Goal: Information Seeking & Learning: Learn about a topic

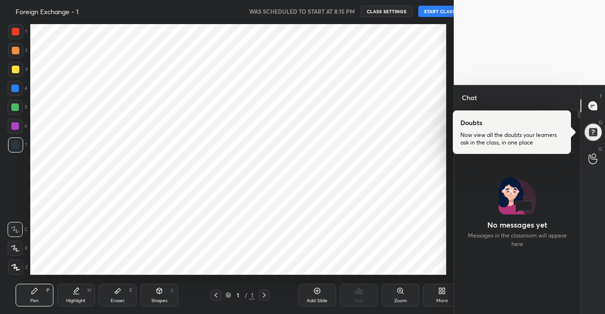
scroll to position [47019, 46858]
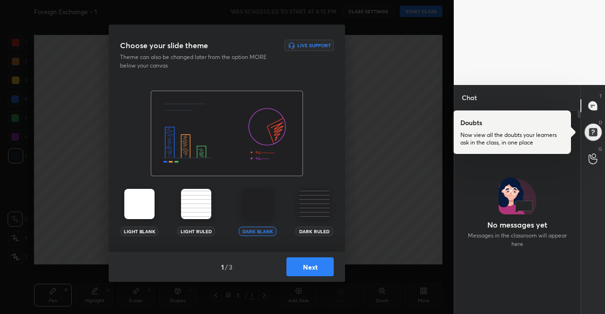
click at [307, 273] on button "Next" at bounding box center [309, 267] width 47 height 19
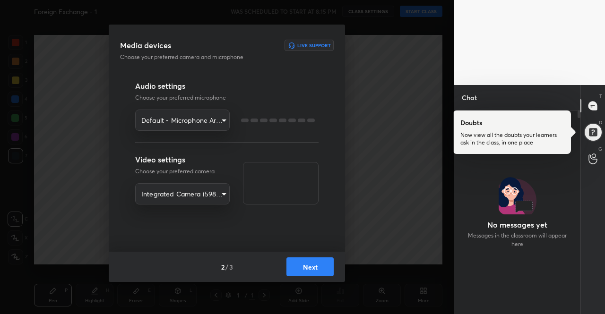
click at [312, 273] on button "Next" at bounding box center [309, 267] width 47 height 19
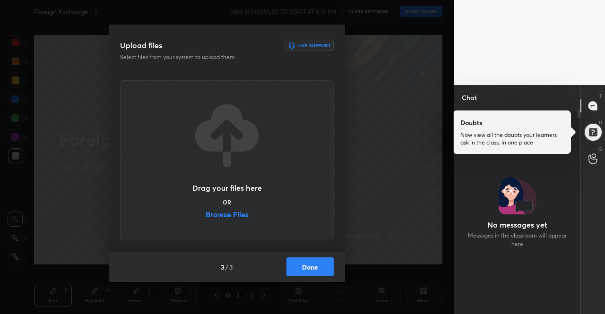
click at [228, 216] on label "Browse Files" at bounding box center [227, 216] width 43 height 10
click at [206, 216] on input "Browse Files" at bounding box center [206, 216] width 0 height 10
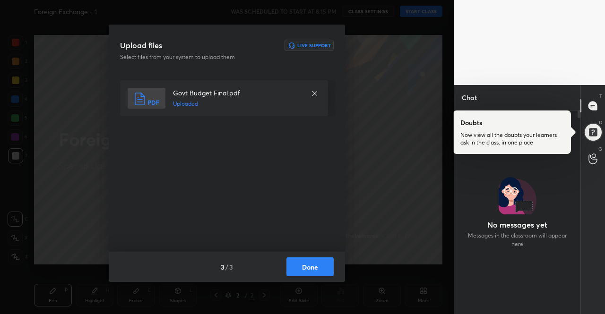
click at [317, 263] on button "Done" at bounding box center [309, 267] width 47 height 19
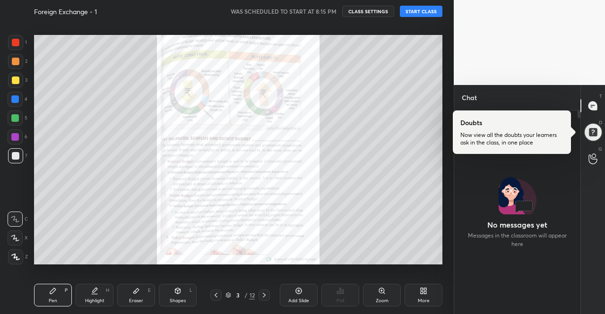
click at [267, 292] on icon at bounding box center [264, 296] width 8 height 8
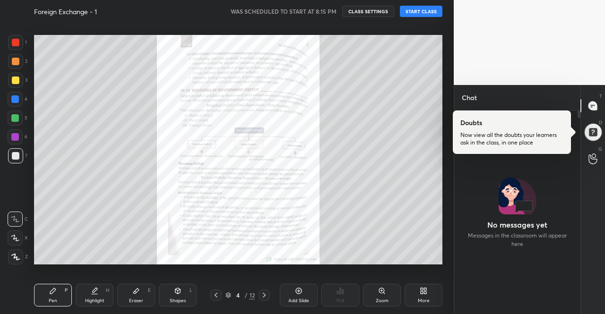
click at [267, 292] on icon at bounding box center [264, 296] width 8 height 8
click at [220, 295] on div at bounding box center [215, 295] width 11 height 11
click at [425, 14] on button "START CLASS" at bounding box center [421, 11] width 43 height 11
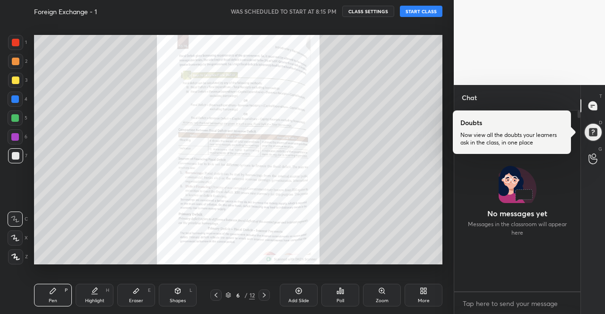
scroll to position [178, 123]
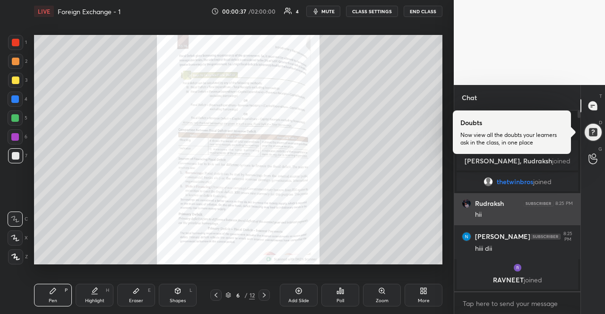
drag, startPoint x: 543, startPoint y: 251, endPoint x: 544, endPoint y: 220, distance: 31.7
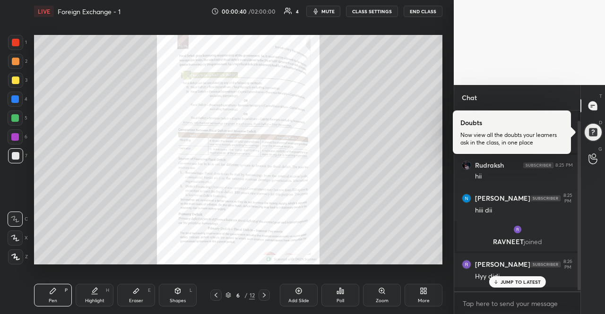
scroll to position [11, 0]
click at [527, 277] on div "JUMP TO LATEST" at bounding box center [517, 282] width 57 height 11
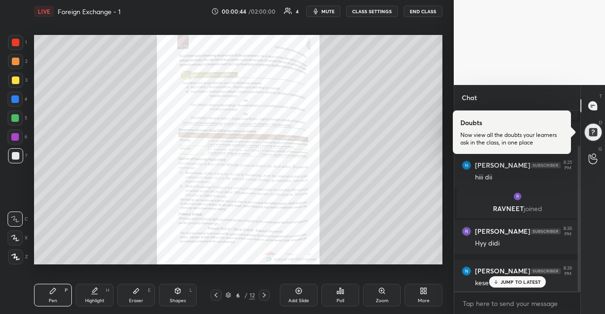
click at [539, 277] on div "JUMP TO LATEST" at bounding box center [517, 282] width 57 height 11
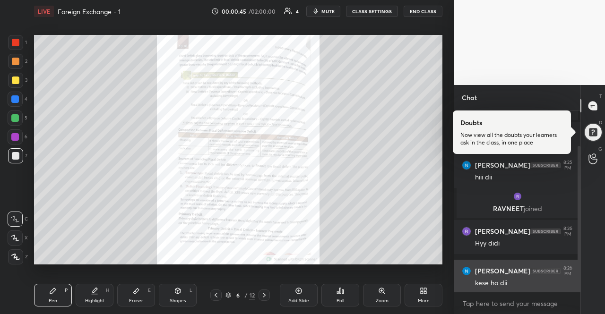
click at [532, 287] on div "Gurmeet kaur 8:26 PM kese ho dii" at bounding box center [517, 277] width 126 height 34
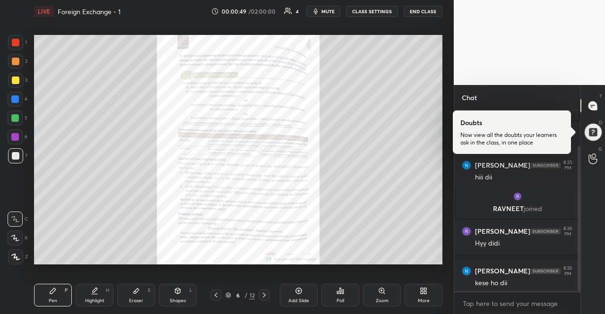
click at [387, 292] on div "Zoom" at bounding box center [382, 295] width 38 height 23
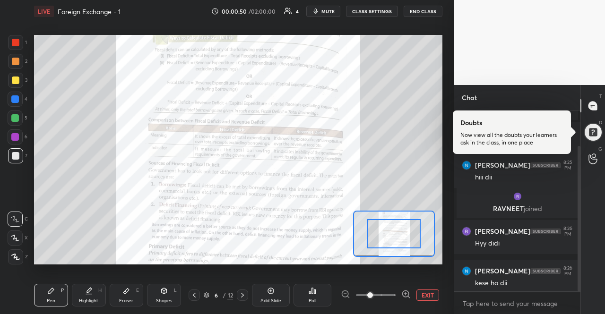
click at [406, 290] on icon at bounding box center [405, 294] width 9 height 9
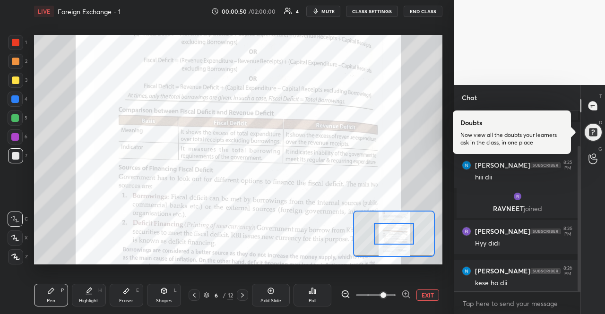
click at [406, 290] on icon at bounding box center [405, 294] width 9 height 9
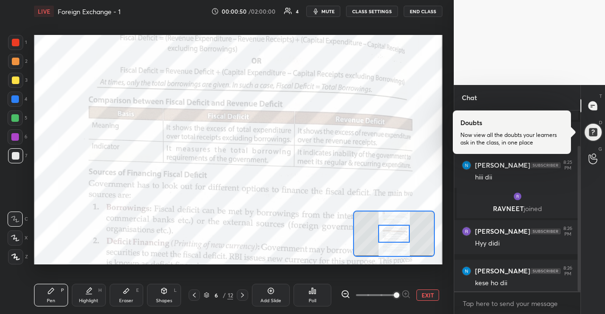
click at [406, 290] on div at bounding box center [376, 295] width 70 height 11
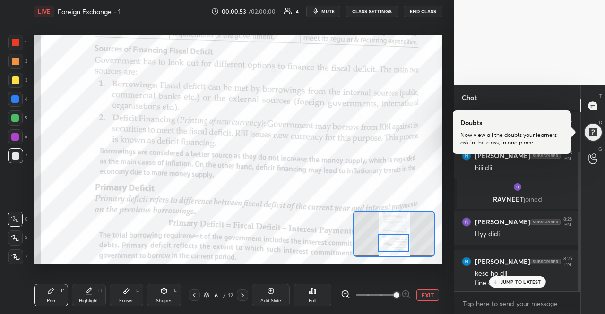
scroll to position [85, 0]
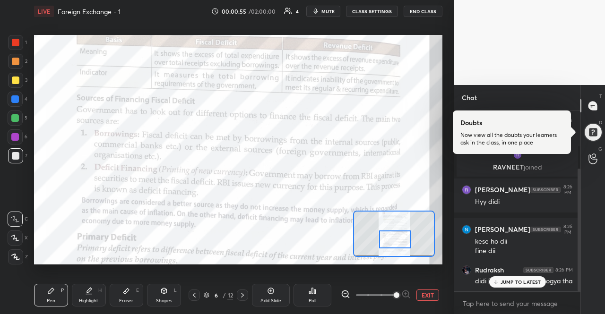
drag, startPoint x: 397, startPoint y: 231, endPoint x: 398, endPoint y: 237, distance: 5.8
click at [398, 237] on div at bounding box center [395, 239] width 32 height 17
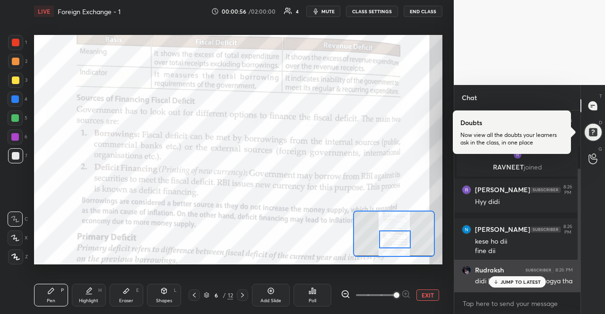
click at [529, 275] on div "didi typhoid hogya tha" at bounding box center [524, 280] width 98 height 11
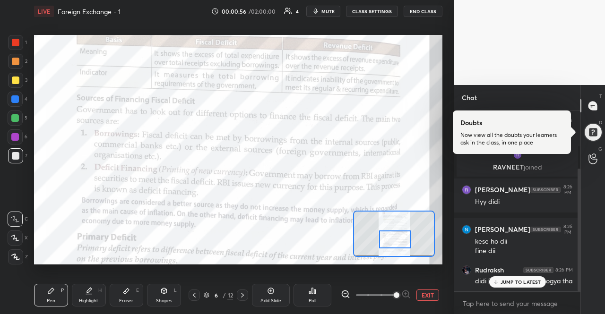
click at [528, 282] on p "JUMP TO LATEST" at bounding box center [521, 282] width 41 height 6
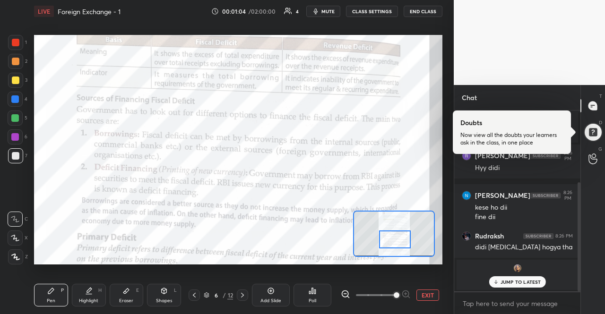
click at [509, 284] on p "JUMP TO LATEST" at bounding box center [521, 282] width 41 height 6
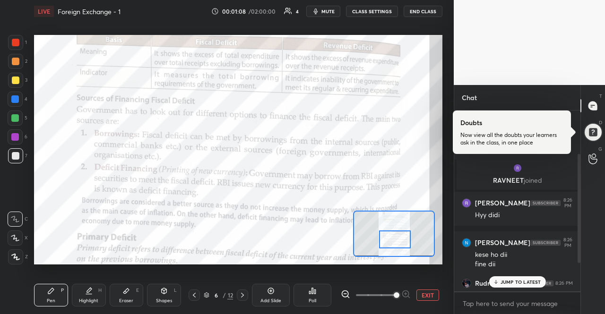
click at [510, 281] on p "JUMP TO LATEST" at bounding box center [521, 282] width 41 height 6
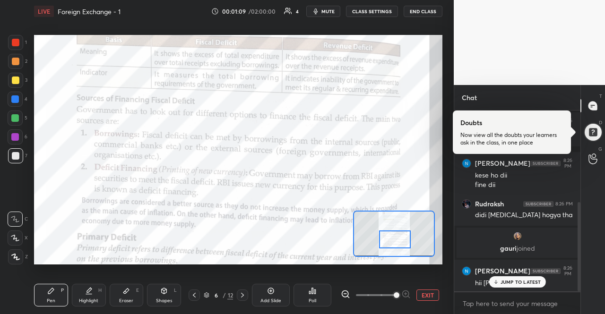
scroll to position [185, 0]
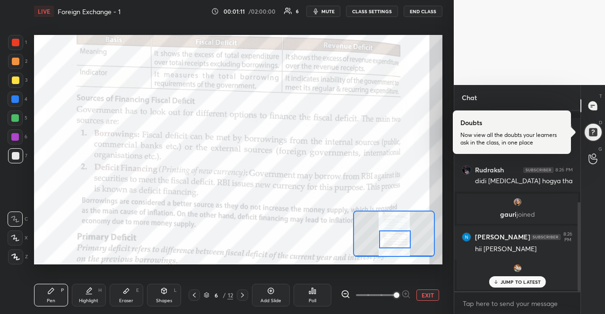
click at [534, 274] on div "Samridhi joined" at bounding box center [517, 275] width 121 height 30
click at [516, 282] on p "JUMP TO LATEST" at bounding box center [521, 282] width 41 height 6
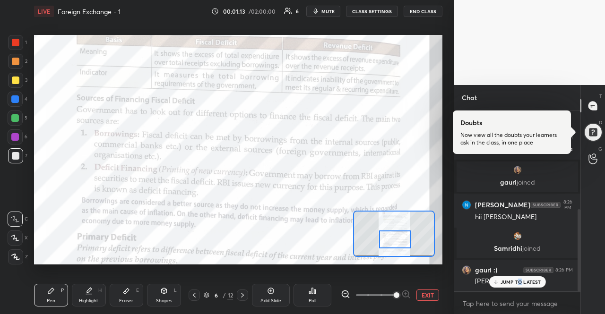
click at [520, 279] on p "JUMP TO LATEST" at bounding box center [521, 282] width 41 height 6
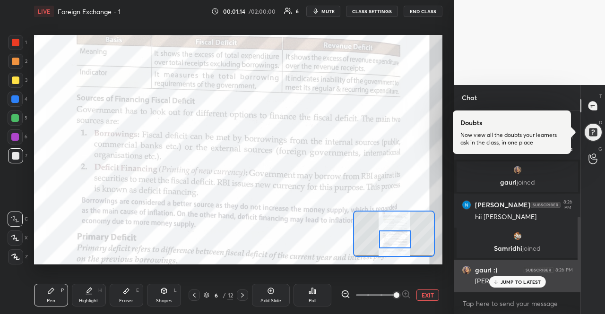
scroll to position [257, 0]
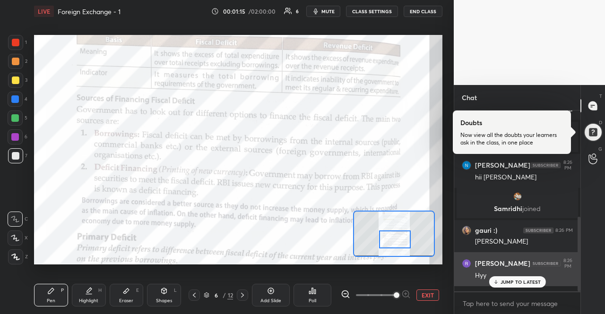
click at [517, 278] on div "JUMP TO LATEST" at bounding box center [517, 282] width 57 height 11
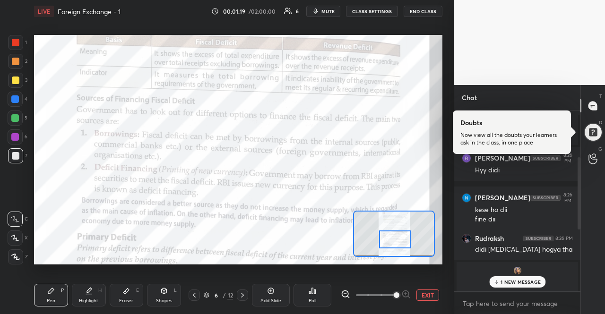
click at [527, 281] on p "1 NEW MESSAGE" at bounding box center [521, 282] width 40 height 6
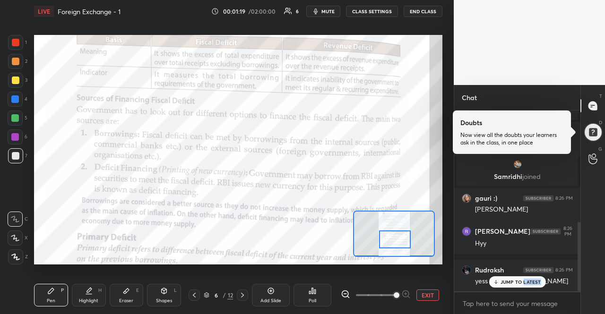
click at [527, 281] on p "JUMP TO LATEST" at bounding box center [521, 282] width 41 height 6
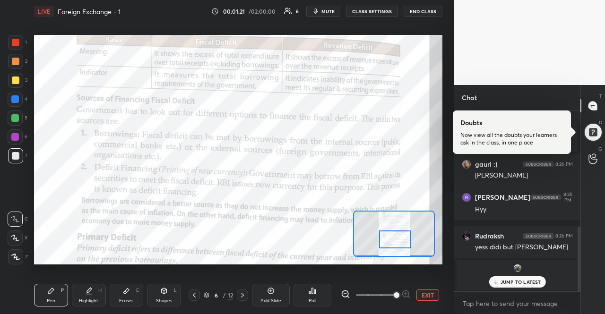
click at [525, 285] on p "JUMP TO LATEST" at bounding box center [521, 282] width 41 height 6
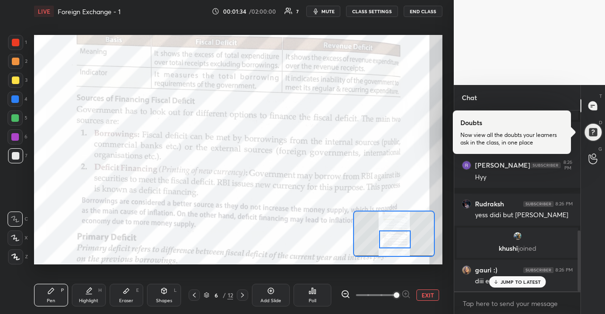
click at [524, 285] on p "JUMP TO LATEST" at bounding box center [521, 282] width 41 height 6
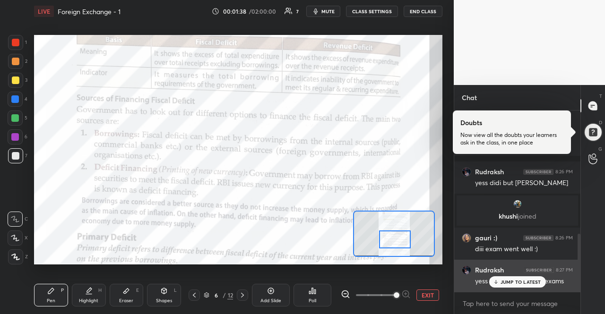
click at [521, 274] on div "Rudraksh 8:27 PM" at bounding box center [517, 270] width 111 height 9
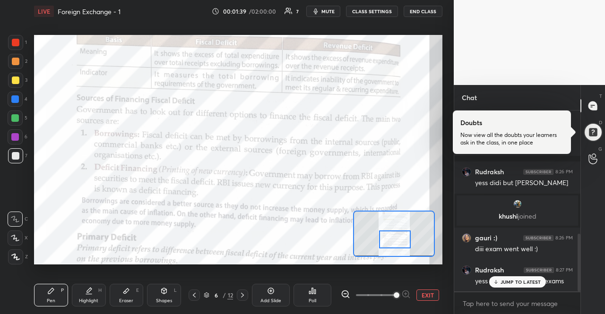
click at [521, 278] on div "JUMP TO LATEST" at bounding box center [517, 282] width 57 height 11
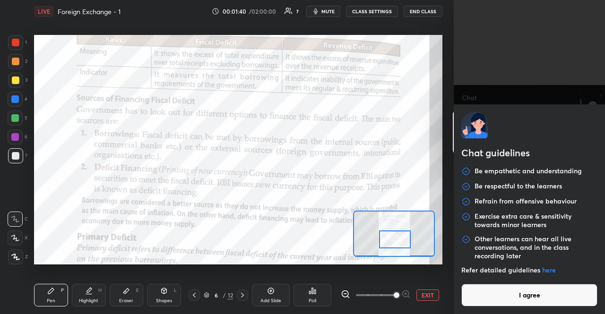
click at [513, 298] on body "1 2 3 4 5 6 7 R O A L C X Z Erase all C X Z LIVE Foreign Exchange - 1 00:01:40 …" at bounding box center [302, 157] width 605 height 314
click at [513, 298] on button "I agree" at bounding box center [529, 295] width 136 height 23
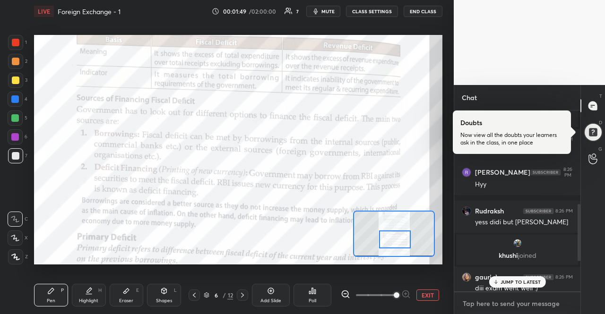
scroll to position [293, 0]
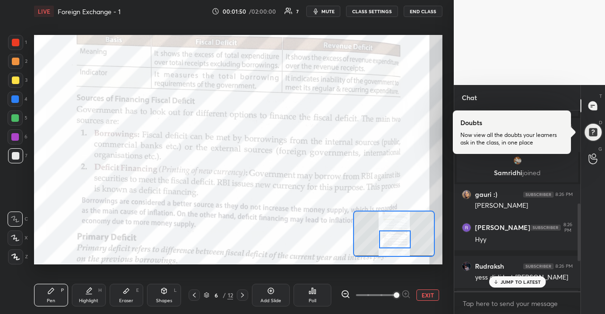
click at [519, 277] on div "JUMP TO LATEST" at bounding box center [517, 282] width 57 height 11
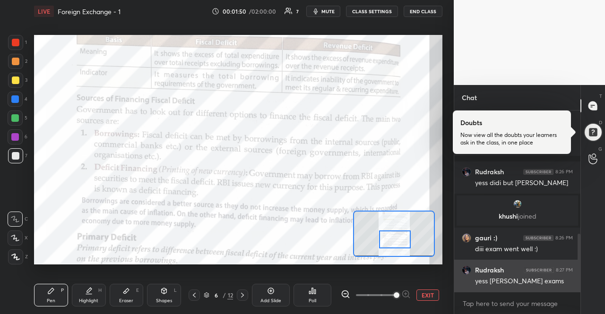
click at [514, 277] on div "yess didi hogye exams" at bounding box center [524, 281] width 98 height 9
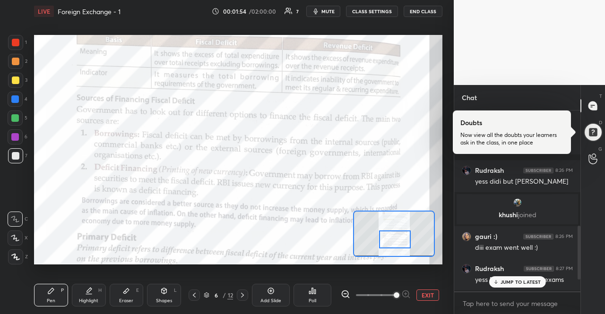
scroll to position [374, 0]
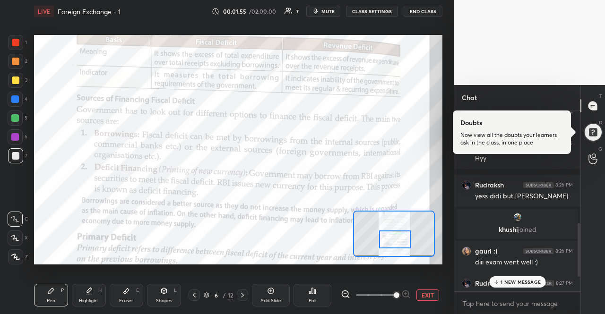
click at [531, 279] on p "1 NEW MESSAGE" at bounding box center [521, 282] width 40 height 6
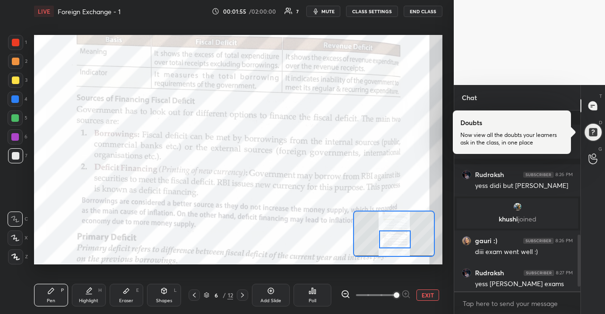
scroll to position [452, 0]
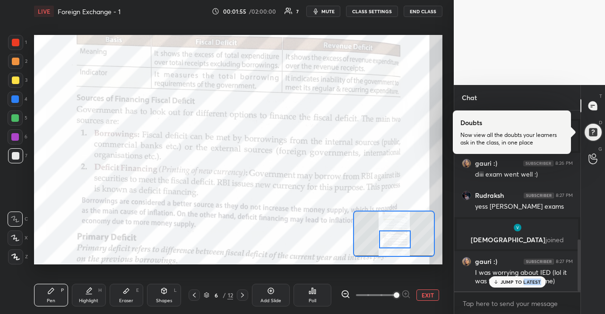
click at [531, 279] on p "JUMP TO LATEST" at bounding box center [521, 282] width 41 height 6
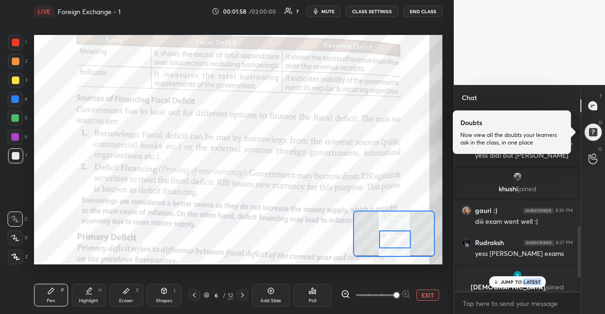
click at [535, 278] on div "JUMP TO LATEST" at bounding box center [517, 282] width 57 height 11
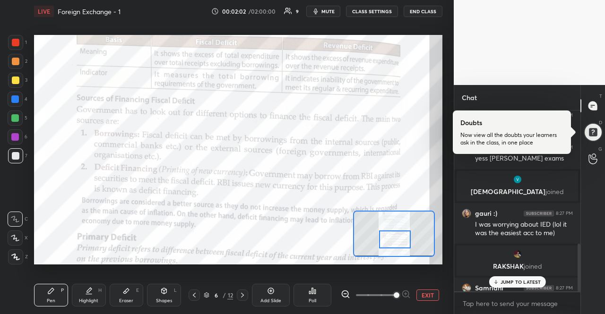
scroll to position [504, 0]
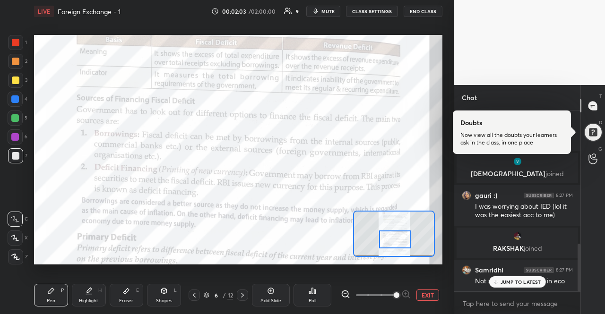
click at [520, 280] on p "JUMP TO LATEST" at bounding box center [521, 282] width 41 height 6
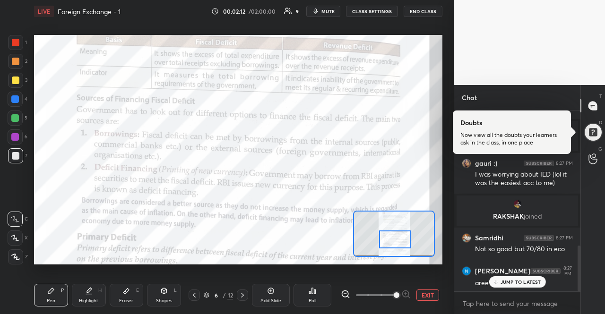
click at [512, 287] on div "JUMP TO LATEST" at bounding box center [517, 282] width 57 height 11
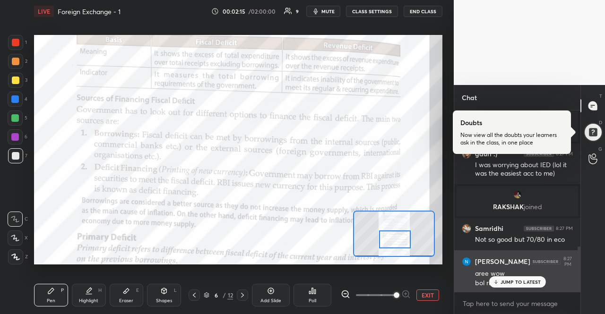
click at [512, 284] on p "JUMP TO LATEST" at bounding box center [521, 282] width 41 height 6
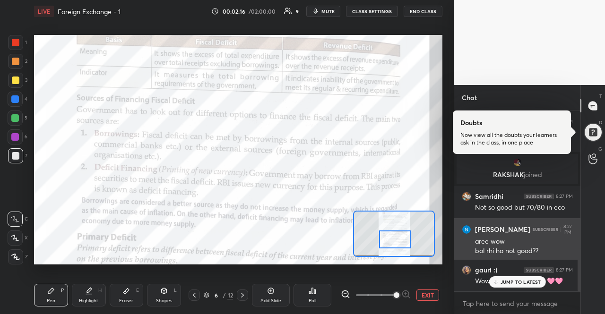
click at [512, 284] on p "JUMP TO LATEST" at bounding box center [521, 282] width 41 height 6
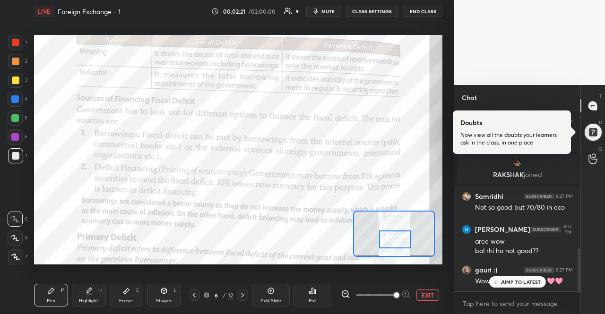
click at [507, 281] on p "JUMP TO LATEST" at bounding box center [521, 282] width 41 height 6
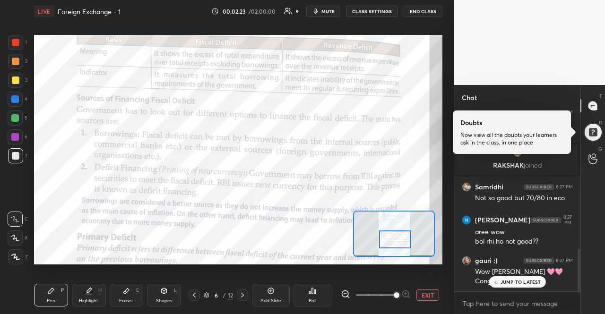
click at [512, 281] on p "JUMP TO LATEST" at bounding box center [521, 282] width 41 height 6
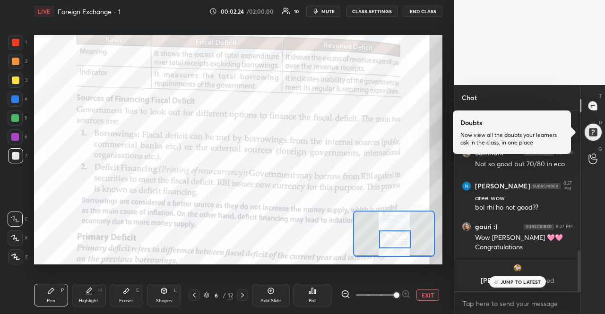
click at [512, 281] on p "JUMP TO LATEST" at bounding box center [521, 282] width 41 height 6
click at [520, 280] on p "JUMP TO LATEST" at bounding box center [521, 282] width 41 height 6
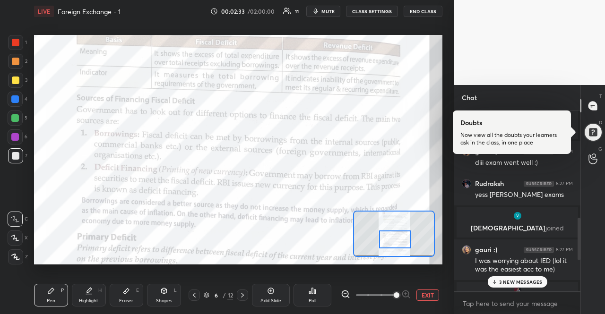
scroll to position [448, 0]
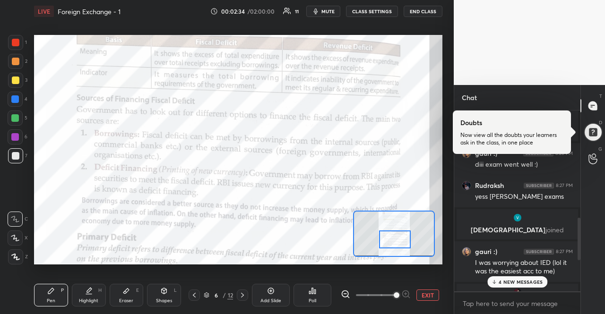
click at [521, 282] on p "4 NEW MESSAGES" at bounding box center [521, 282] width 44 height 6
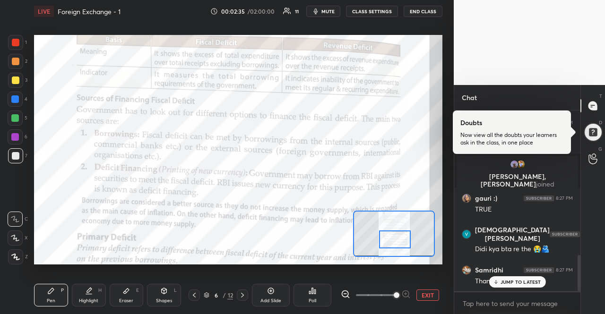
click at [521, 282] on p "JUMP TO LATEST" at bounding box center [521, 282] width 41 height 6
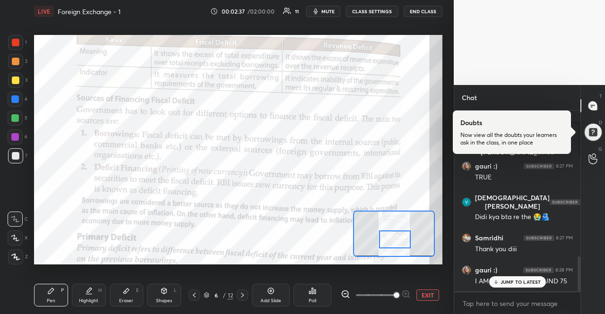
click at [521, 282] on p "JUMP TO LATEST" at bounding box center [521, 282] width 41 height 6
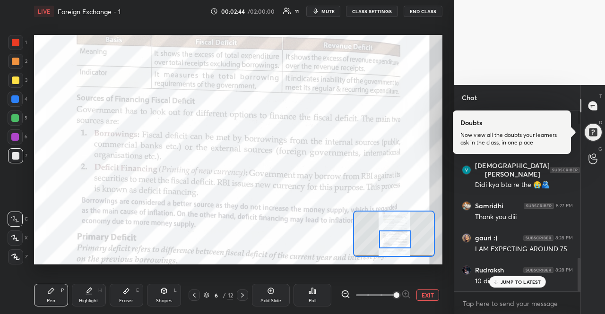
click at [495, 278] on div "JUMP TO LATEST" at bounding box center [517, 282] width 57 height 11
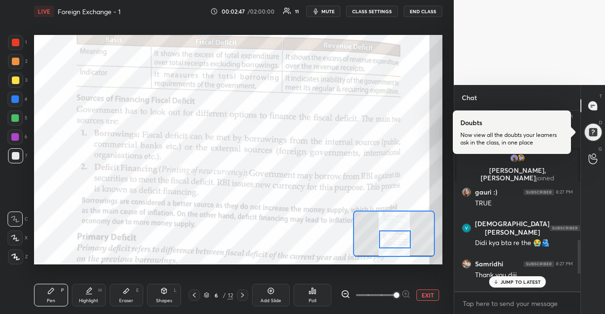
scroll to position [695, 0]
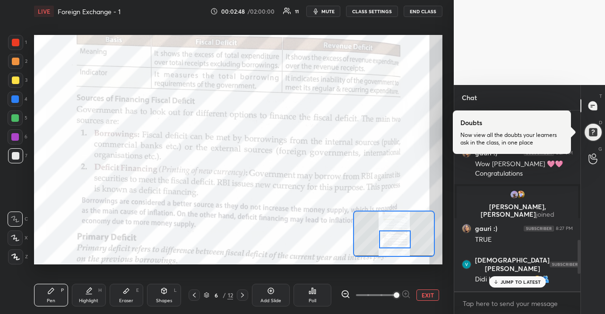
click at [501, 287] on div "JUMP TO LATEST" at bounding box center [517, 282] width 57 height 11
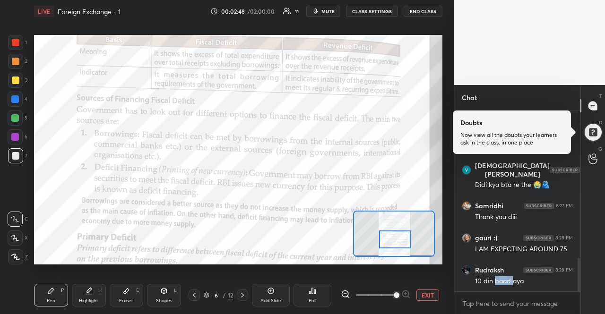
click at [501, 287] on div "Rudraksh 8:28 PM 10 din baad aya" at bounding box center [517, 276] width 126 height 32
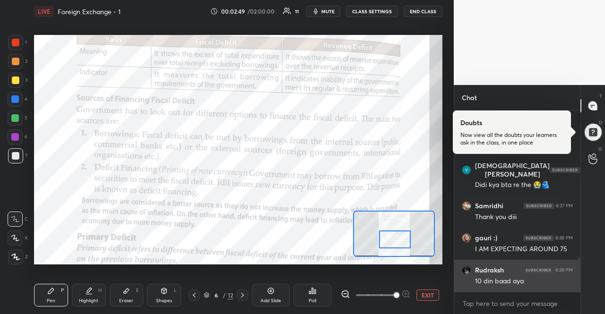
click at [508, 275] on div "10 din baad aya" at bounding box center [524, 280] width 98 height 11
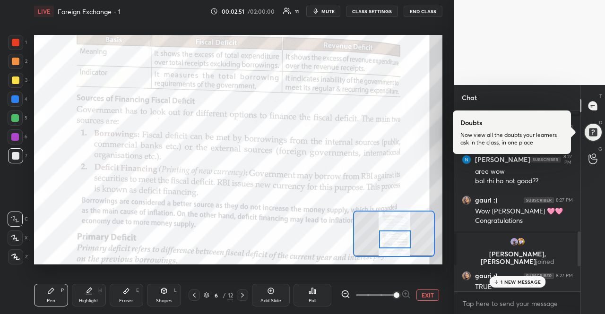
click at [503, 277] on div "1 NEW MESSAGE" at bounding box center [517, 282] width 56 height 11
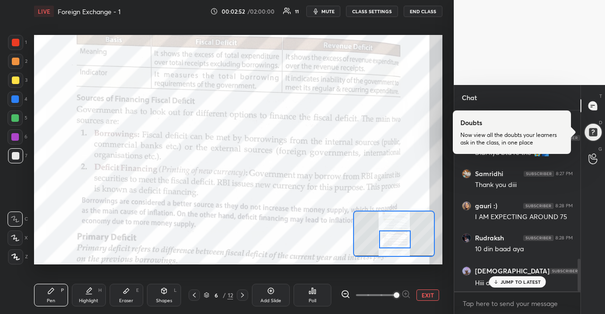
click at [503, 278] on div "JUMP TO LATEST" at bounding box center [517, 282] width 57 height 11
type textarea "x"
click at [496, 302] on textarea at bounding box center [517, 303] width 111 height 15
type textarea "g"
type textarea "x"
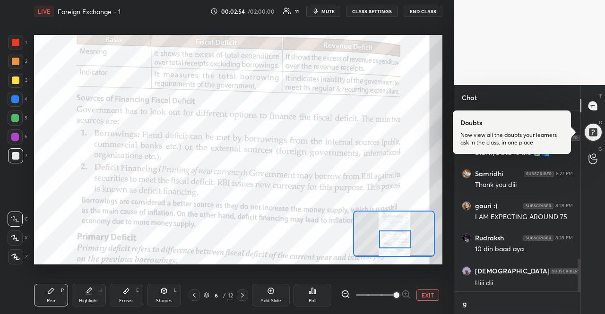
scroll to position [199, 123]
type textarea "ge"
type textarea "x"
type textarea "get"
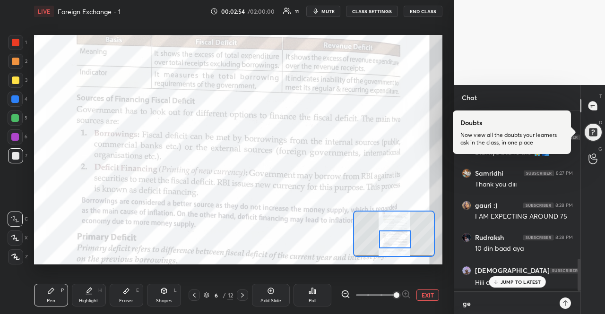
type textarea "x"
type textarea "get"
type textarea "x"
type textarea "get w"
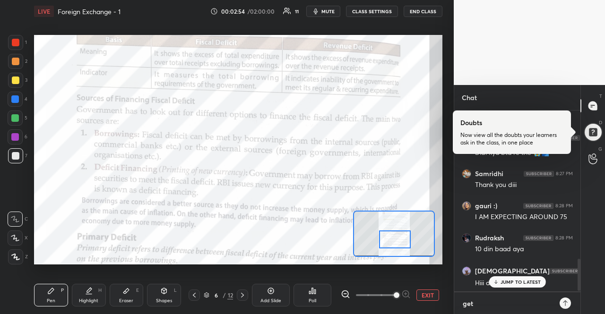
type textarea "x"
type textarea "get we"
type textarea "x"
type textarea "get wel"
type textarea "x"
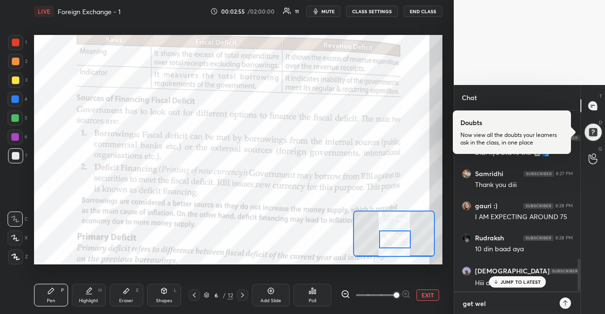
type textarea "get well"
type textarea "x"
type textarea "get well"
type textarea "x"
type textarea "get well s"
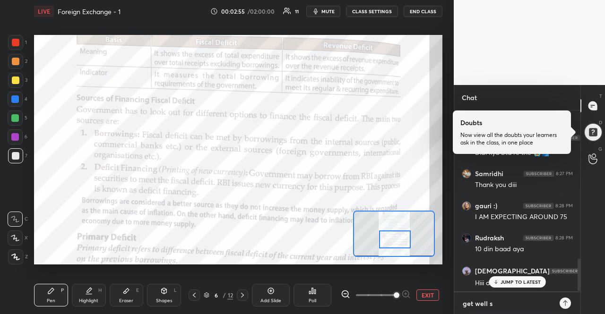
type textarea "x"
type textarea "get well so"
type textarea "x"
type textarea "get well soo"
type textarea "x"
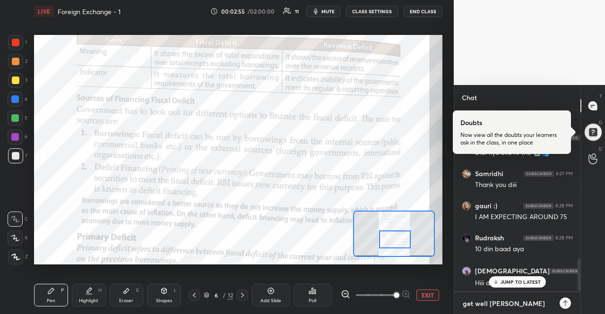
type textarea "get well soon"
type textarea "x"
type textarea "get well soon"
type textarea "x"
type textarea "get well soon r"
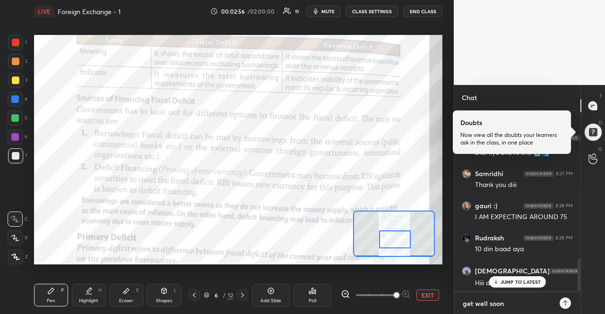
type textarea "x"
type textarea "get well soon ru"
type textarea "x"
type textarea "get well soon rud"
type textarea "x"
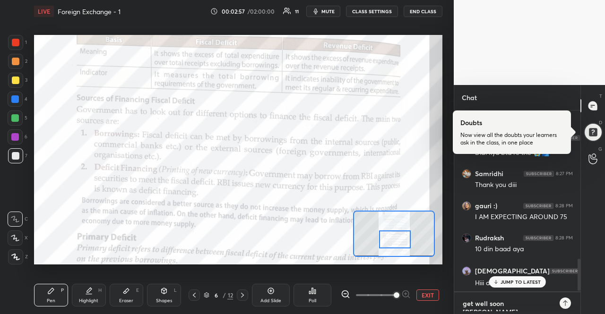
scroll to position [861, 0]
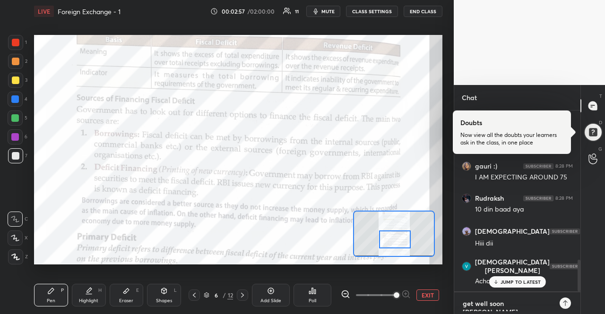
type textarea "get well soon rudr"
type textarea "x"
type textarea "get well soon rudra"
type textarea "x"
type textarea "get well soon rudras"
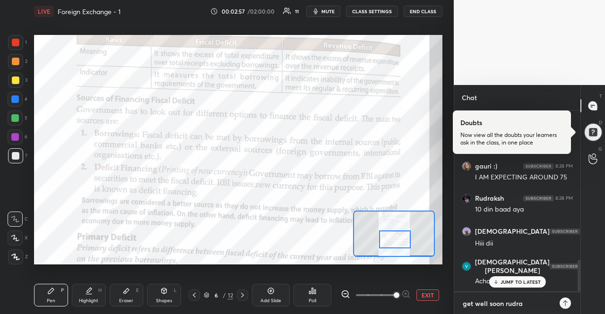
type textarea "x"
type textarea "get well soon rudrask"
type textarea "x"
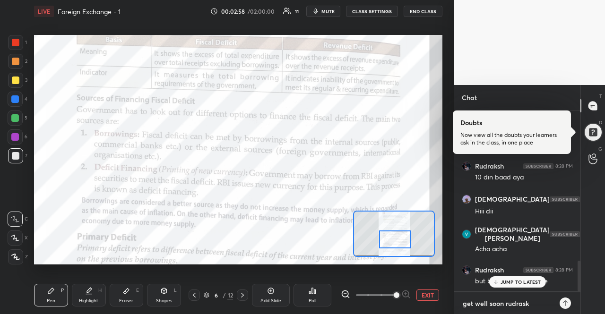
type textarea "get well soon rudras"
type textarea "x"
type textarea "get well soon rudra"
type textarea "x"
type textarea "get well soon rudrak"
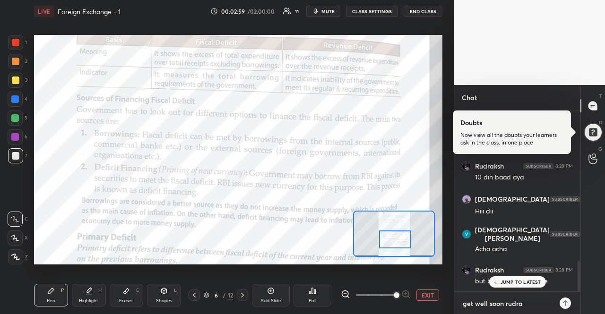
type textarea "x"
type textarea "get well soon rudraks"
type textarea "x"
type textarea "get well soon rudraksh"
type textarea "x"
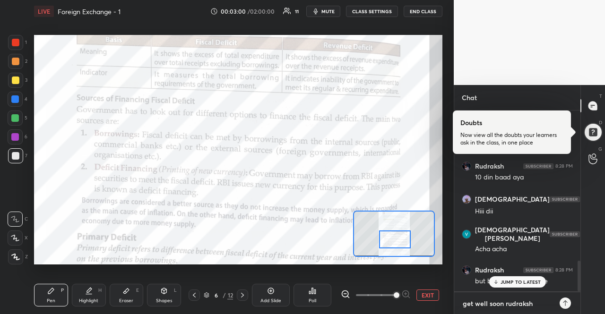
type textarea "get well soon rudraksh"
type textarea "x"
type textarea "get well soon rudraksh :"
type textarea "x"
type textarea "get well soon rudraksh :)"
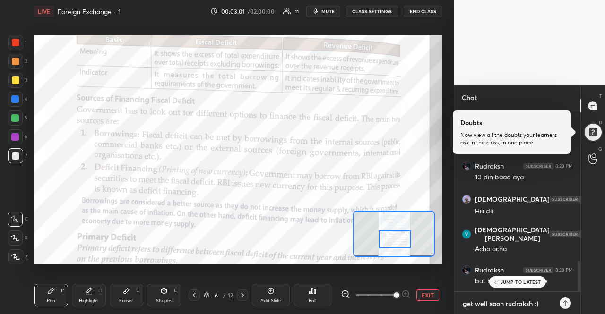
type textarea "x"
type textarea "get well soon rudraksh :))"
type textarea "x"
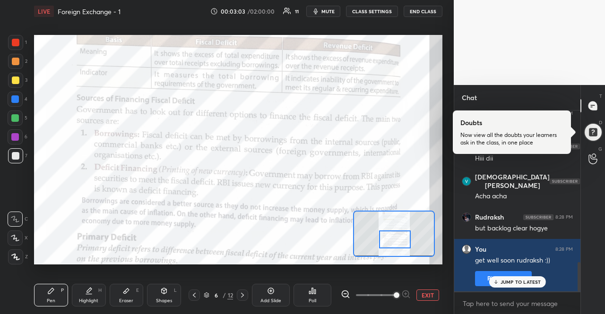
click at [529, 286] on div "JUMP TO LATEST" at bounding box center [517, 282] width 57 height 11
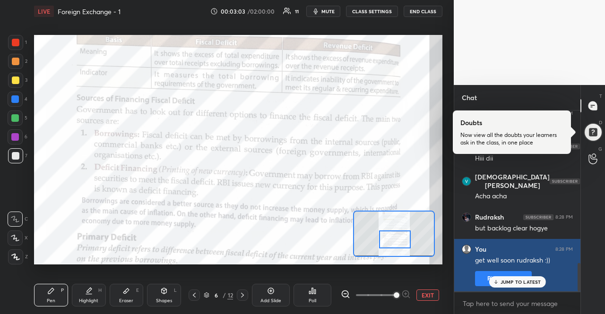
scroll to position [979, 0]
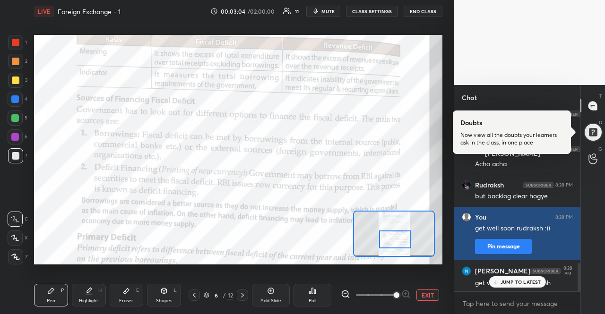
click at [529, 286] on div "JUMP TO LATEST" at bounding box center [517, 282] width 57 height 11
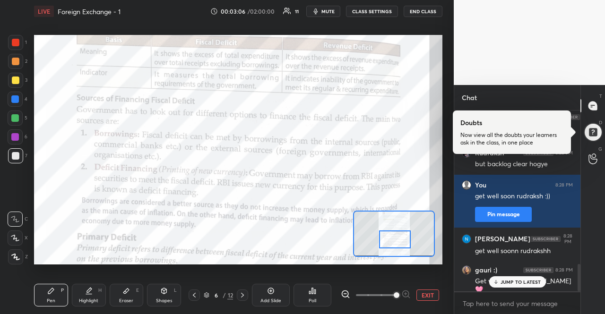
click at [530, 285] on p "JUMP TO LATEST" at bounding box center [521, 282] width 41 height 6
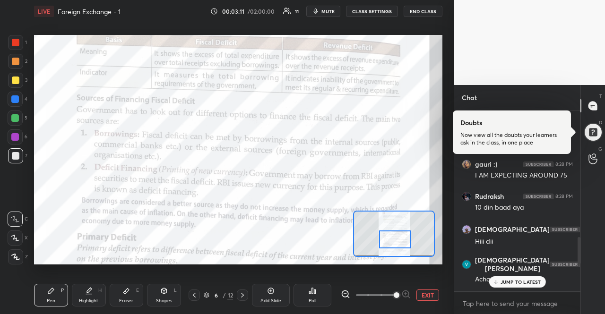
scroll to position [858, 0]
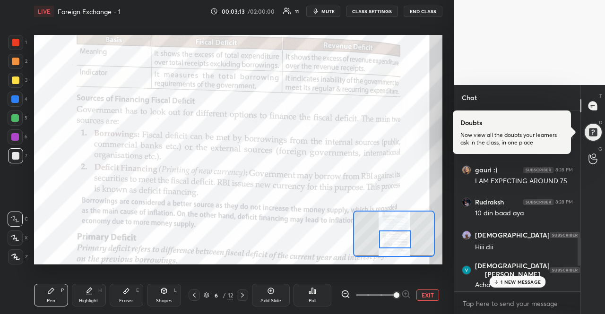
click at [516, 280] on p "1 NEW MESSAGE" at bounding box center [521, 282] width 40 height 6
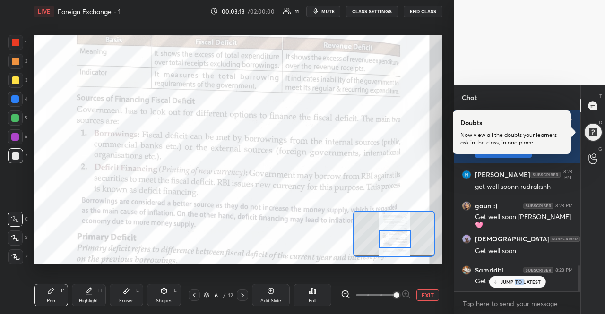
click at [516, 280] on p "JUMP TO LATEST" at bounding box center [521, 282] width 41 height 6
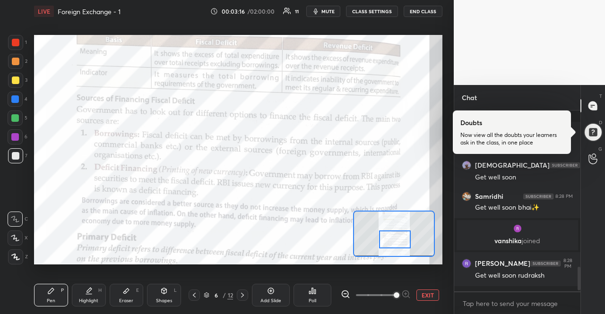
click at [532, 310] on p "JUMP TO LATEST" at bounding box center [521, 313] width 41 height 6
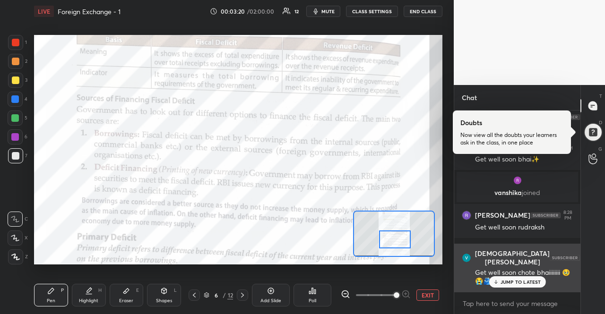
scroll to position [1229, 0]
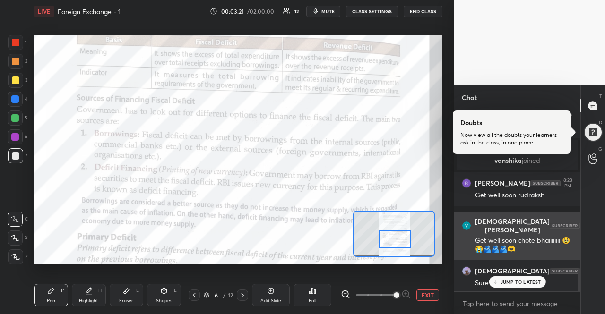
click at [539, 282] on p "JUMP TO LATEST" at bounding box center [521, 282] width 41 height 6
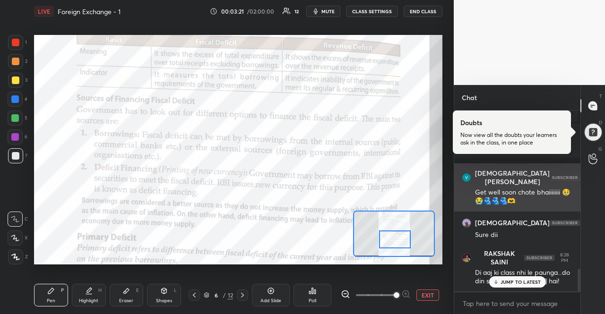
click at [539, 282] on p "JUMP TO LATEST" at bounding box center [521, 282] width 41 height 6
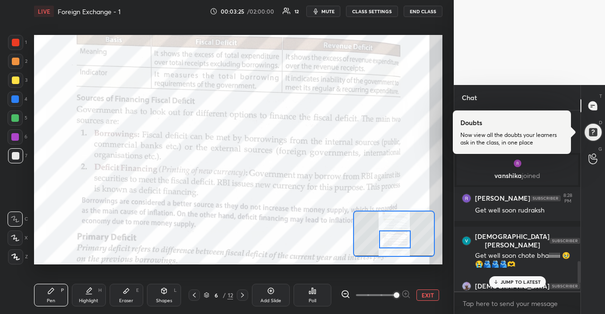
scroll to position [1211, 0]
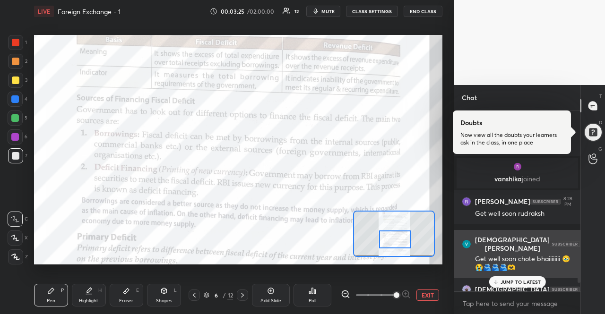
click at [524, 276] on div "Vaishnavi Bajpai 8:28 PM Get well soon chote bhaiiiiiiii 🥹😭🫂🫂🫂🫶" at bounding box center [517, 254] width 126 height 48
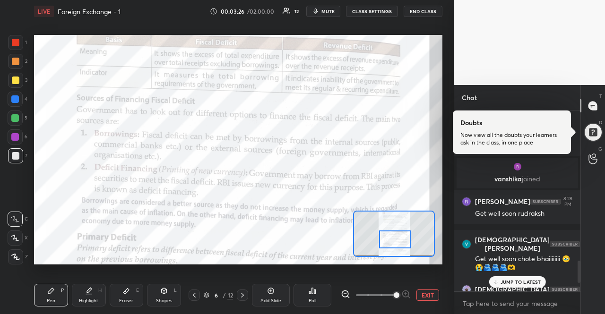
click at [524, 280] on p "JUMP TO LATEST" at bounding box center [521, 282] width 41 height 6
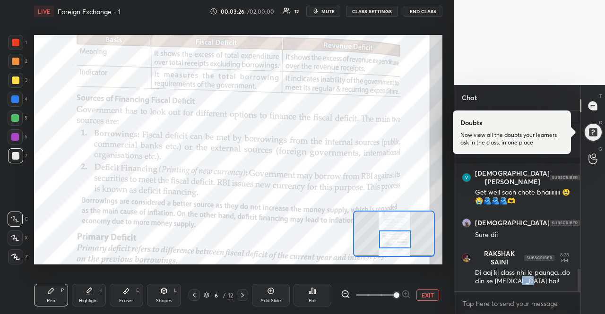
click at [524, 280] on div "Di aaj ki class nhi le paunga...do din se dengue hai!" at bounding box center [524, 278] width 98 height 18
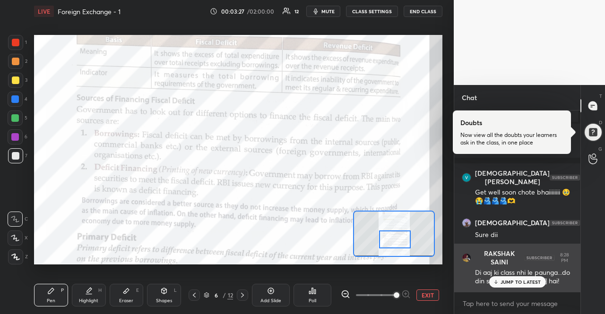
scroll to position [1311, 0]
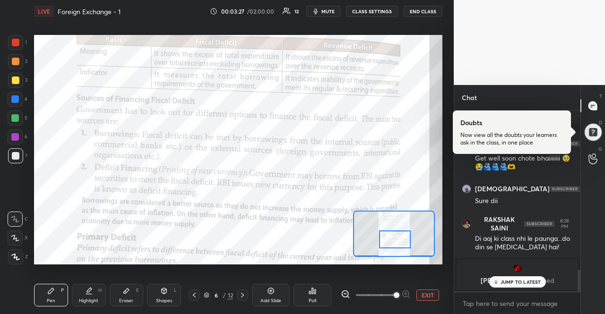
click at [520, 281] on p "JUMP TO LATEST" at bounding box center [521, 282] width 41 height 6
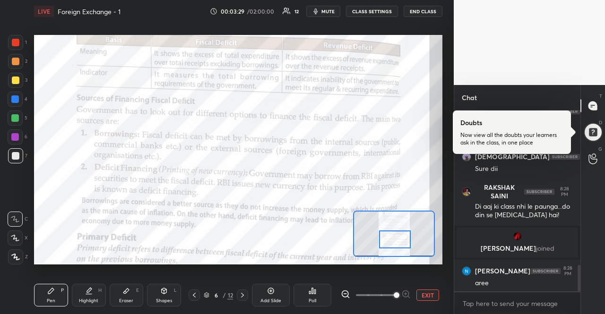
scroll to position [1107, 0]
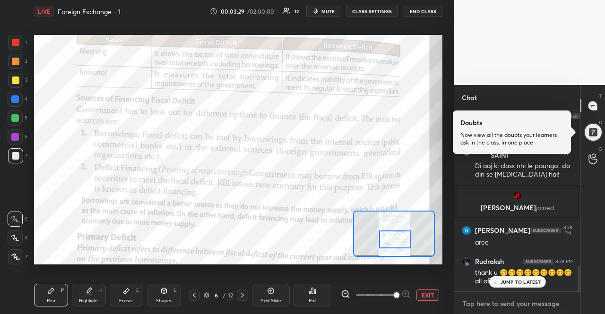
click at [514, 300] on textarea at bounding box center [517, 303] width 111 height 15
click at [519, 282] on p "JUMP TO LATEST" at bounding box center [521, 282] width 41 height 6
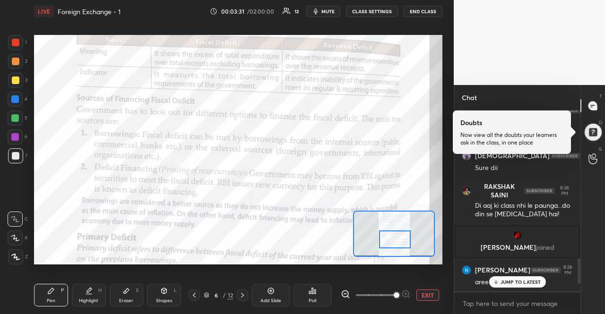
scroll to position [0, 0]
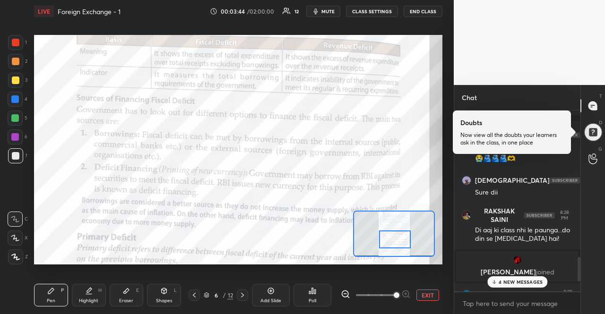
click at [517, 282] on p "4 NEW MESSAGES" at bounding box center [521, 282] width 44 height 6
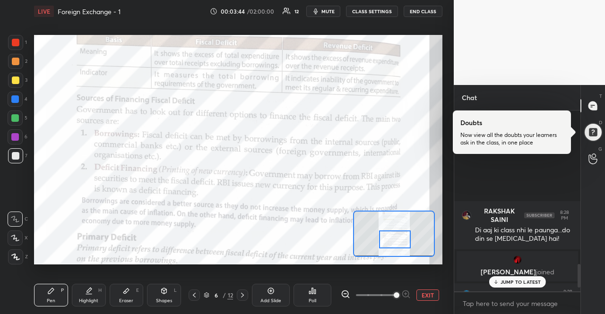
scroll to position [1236, 0]
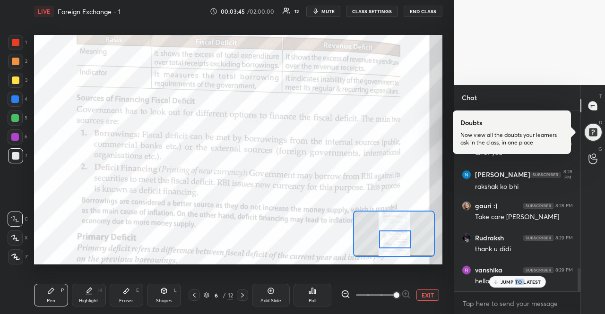
click at [517, 282] on p "JUMP TO LATEST" at bounding box center [521, 282] width 41 height 6
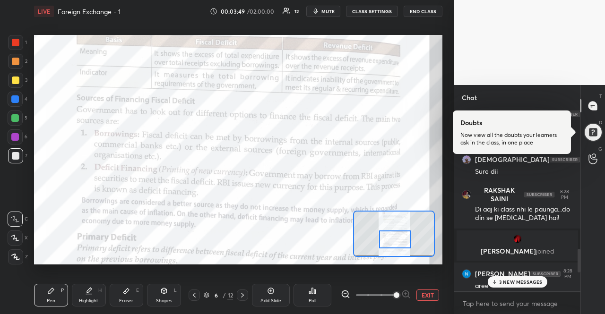
scroll to position [1056, 0]
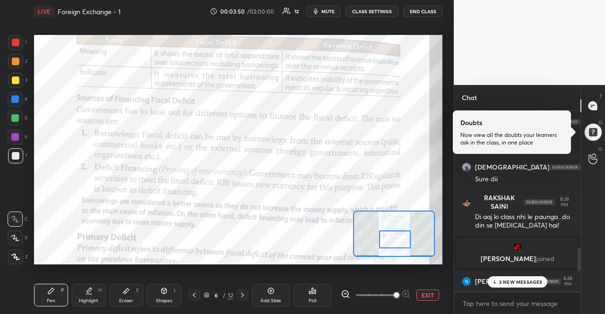
click at [526, 286] on div "3 NEW MESSAGES" at bounding box center [517, 282] width 60 height 11
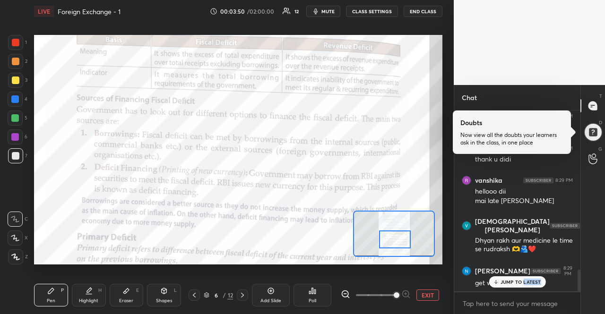
click at [526, 286] on div "JUMP TO LATEST" at bounding box center [517, 282] width 57 height 11
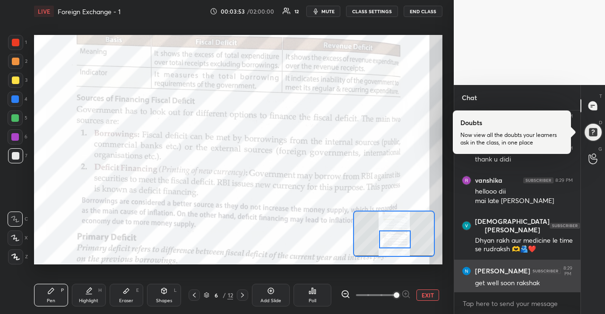
scroll to position [1358, 0]
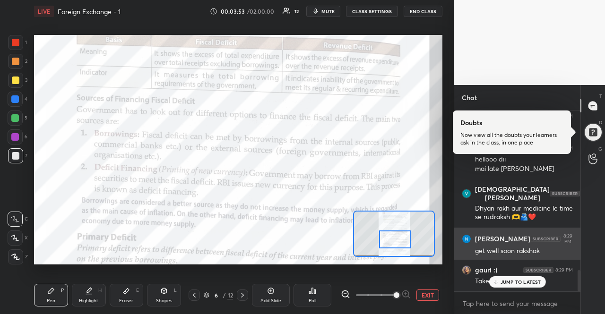
click at [526, 285] on p "JUMP TO LATEST" at bounding box center [521, 282] width 41 height 6
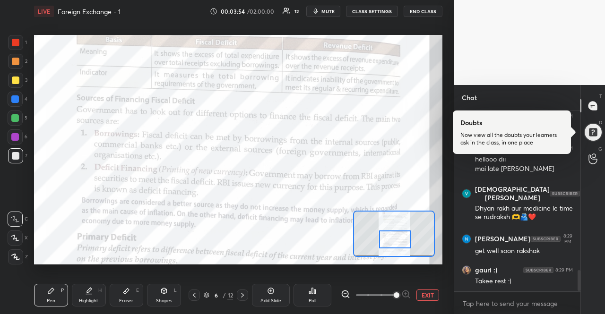
scroll to position [1390, 0]
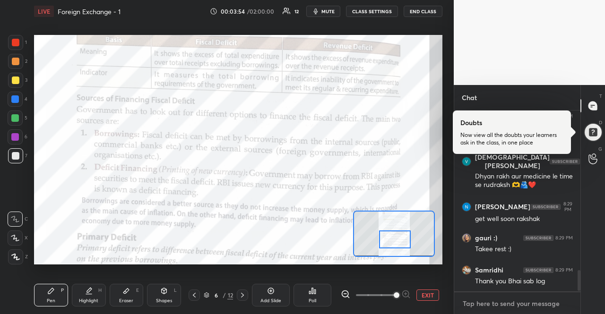
click at [521, 297] on textarea at bounding box center [517, 303] width 111 height 15
click at [525, 278] on div "JUMP TO LATEST" at bounding box center [517, 282] width 57 height 11
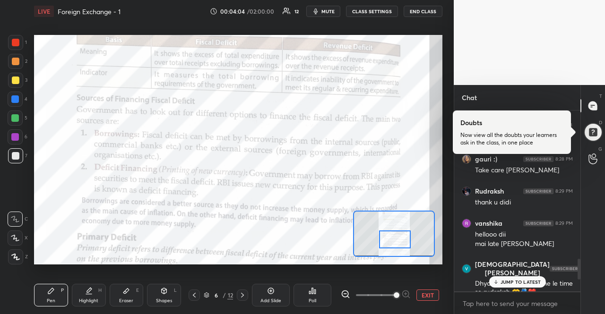
scroll to position [1260, 0]
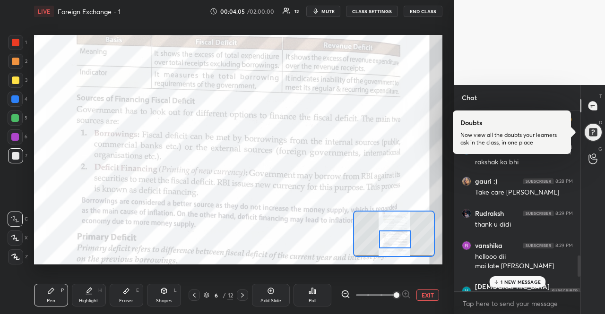
click at [536, 284] on p "1 NEW MESSAGE" at bounding box center [521, 282] width 40 height 6
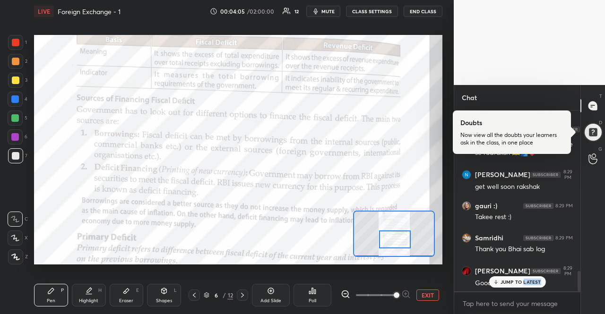
click at [536, 284] on p "JUMP TO LATEST" at bounding box center [521, 282] width 41 height 6
click at [525, 299] on textarea at bounding box center [517, 303] width 111 height 15
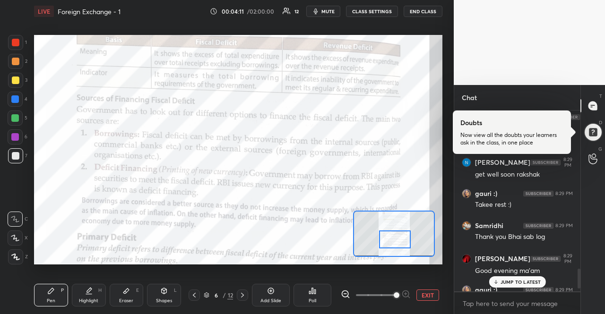
scroll to position [1426, 0]
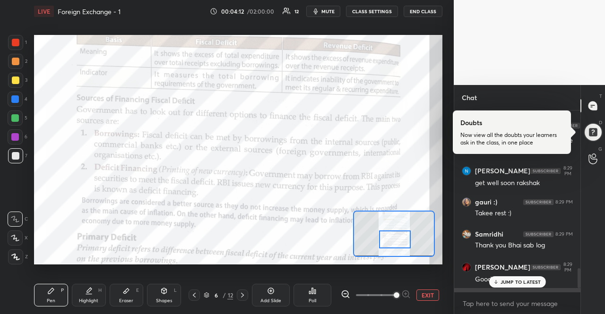
click at [529, 289] on div "gauri :) 8:29 PM Nhi vanshika time pr ho aap" at bounding box center [517, 308] width 126 height 41
click at [529, 280] on p "JUMP TO LATEST" at bounding box center [521, 282] width 41 height 6
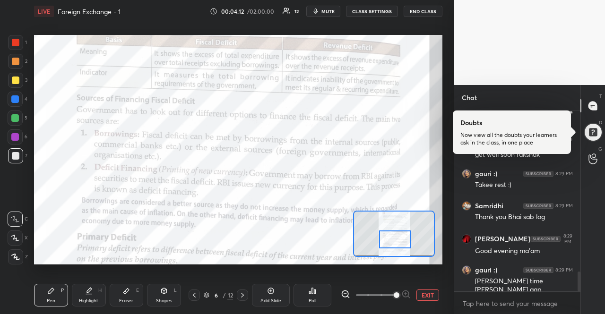
scroll to position [1494, 0]
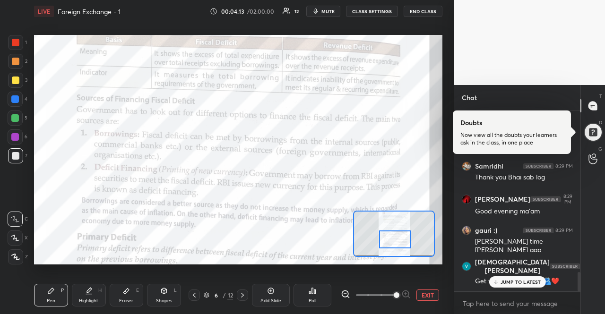
click at [529, 279] on p "JUMP TO LATEST" at bounding box center [521, 282] width 41 height 6
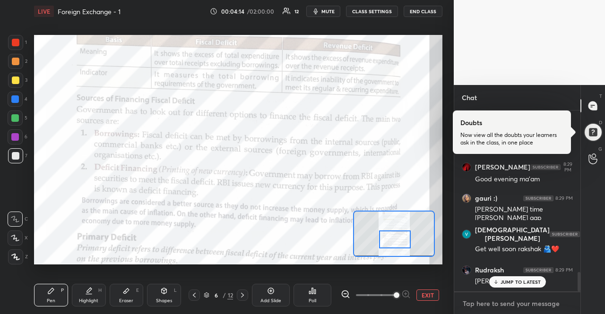
drag, startPoint x: 522, startPoint y: 298, endPoint x: 522, endPoint y: 293, distance: 5.7
click at [522, 293] on div "x" at bounding box center [517, 304] width 126 height 22
type textarea "x"
click at [520, 280] on p "JUMP TO LATEST" at bounding box center [521, 282] width 41 height 6
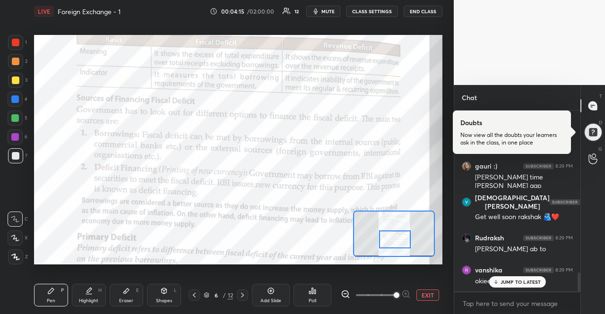
click at [520, 281] on p "JUMP TO LATEST" at bounding box center [521, 282] width 41 height 6
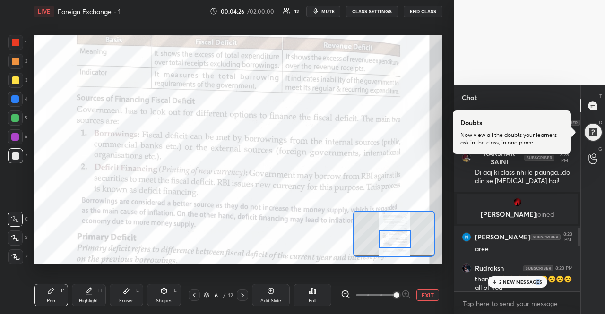
click at [538, 282] on p "2 NEW MESSAGES" at bounding box center [520, 282] width 43 height 6
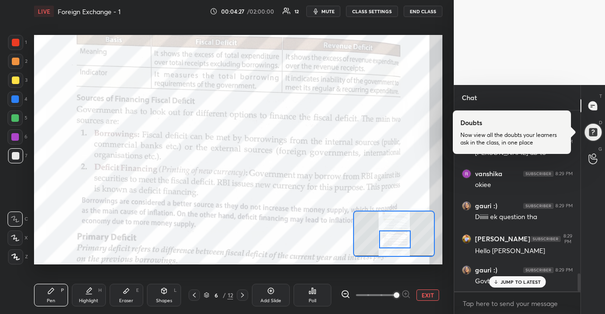
click at [538, 281] on p "JUMP TO LATEST" at bounding box center [521, 282] width 41 height 6
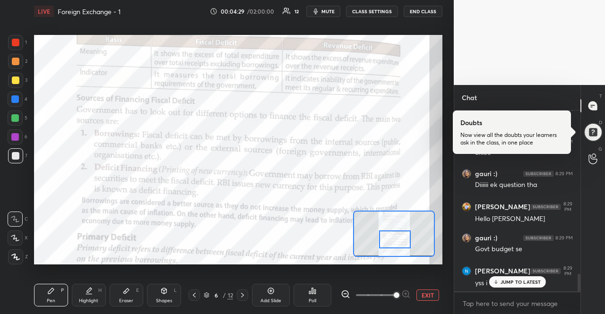
click at [537, 277] on div "JUMP TO LATEST" at bounding box center [517, 282] width 57 height 11
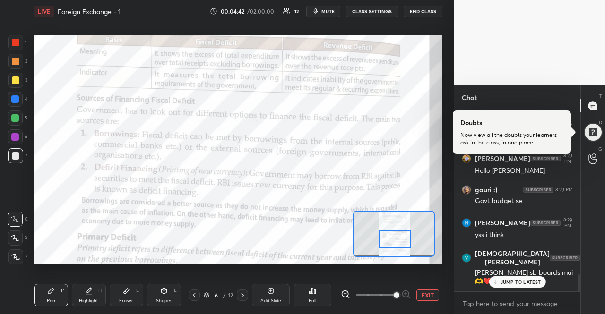
click at [323, 9] on button "mute" at bounding box center [323, 11] width 34 height 11
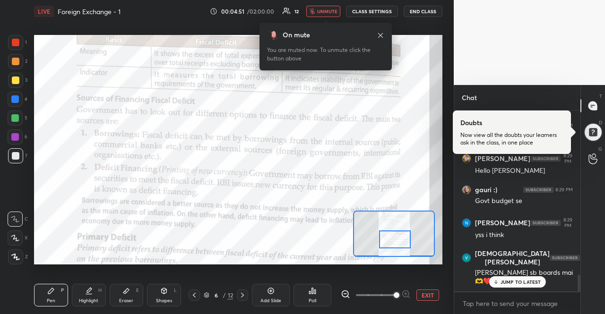
scroll to position [1776, 0]
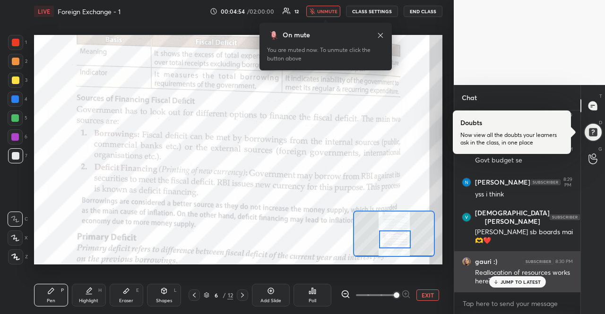
click at [512, 290] on div "gauri :) 8:30 PM Reallocation of resources works here?" at bounding box center [517, 271] width 126 height 41
click at [532, 255] on div "gauri :) 8:30 PM Reallocation of resources works here?" at bounding box center [517, 271] width 126 height 41
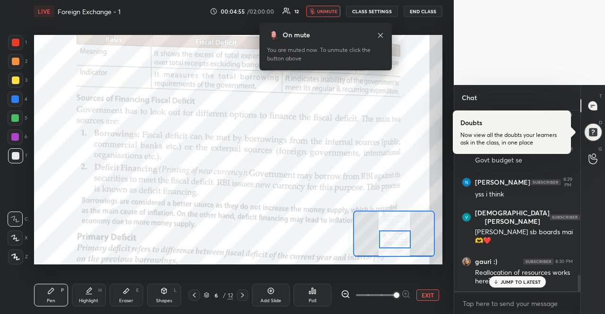
click at [533, 281] on p "JUMP TO LATEST" at bounding box center [521, 282] width 41 height 6
click at [321, 2] on div "LIVE Foreign Exchange - 1 00:04:57 / 02:00:00 12 unmute CLASS SETTINGS END CLASS" at bounding box center [238, 11] width 408 height 23
click at [328, 12] on span "unmute" at bounding box center [327, 11] width 20 height 7
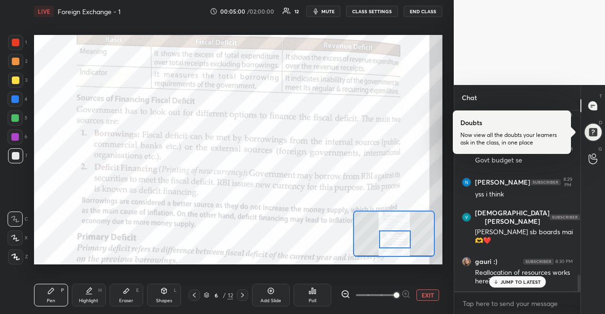
click at [536, 284] on p "JUMP TO LATEST" at bounding box center [521, 282] width 41 height 6
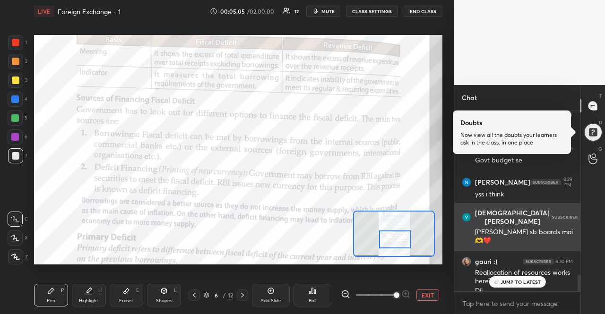
scroll to position [1785, 0]
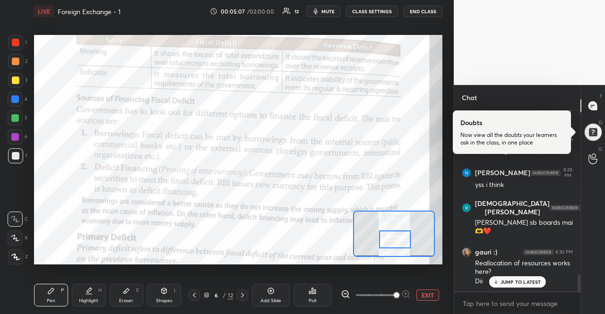
click at [524, 280] on p "JUMP TO LATEST" at bounding box center [521, 282] width 41 height 6
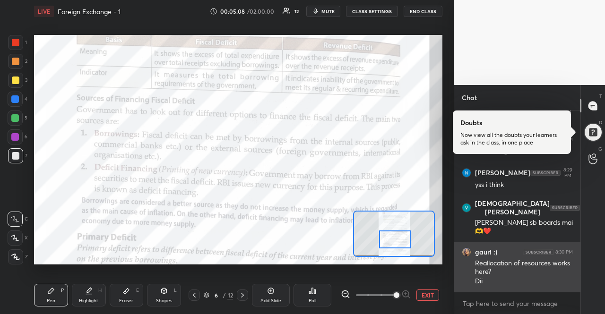
scroll to position [1795, 0]
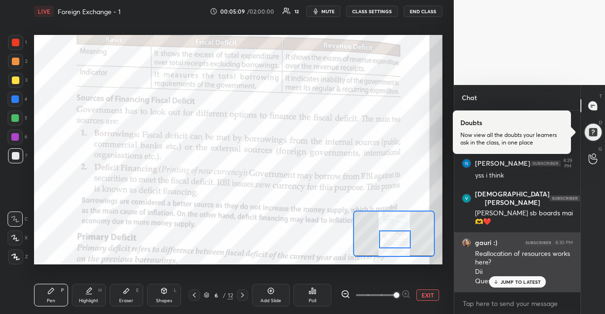
click at [524, 280] on p "JUMP TO LATEST" at bounding box center [521, 282] width 41 height 6
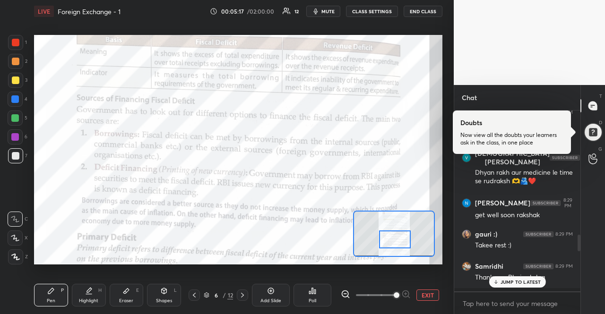
scroll to position [1357, 0]
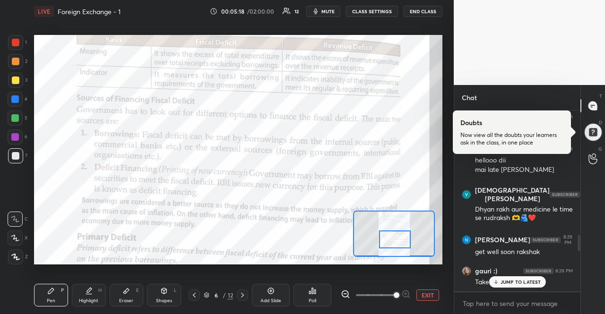
click at [518, 281] on p "JUMP TO LATEST" at bounding box center [521, 282] width 41 height 6
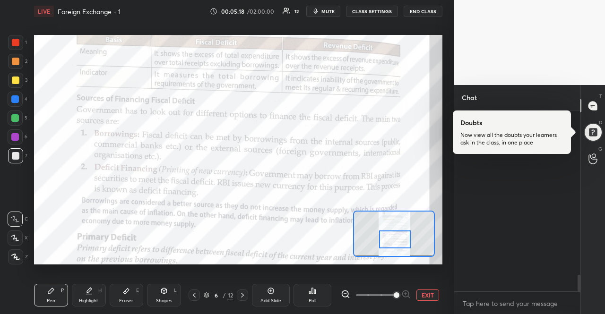
scroll to position [1795, 0]
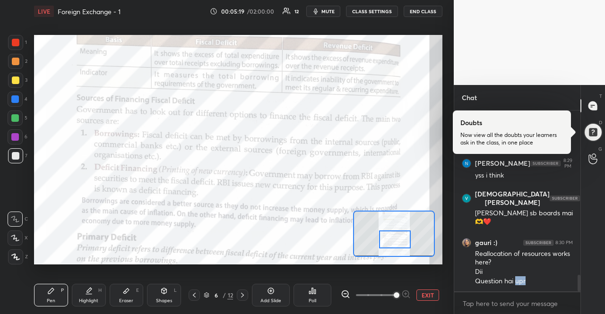
click at [518, 281] on div "Question hai upr" at bounding box center [524, 281] width 98 height 9
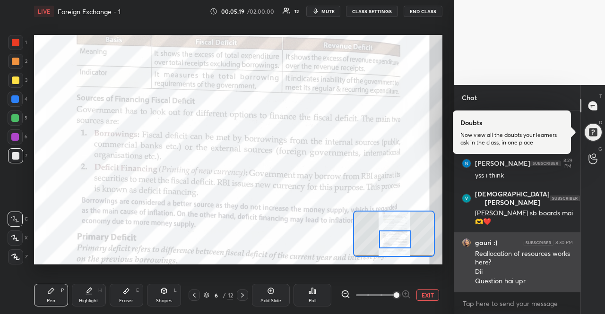
click at [508, 284] on div "Question hai upr" at bounding box center [524, 281] width 98 height 9
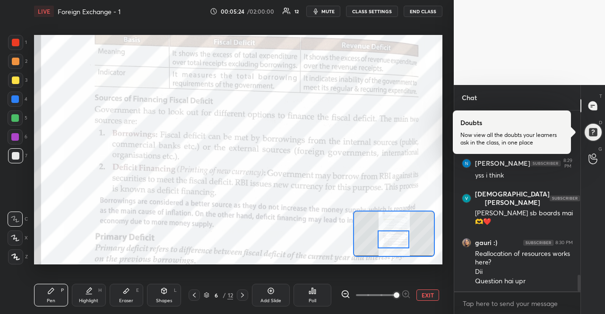
click at [393, 241] on div at bounding box center [394, 239] width 32 height 17
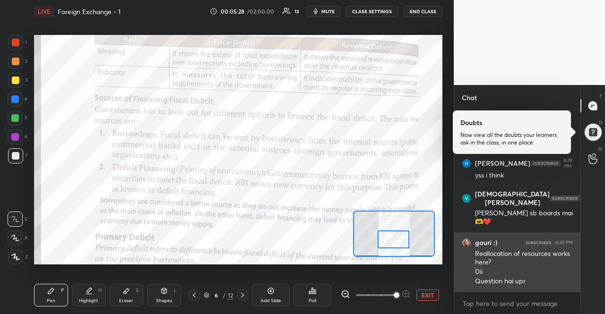
scroll to position [1804, 0]
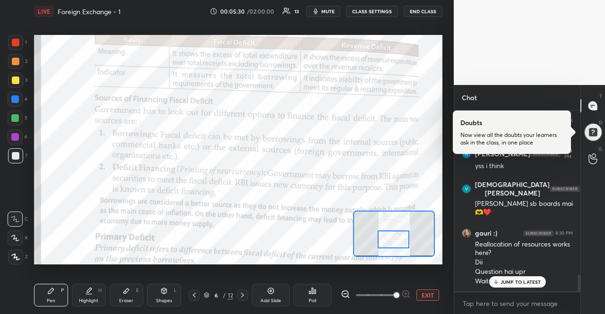
click at [509, 280] on p "JUMP TO LATEST" at bounding box center [521, 282] width 41 height 6
click at [22, 100] on div at bounding box center [15, 99] width 15 height 15
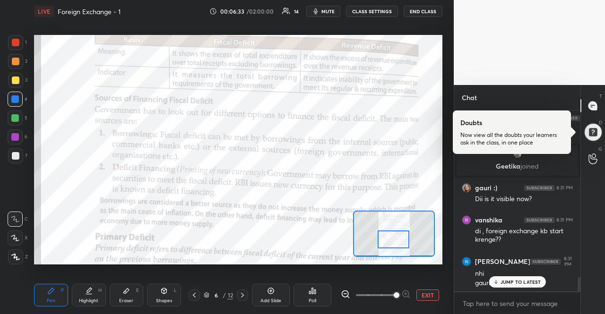
scroll to position [2128, 0]
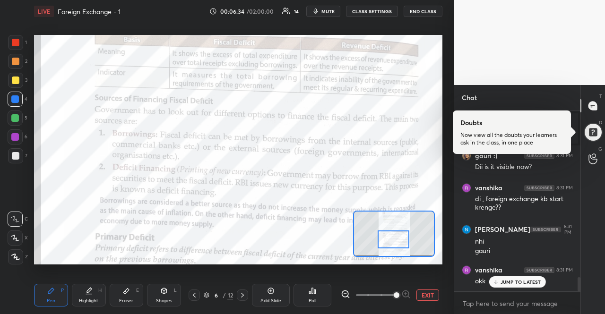
click at [533, 280] on p "JUMP TO LATEST" at bounding box center [521, 282] width 41 height 6
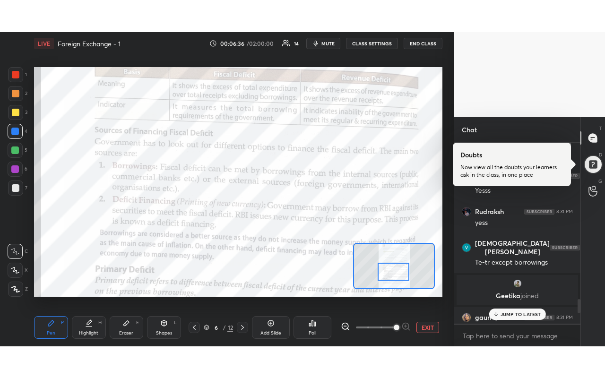
scroll to position [1998, 0]
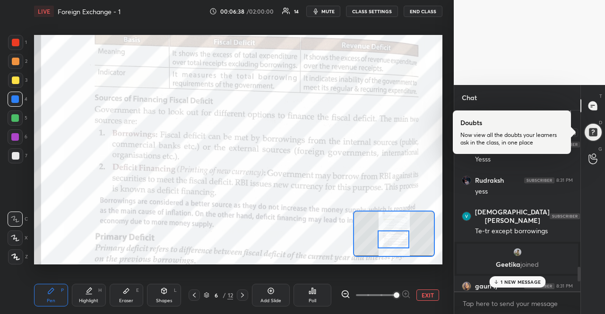
click at [588, 139] on div at bounding box center [593, 132] width 22 height 22
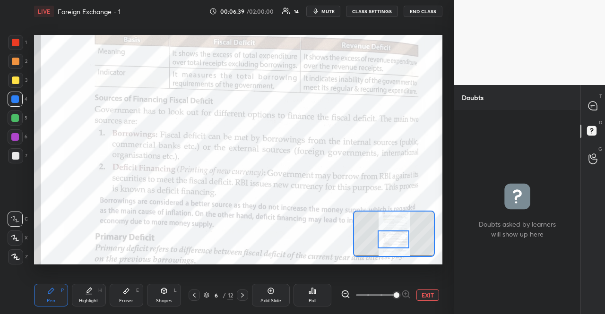
click at [590, 151] on div at bounding box center [593, 158] width 19 height 17
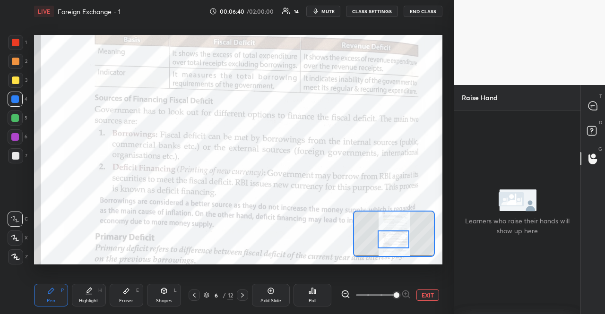
click at [469, 106] on p "Raise Hand" at bounding box center [479, 97] width 51 height 25
click at [482, 100] on p "Raise Hand" at bounding box center [479, 97] width 51 height 25
click at [482, 99] on p "Raise Hand" at bounding box center [479, 97] width 51 height 25
drag, startPoint x: 527, startPoint y: 158, endPoint x: 541, endPoint y: 204, distance: 48.0
click at [541, 204] on div "Learners who raise their hands will show up here" at bounding box center [517, 213] width 126 height 204
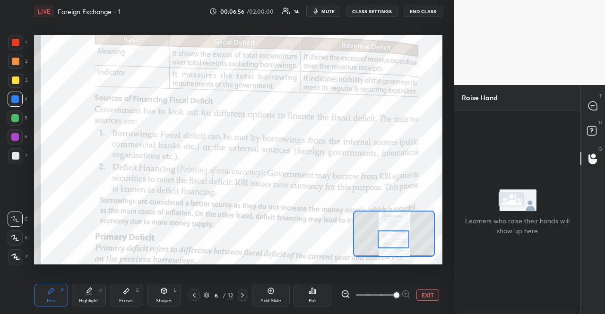
click at [428, 295] on button "EXIT" at bounding box center [427, 295] width 23 height 11
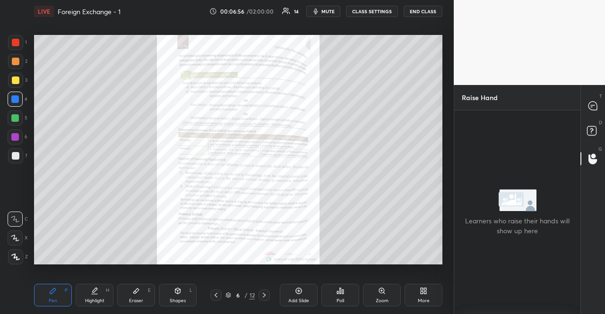
click at [428, 295] on div "More" at bounding box center [424, 295] width 38 height 23
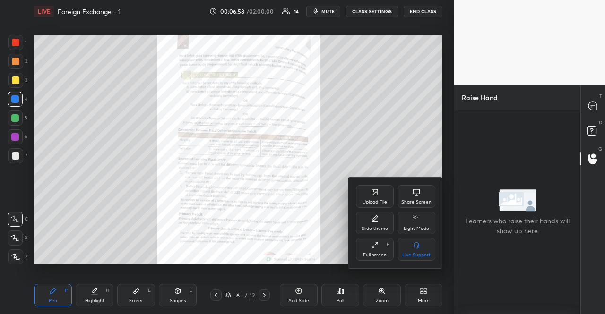
click at [380, 253] on div "Full screen" at bounding box center [375, 255] width 24 height 5
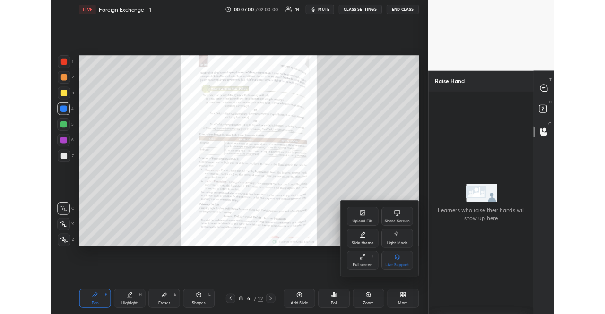
scroll to position [47019, 46858]
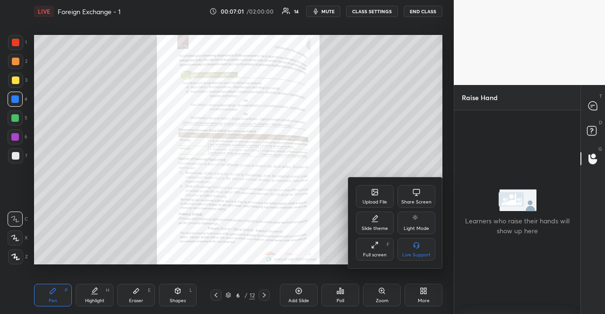
click at [366, 12] on div at bounding box center [302, 157] width 605 height 314
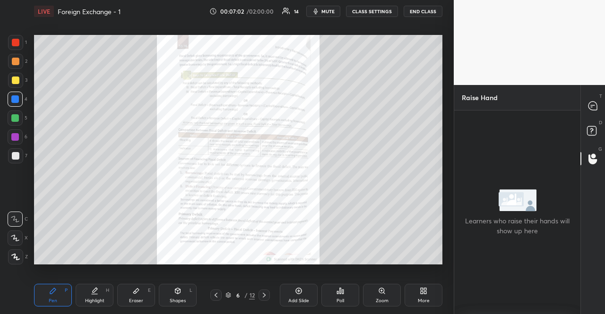
click at [366, 12] on button "CLASS SETTINGS" at bounding box center [372, 11] width 52 height 11
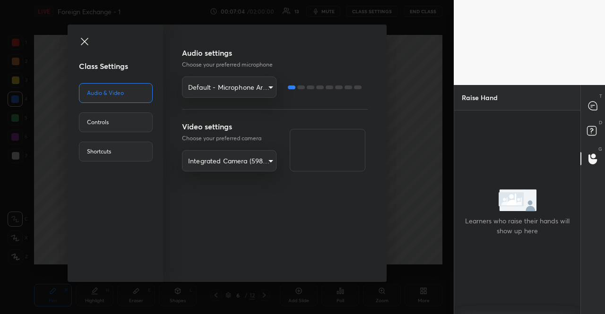
click at [426, 146] on div "Class Settings Audio & Video Controls Shortcuts Audio settings Choose your pref…" at bounding box center [227, 157] width 454 height 314
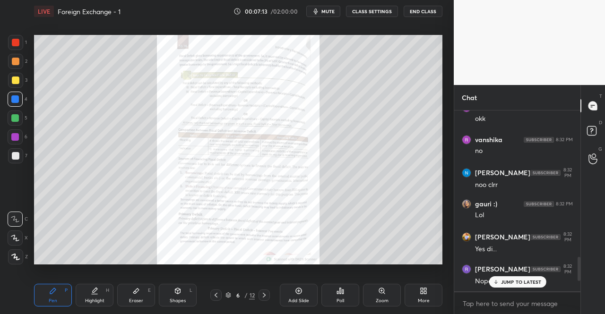
scroll to position [47019, 46858]
click at [537, 278] on div "JUMP TO LATEST" at bounding box center [517, 282] width 57 height 11
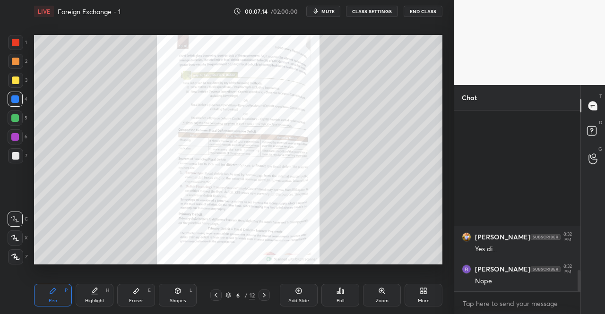
scroll to position [1357, 0]
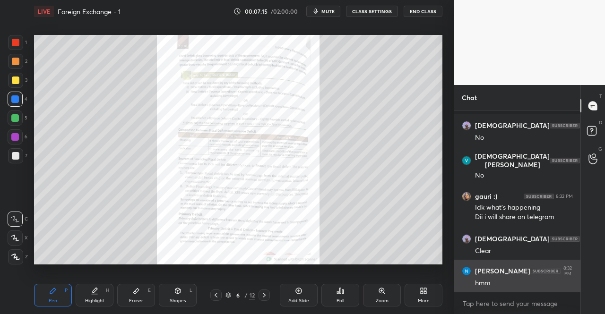
click at [536, 283] on div "hmm" at bounding box center [524, 283] width 98 height 9
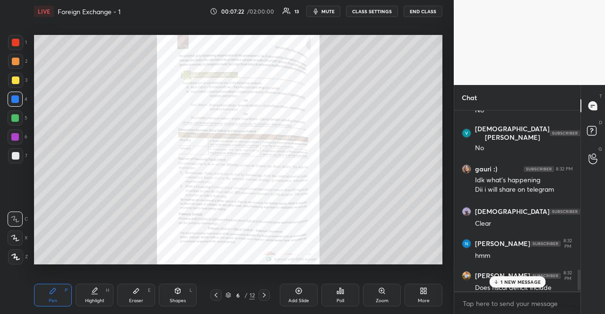
click at [531, 282] on p "1 NEW MESSAGE" at bounding box center [521, 282] width 40 height 6
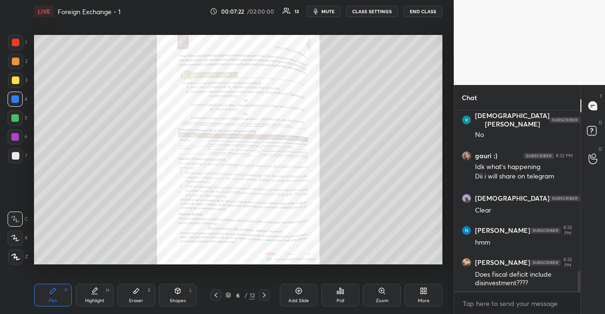
click at [531, 282] on div "Does fiscal deficit include disinvestment????" at bounding box center [524, 279] width 98 height 18
click at [399, 290] on div "Zoom" at bounding box center [382, 295] width 38 height 23
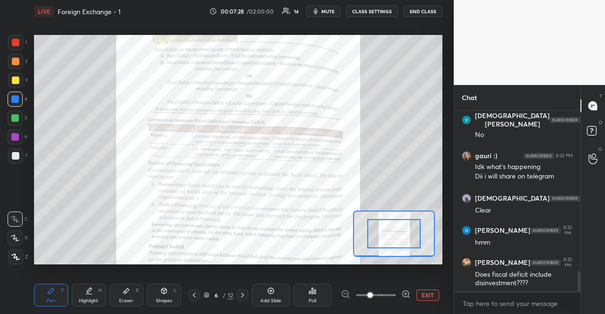
click at [410, 293] on icon at bounding box center [405, 294] width 9 height 9
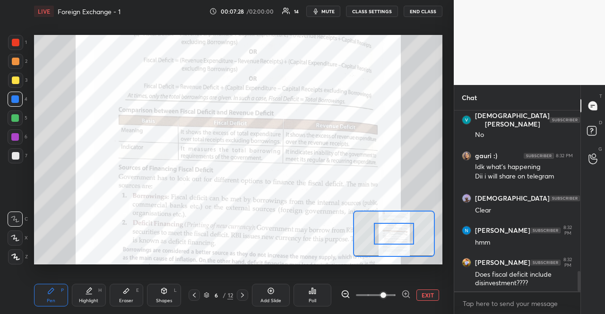
click at [410, 293] on icon at bounding box center [405, 294] width 9 height 9
click at [410, 293] on div at bounding box center [376, 295] width 70 height 11
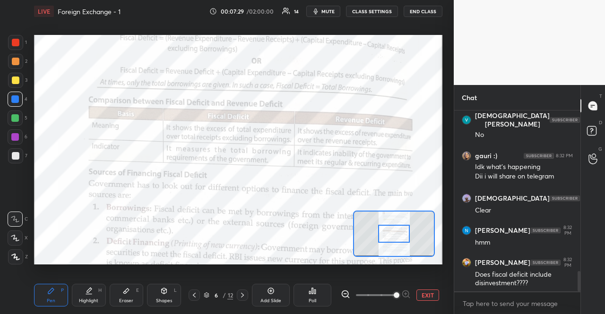
click at [410, 293] on div at bounding box center [376, 295] width 70 height 11
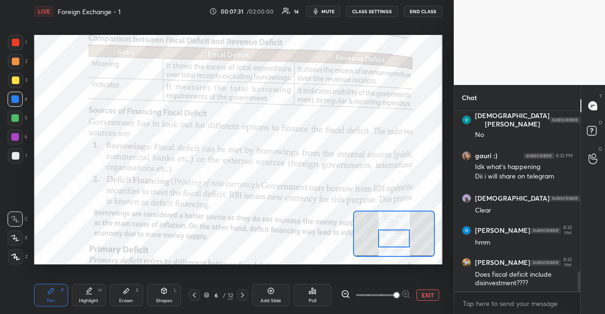
click at [400, 235] on div at bounding box center [394, 238] width 32 height 17
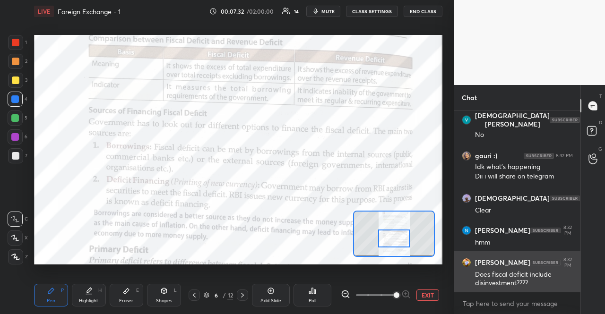
click at [488, 281] on div "Does fiscal deficit include disinvestment????" at bounding box center [524, 279] width 98 height 18
copy div "Does fiscal deficit include disinvestment????"
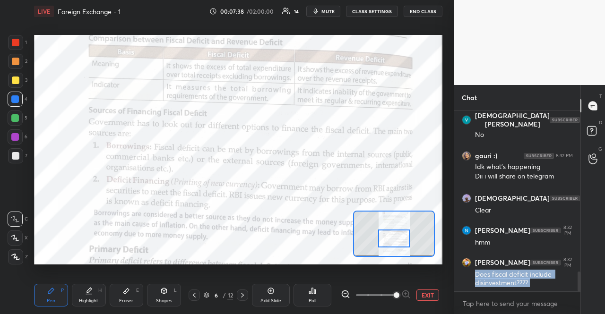
scroll to position [1455, 0]
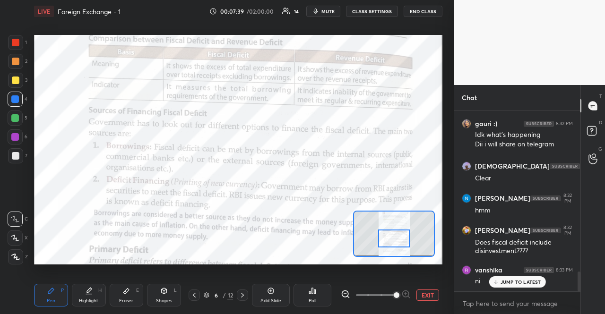
click at [540, 284] on p "JUMP TO LATEST" at bounding box center [521, 282] width 41 height 6
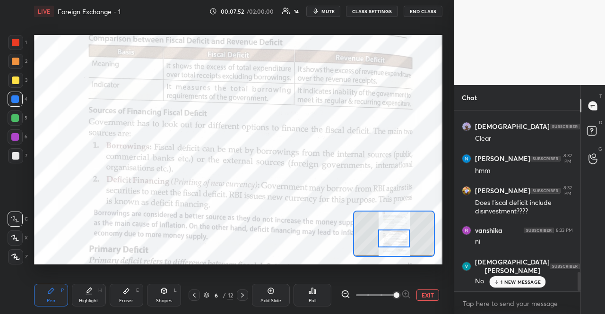
scroll to position [1527, 0]
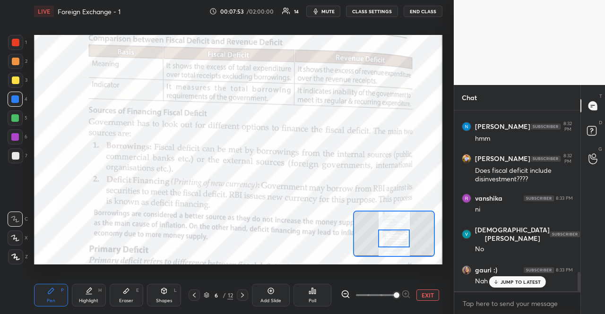
click at [542, 281] on div "JUMP TO LATEST" at bounding box center [517, 282] width 57 height 11
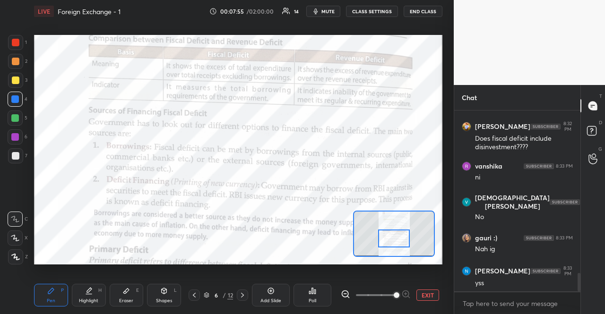
scroll to position [1591, 0]
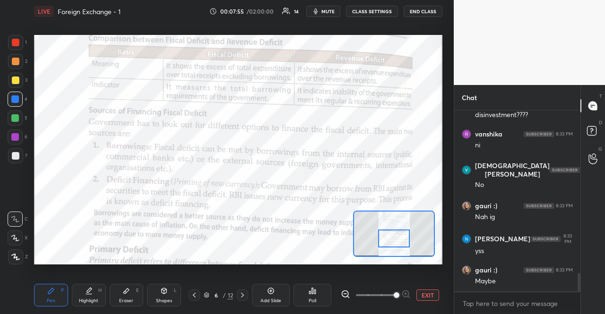
click at [525, 285] on div "[PERSON_NAME] 8:32 PM hmm [PERSON_NAME] 8:32 PM Does fiscal deficit include dis…" at bounding box center [517, 201] width 126 height 181
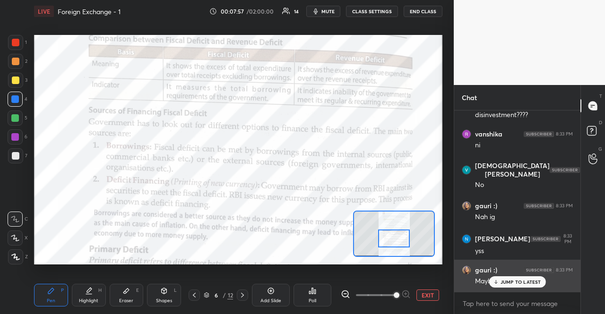
scroll to position [1623, 0]
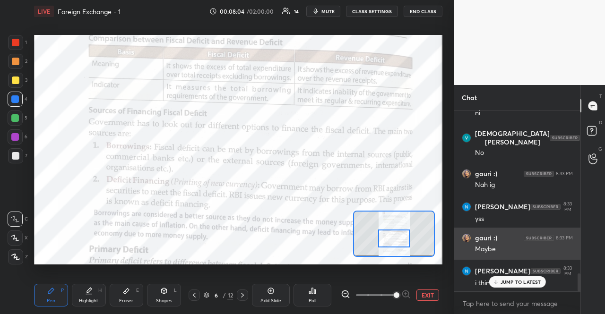
click at [524, 283] on p "JUMP TO LATEST" at bounding box center [521, 282] width 41 height 6
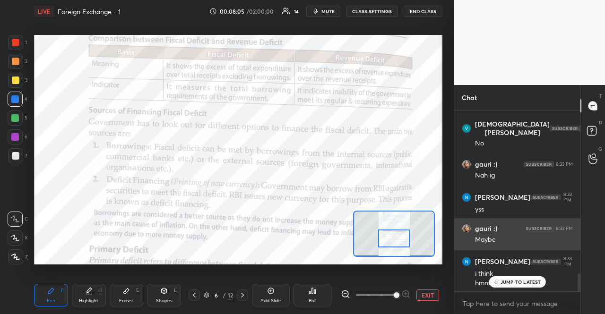
click at [524, 283] on p "JUMP TO LATEST" at bounding box center [521, 282] width 41 height 6
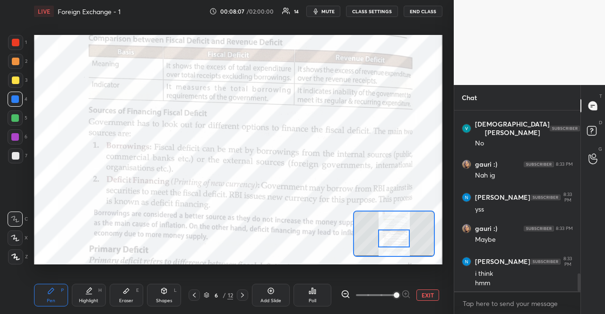
scroll to position [1665, 0]
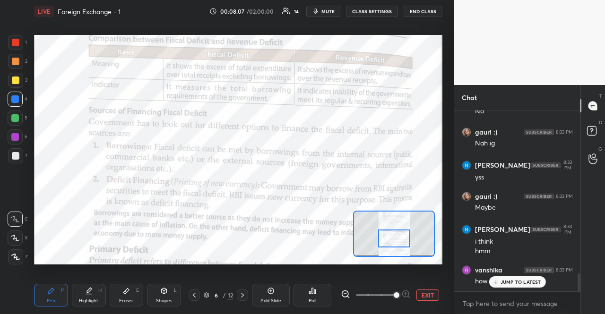
click at [529, 283] on p "JUMP TO LATEST" at bounding box center [521, 282] width 41 height 6
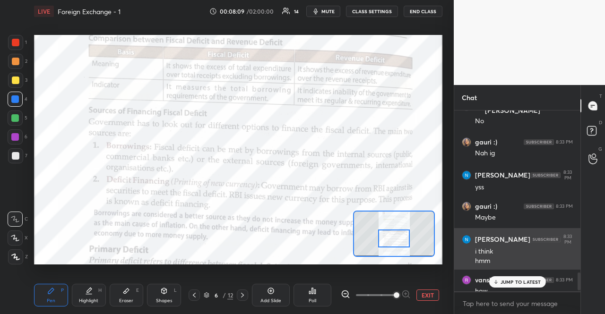
click at [533, 268] on div "[PERSON_NAME] 8:33 PM i think hmm" at bounding box center [517, 249] width 126 height 43
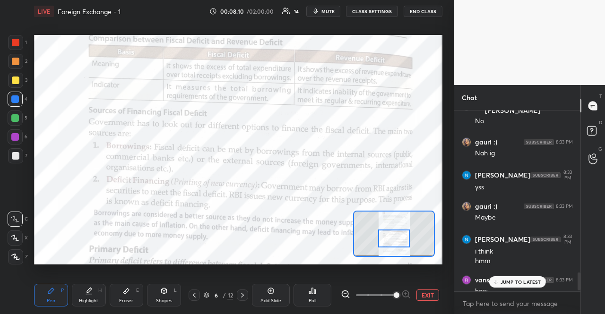
click at [531, 282] on p "JUMP TO LATEST" at bounding box center [521, 282] width 41 height 6
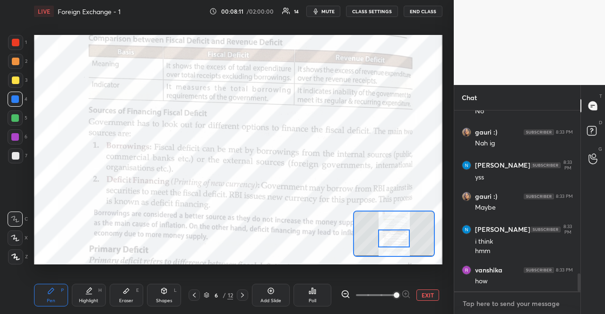
click at [507, 296] on textarea at bounding box center [517, 303] width 111 height 15
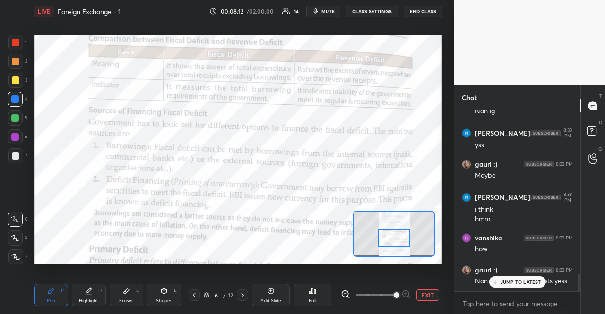
click at [521, 278] on div "JUMP TO LATEST" at bounding box center [517, 282] width 57 height 11
click at [524, 303] on textarea at bounding box center [517, 303] width 111 height 15
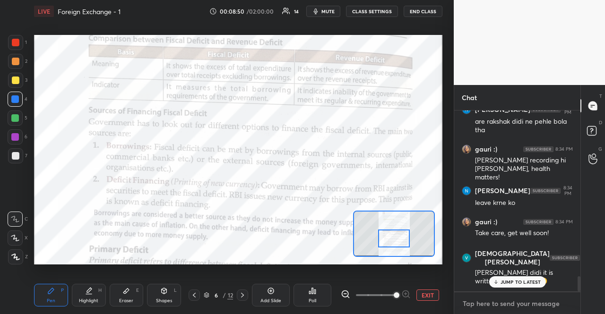
scroll to position [1990, 0]
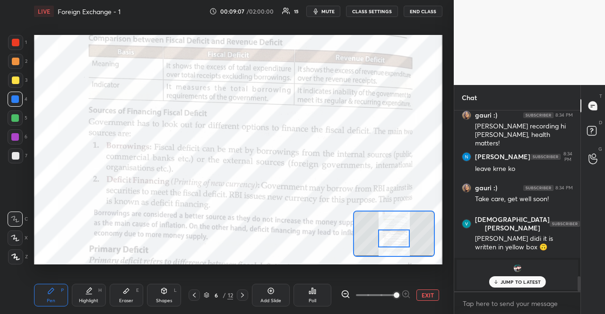
click at [524, 285] on p "JUMP TO LATEST" at bounding box center [521, 282] width 41 height 6
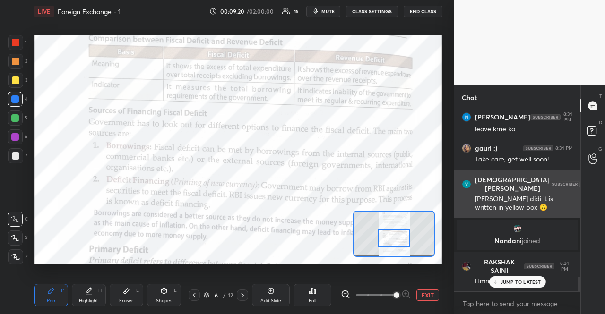
scroll to position [2062, 0]
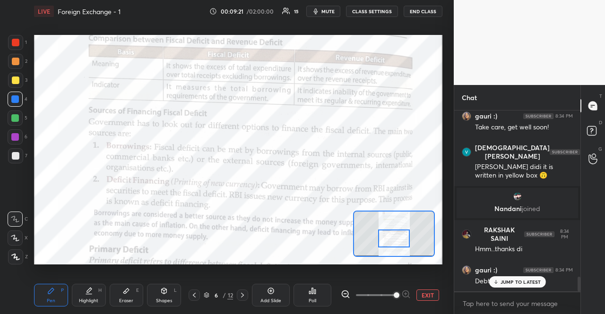
click at [525, 279] on p "JUMP TO LATEST" at bounding box center [521, 282] width 41 height 6
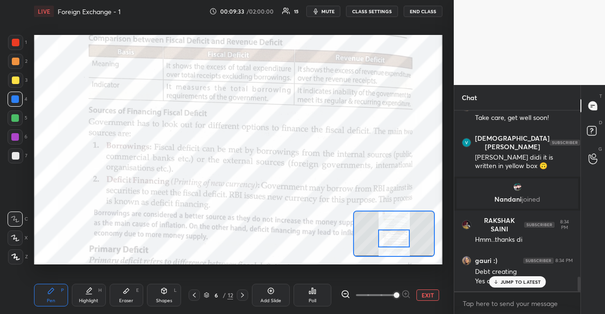
click at [525, 279] on p "JUMP TO LATEST" at bounding box center [521, 282] width 41 height 6
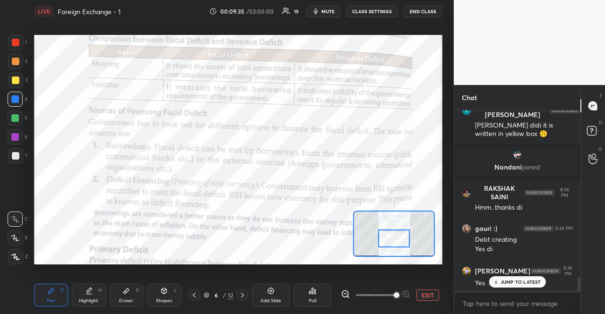
click at [525, 279] on p "JUMP TO LATEST" at bounding box center [521, 282] width 41 height 6
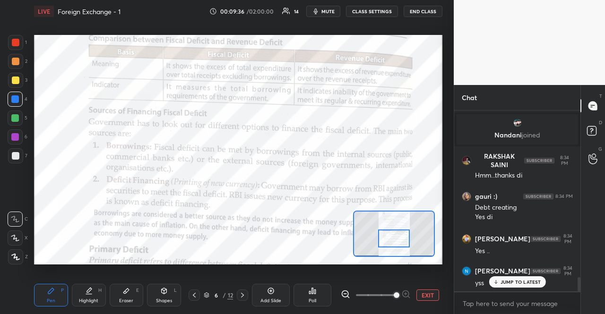
click at [525, 279] on p "JUMP TO LATEST" at bounding box center [521, 282] width 41 height 6
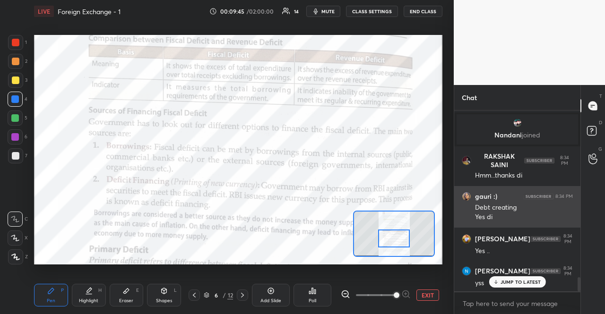
scroll to position [2168, 0]
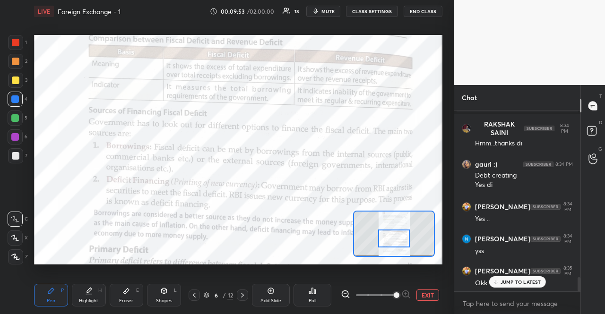
click at [502, 279] on p "JUMP TO LATEST" at bounding box center [521, 282] width 41 height 6
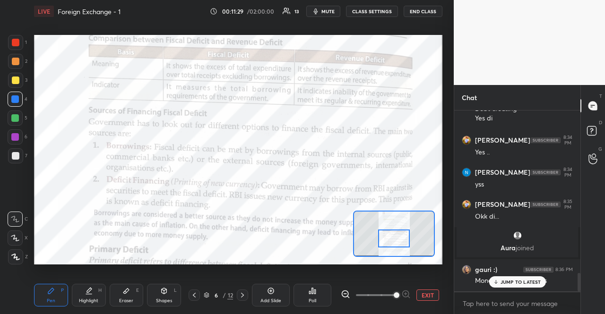
scroll to position [1620, 0]
click at [526, 284] on p "JUMP TO LATEST" at bounding box center [521, 282] width 41 height 6
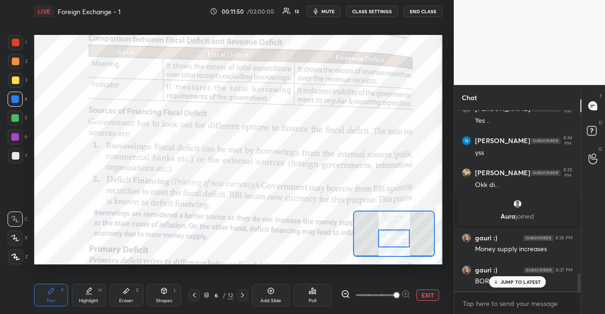
scroll to position [1692, 0]
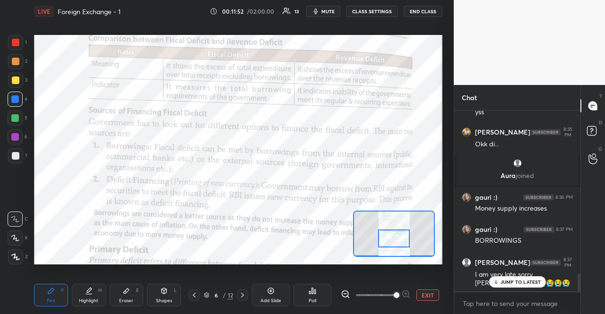
click at [503, 277] on div "JUMP TO LATEST" at bounding box center [517, 282] width 57 height 11
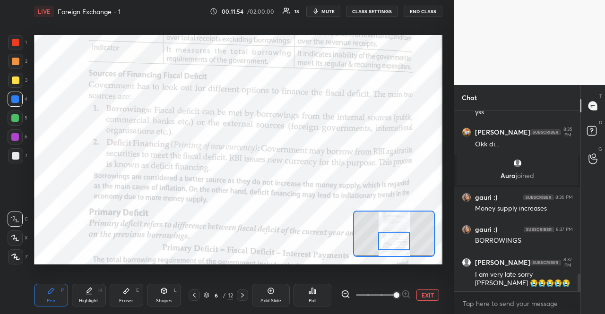
scroll to position [1725, 0]
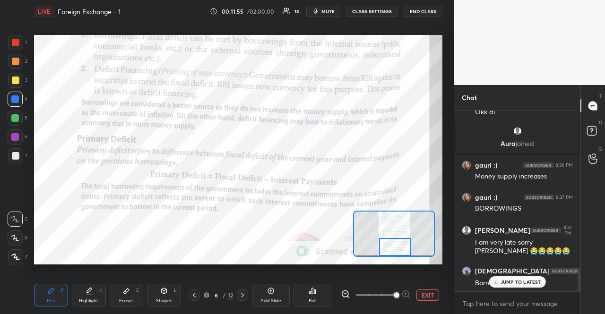
drag, startPoint x: 407, startPoint y: 235, endPoint x: 407, endPoint y: 246, distance: 10.4
click at [407, 246] on div at bounding box center [395, 246] width 32 height 17
click at [535, 285] on p "JUMP TO LATEST" at bounding box center [521, 282] width 41 height 6
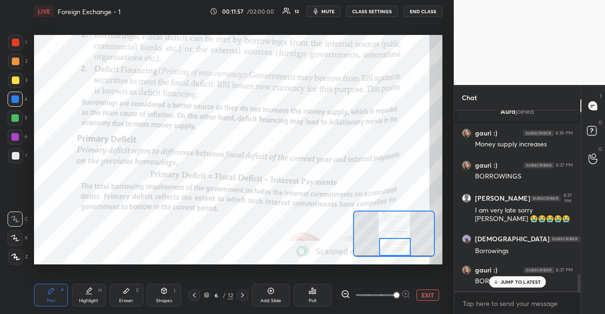
click at [535, 285] on p "JUMP TO LATEST" at bounding box center [521, 282] width 41 height 6
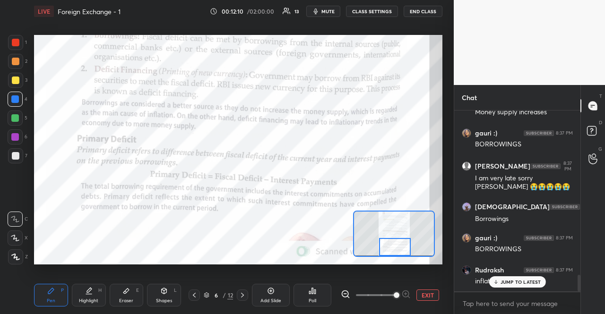
scroll to position [1823, 0]
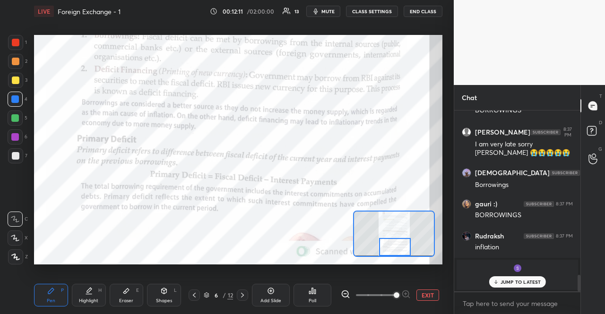
click at [490, 279] on div "JUMP TO LATEST" at bounding box center [517, 282] width 57 height 11
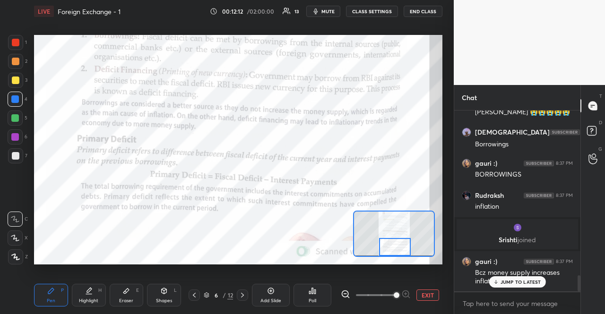
click at [498, 285] on div "JUMP TO LATEST" at bounding box center [517, 282] width 57 height 11
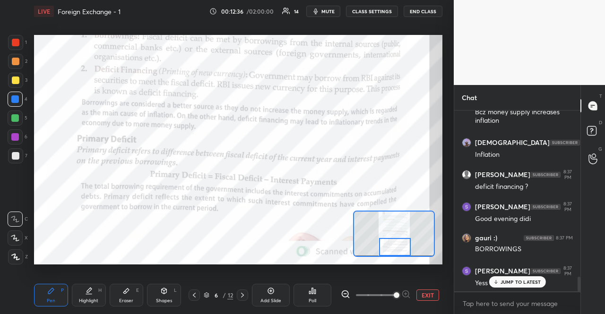
scroll to position [2056, 0]
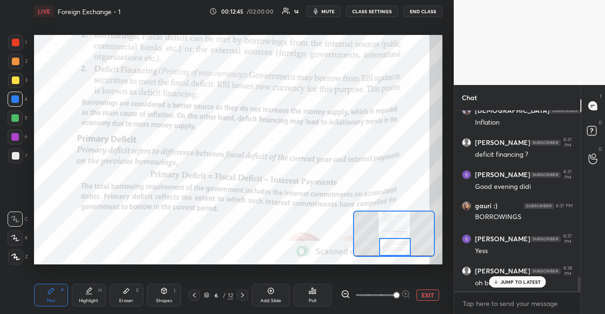
click at [498, 285] on div "JUMP TO LATEST" at bounding box center [517, 282] width 57 height 11
click at [498, 285] on div "oh borrrowings" at bounding box center [524, 283] width 98 height 9
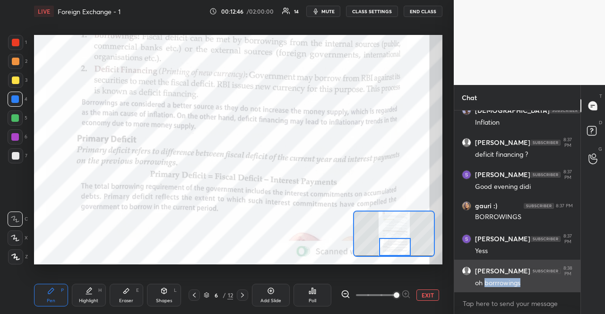
click at [493, 279] on div "oh borrrowings" at bounding box center [524, 283] width 98 height 9
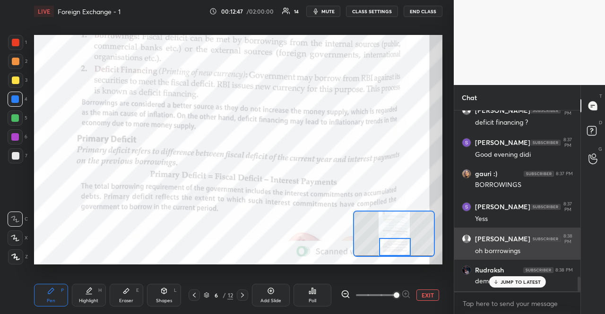
click at [493, 277] on div "JUMP TO LATEST" at bounding box center [517, 282] width 57 height 11
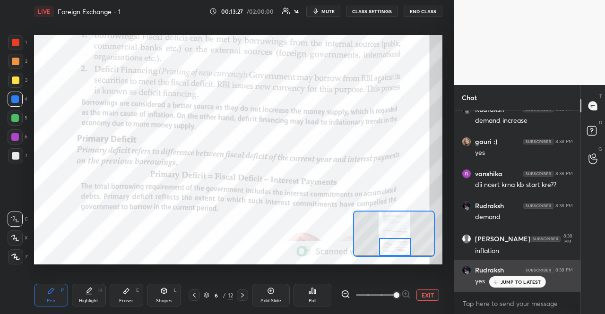
scroll to position [2289, 0]
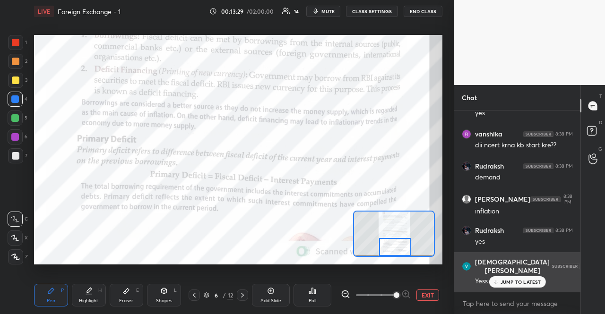
click at [514, 276] on div "Yess" at bounding box center [524, 280] width 98 height 11
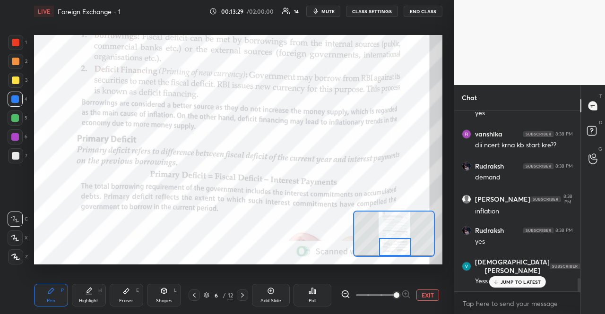
click at [509, 277] on div "JUMP TO LATEST" at bounding box center [517, 282] width 57 height 11
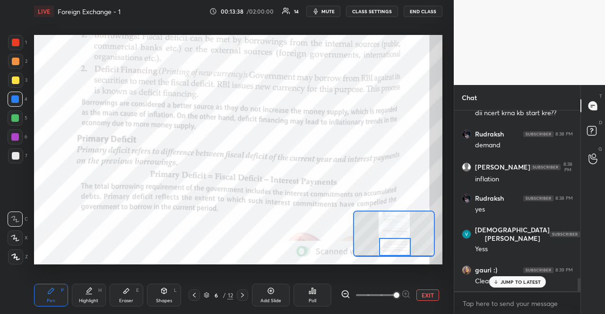
click at [519, 278] on div "JUMP TO LATEST" at bounding box center [517, 282] width 57 height 11
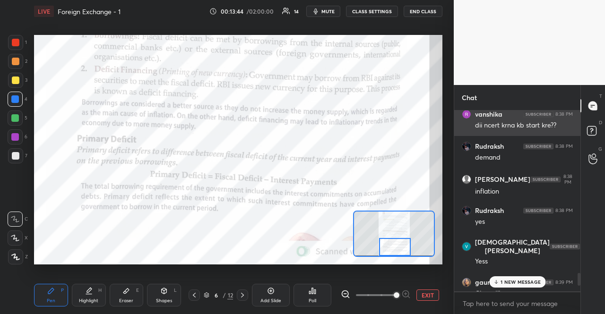
scroll to position [2309, 0]
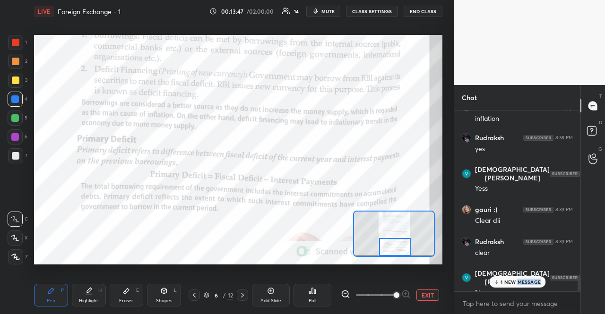
click at [530, 285] on p "1 NEW MESSAGE" at bounding box center [521, 282] width 40 height 6
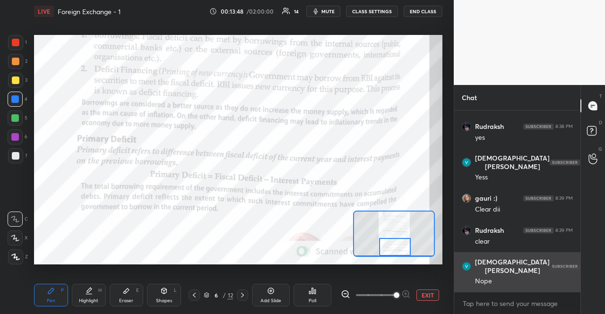
click at [530, 283] on div "Nope" at bounding box center [524, 281] width 98 height 9
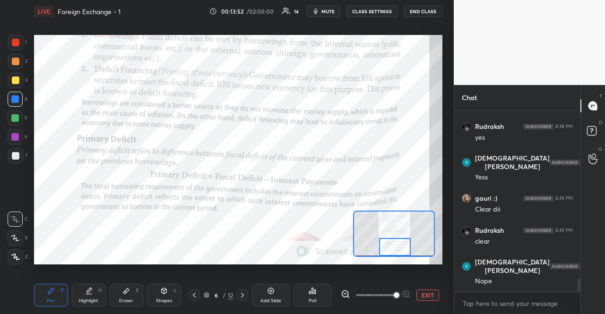
scroll to position [2425, 0]
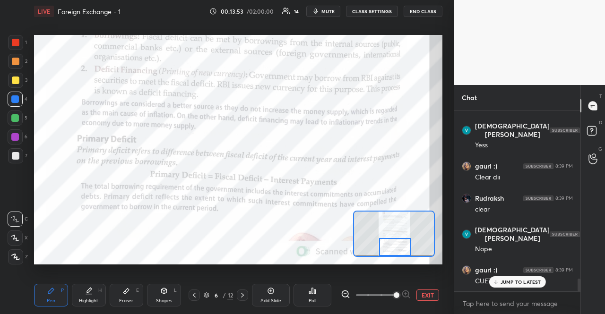
click at [494, 283] on icon at bounding box center [495, 283] width 3 height 1
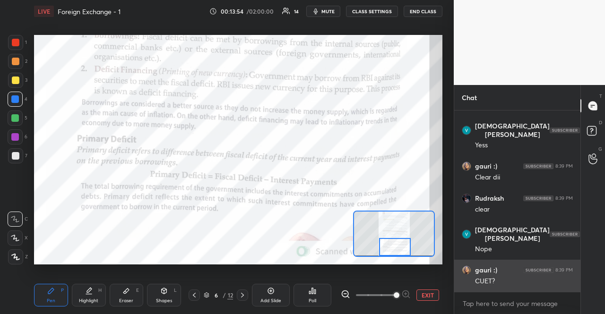
click at [494, 286] on div "gauri :) 8:39 PM CUET?" at bounding box center [517, 276] width 126 height 32
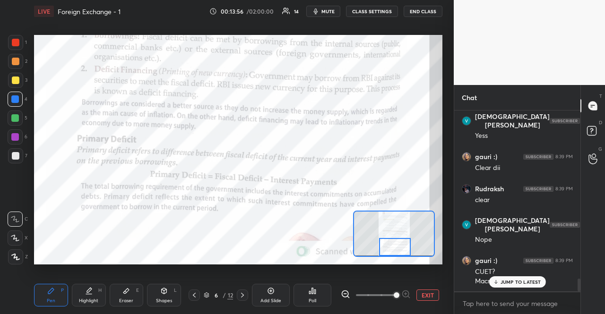
click at [496, 285] on div "JUMP TO LATEST" at bounding box center [517, 282] width 57 height 11
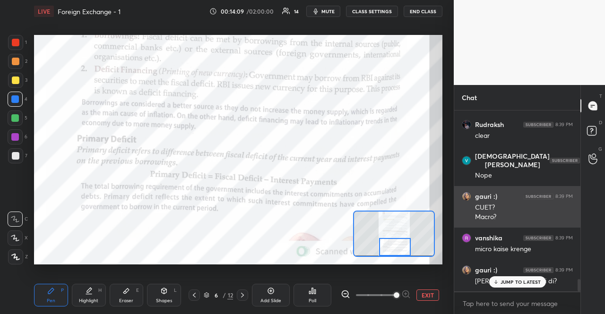
scroll to position [2531, 0]
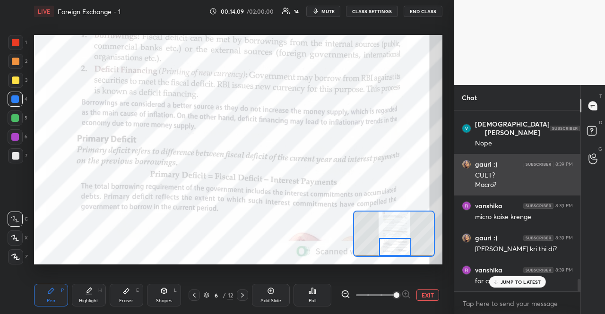
click at [503, 279] on p "JUMP TO LATEST" at bounding box center [521, 282] width 41 height 6
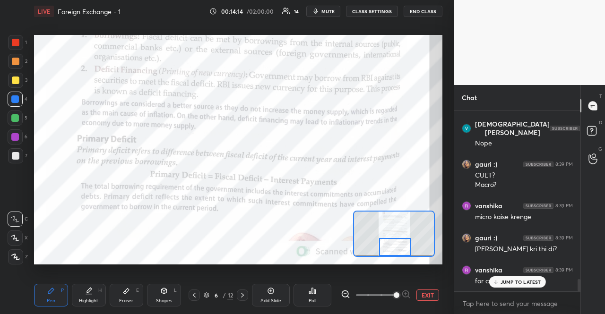
click at [505, 279] on p "JUMP TO LATEST" at bounding box center [521, 282] width 41 height 6
click at [520, 277] on div "JUMP TO LATEST" at bounding box center [517, 282] width 57 height 11
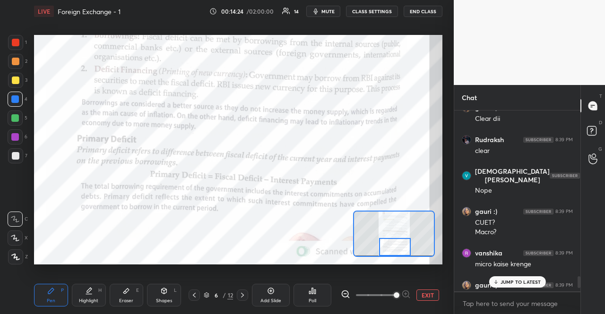
click at [512, 282] on p "JUMP TO LATEST" at bounding box center [521, 282] width 41 height 6
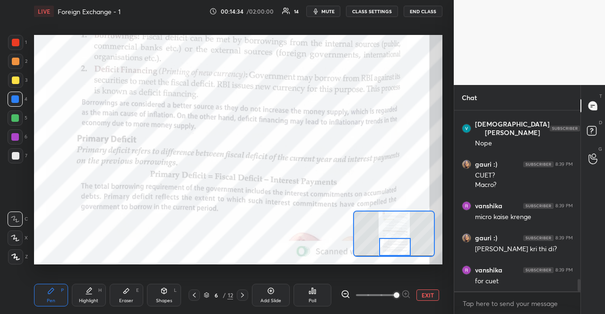
scroll to position [2563, 0]
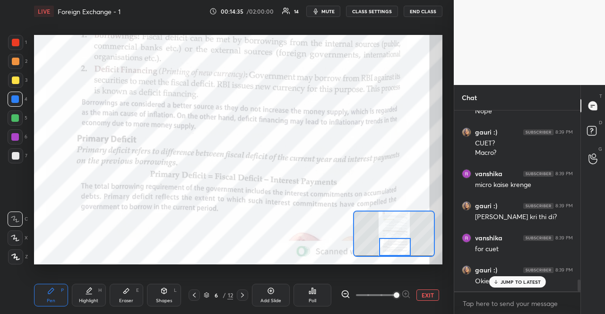
click at [520, 286] on div "JUMP TO LATEST" at bounding box center [517, 282] width 57 height 11
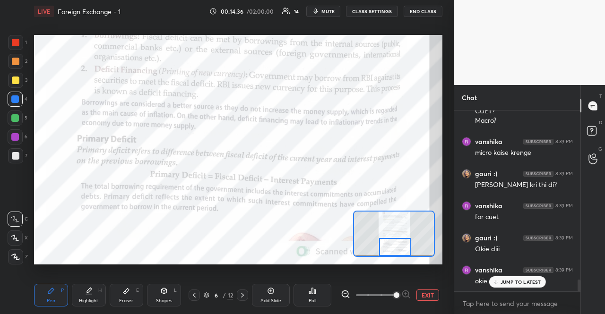
click at [519, 277] on div "JUMP TO LATEST" at bounding box center [517, 282] width 57 height 11
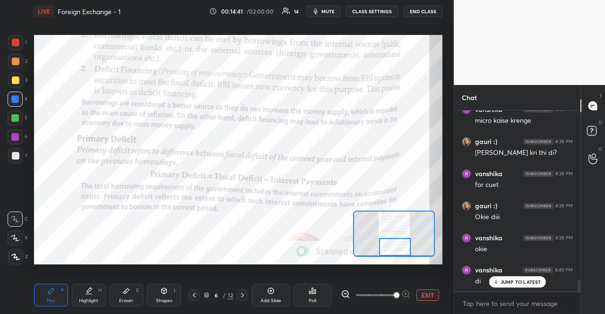
scroll to position [2660, 0]
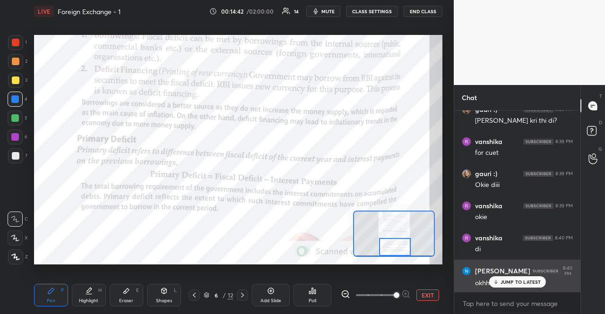
click at [530, 272] on img "grid" at bounding box center [545, 272] width 30 height 6
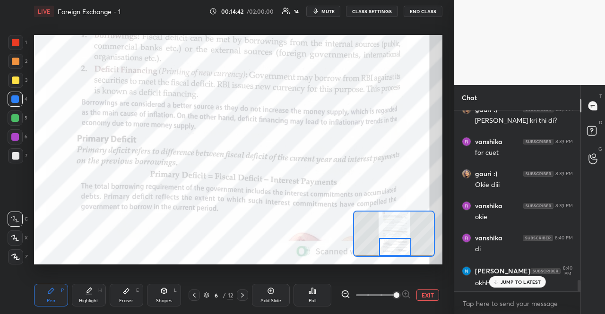
click at [527, 280] on p "JUMP TO LATEST" at bounding box center [521, 282] width 41 height 6
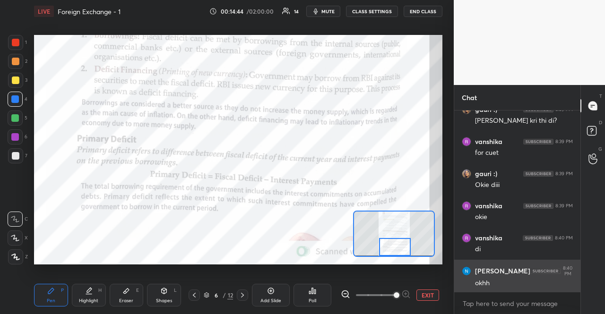
scroll to position [2669, 0]
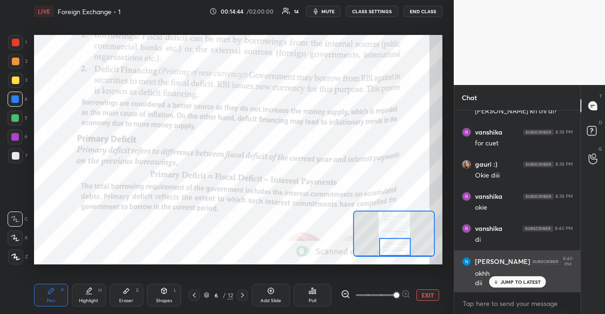
click at [523, 283] on p "JUMP TO LATEST" at bounding box center [521, 282] width 41 height 6
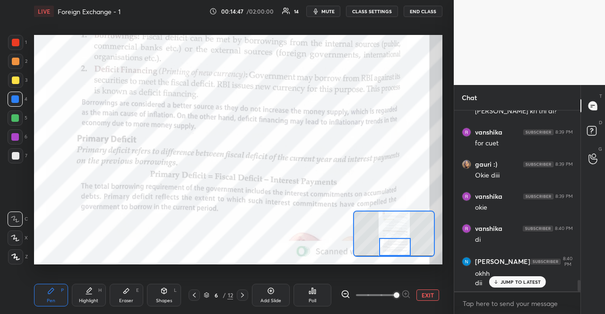
click at [512, 284] on p "JUMP TO LATEST" at bounding box center [521, 282] width 41 height 6
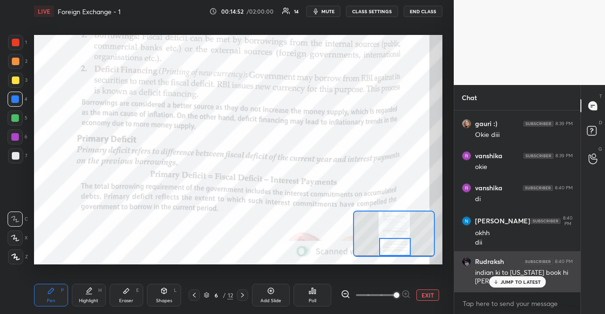
click at [509, 275] on div "Rudraksh 8:38 PM demand [PERSON_NAME] 8:38 PM inflation Rudraksh 8:38 PM yes [P…" at bounding box center [517, 201] width 126 height 181
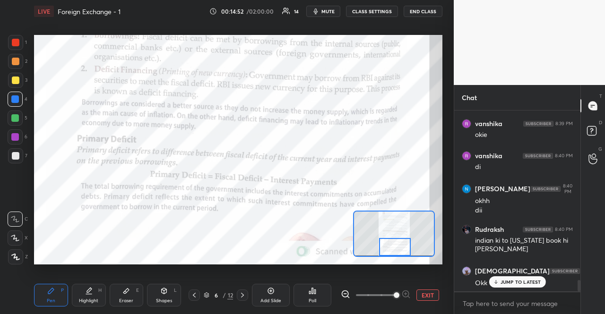
click at [511, 277] on div "JUMP TO LATEST" at bounding box center [517, 282] width 57 height 11
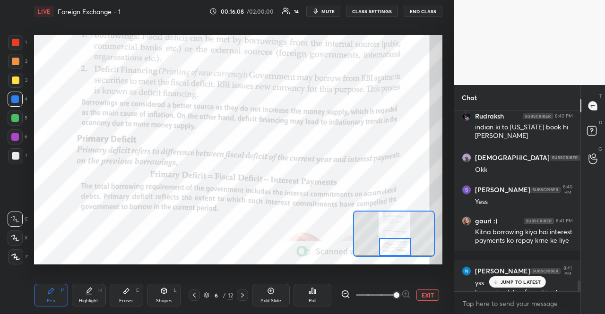
scroll to position [2873, 0]
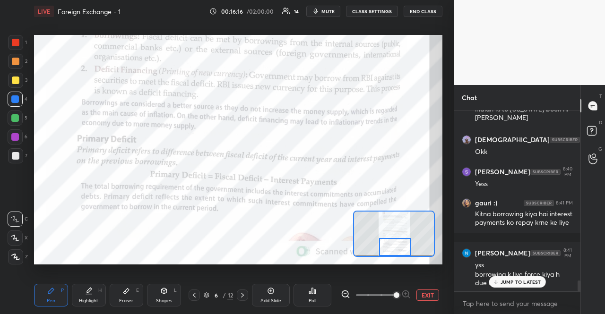
click at [494, 278] on div "JUMP TO LATEST" at bounding box center [517, 282] width 57 height 11
click at [479, 294] on div "x" at bounding box center [517, 304] width 126 height 22
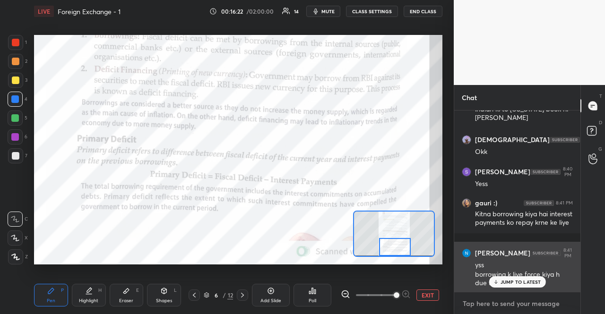
scroll to position [2905, 0]
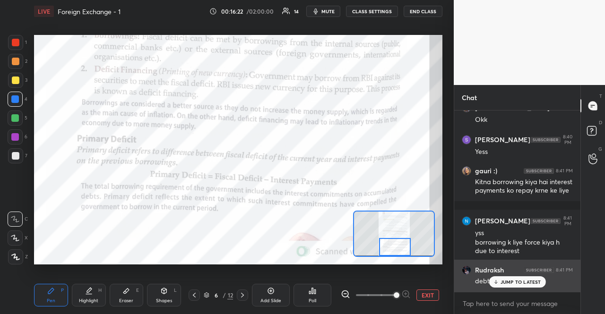
click at [490, 285] on div "JUMP TO LATEST" at bounding box center [517, 282] width 57 height 11
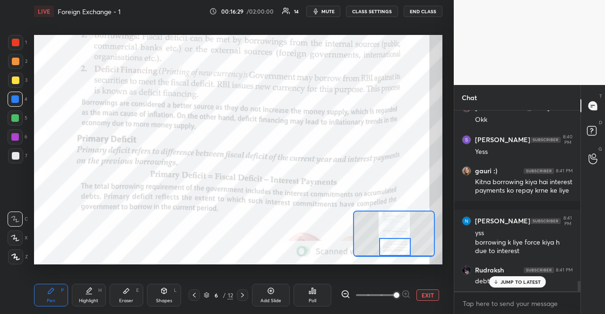
scroll to position [2963, 0]
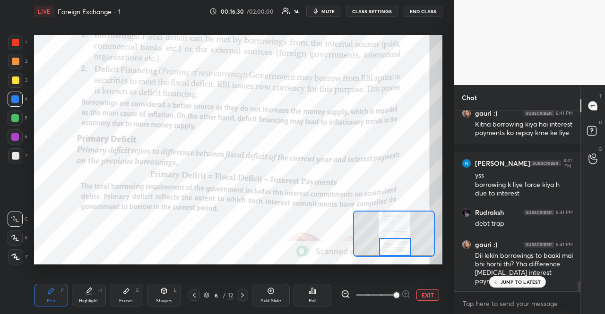
click at [492, 280] on div "JUMP TO LATEST" at bounding box center [517, 282] width 57 height 11
click at [492, 280] on div "Dii lekin borrowings to baaki mai bhi horhi thi? Yha difference [MEDICAL_DATA] …" at bounding box center [524, 268] width 98 height 35
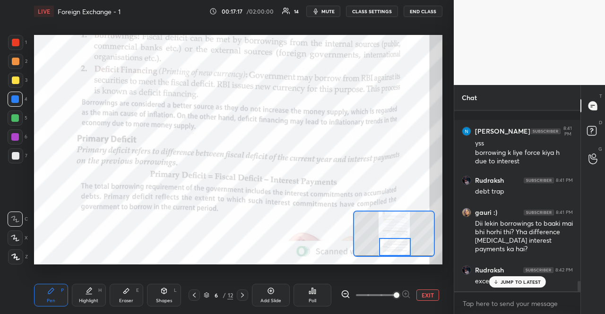
click at [494, 286] on div "JUMP TO LATEST" at bounding box center [517, 282] width 57 height 11
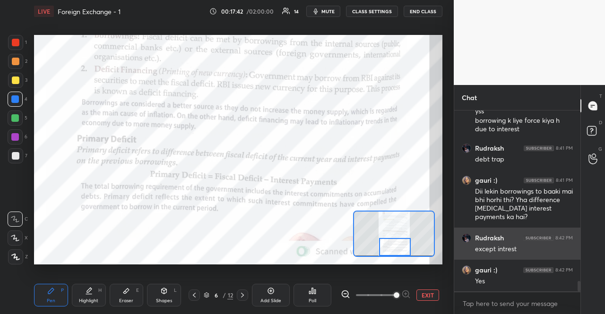
scroll to position [3060, 0]
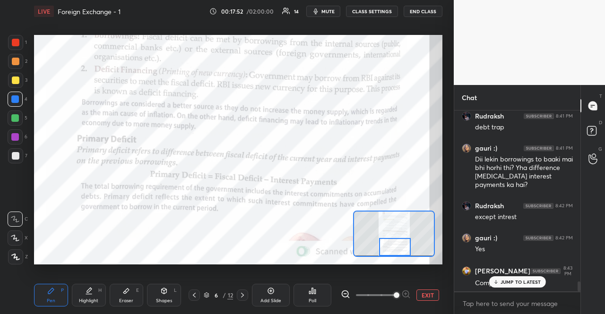
click at [497, 281] on icon at bounding box center [496, 282] width 6 height 6
click at [237, 295] on div at bounding box center [242, 295] width 11 height 11
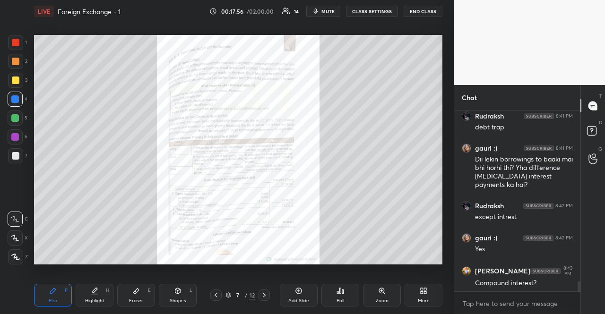
click at [391, 300] on div "Zoom" at bounding box center [382, 295] width 38 height 23
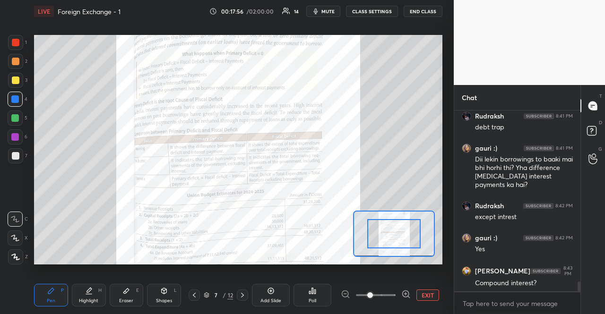
click at [407, 297] on icon at bounding box center [405, 294] width 9 height 9
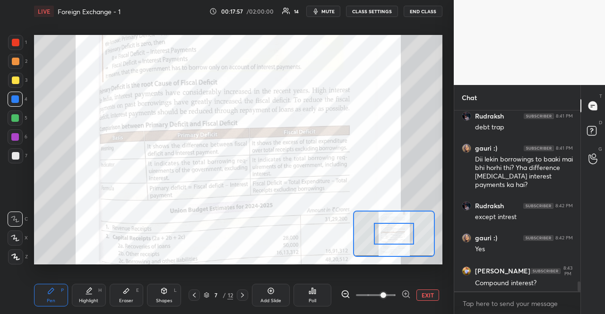
click at [407, 297] on icon at bounding box center [405, 294] width 9 height 9
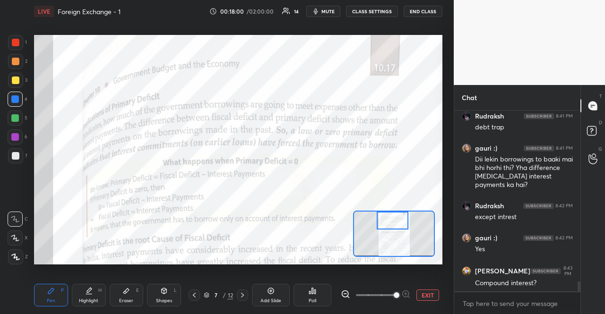
drag, startPoint x: 396, startPoint y: 234, endPoint x: 395, endPoint y: 224, distance: 10.0
click at [395, 224] on div at bounding box center [393, 220] width 32 height 17
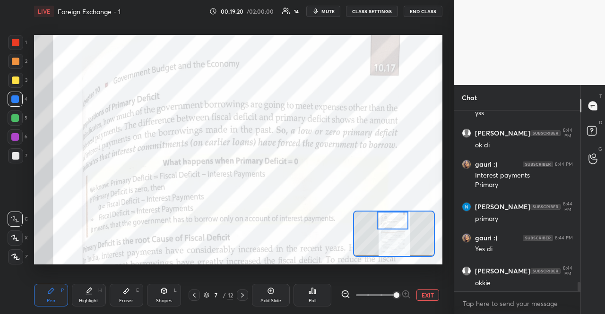
scroll to position [3334, 0]
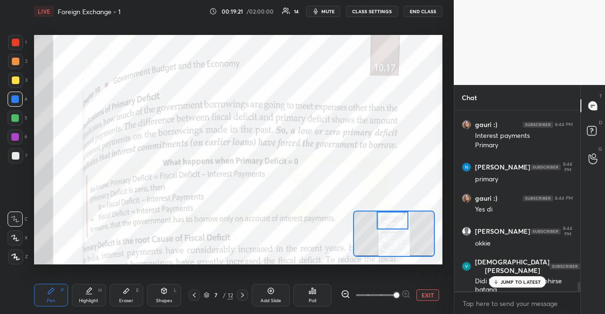
click at [536, 281] on p "JUMP TO LATEST" at bounding box center [521, 282] width 41 height 6
click at [189, 294] on div at bounding box center [194, 295] width 11 height 11
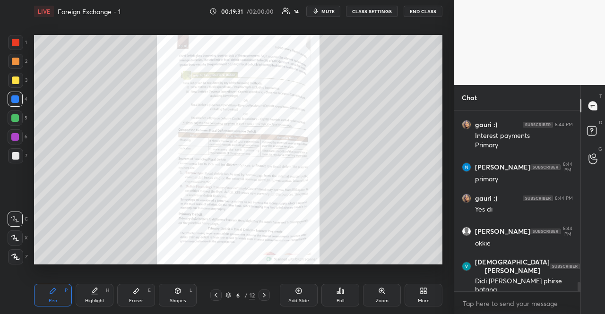
click at [393, 297] on div "Zoom" at bounding box center [382, 295] width 38 height 23
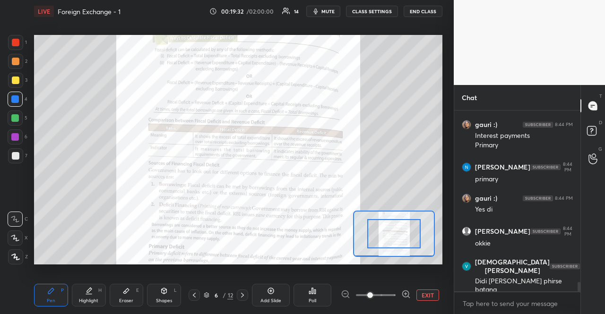
click at [404, 297] on icon at bounding box center [406, 294] width 6 height 6
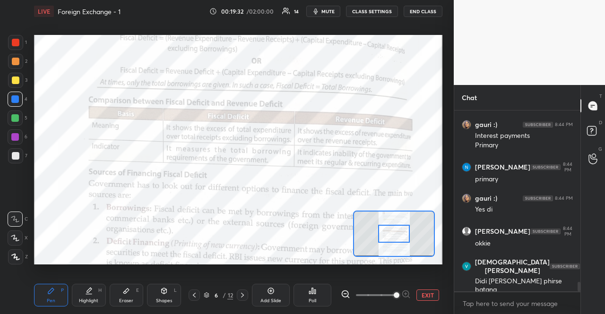
click at [399, 297] on span at bounding box center [397, 296] width 6 height 6
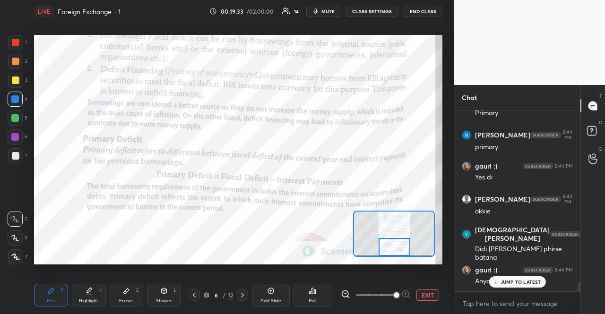
drag, startPoint x: 397, startPoint y: 229, endPoint x: 397, endPoint y: 250, distance: 21.3
click at [397, 250] on div at bounding box center [395, 246] width 32 height 17
click at [503, 285] on p "JUMP TO LATEST" at bounding box center [521, 282] width 41 height 6
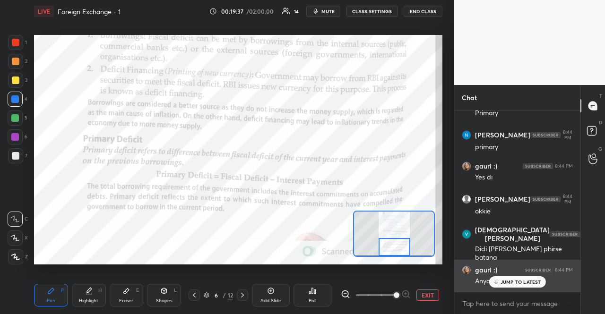
scroll to position [3398, 0]
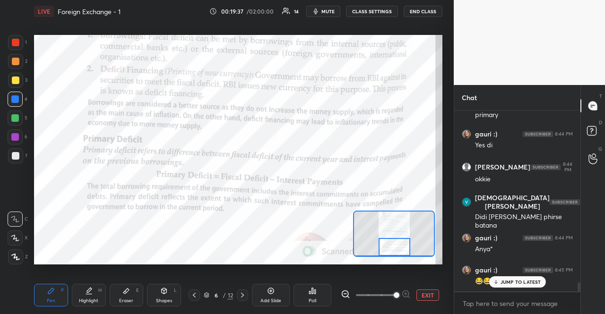
click at [490, 279] on div "JUMP TO LATEST" at bounding box center [517, 282] width 57 height 11
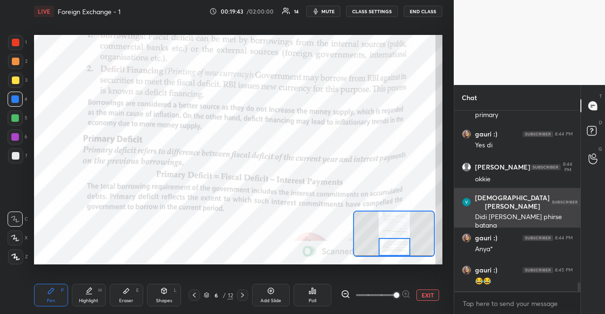
scroll to position [3407, 0]
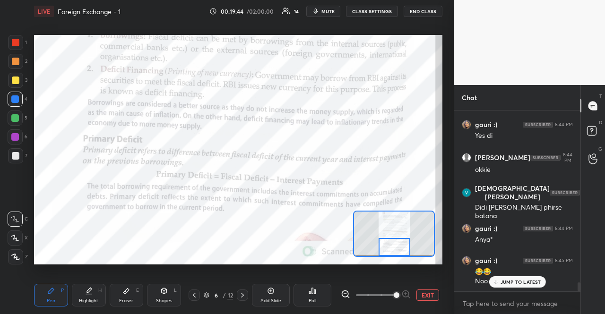
click at [511, 285] on p "JUMP TO LATEST" at bounding box center [521, 282] width 41 height 6
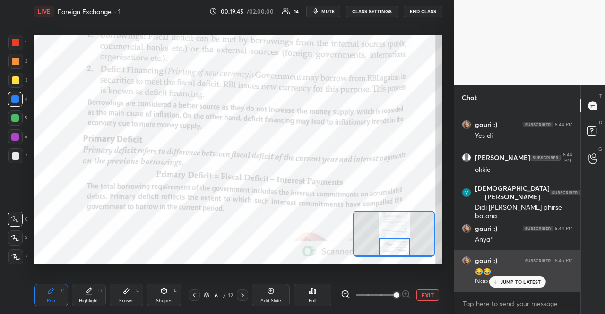
scroll to position [3440, 0]
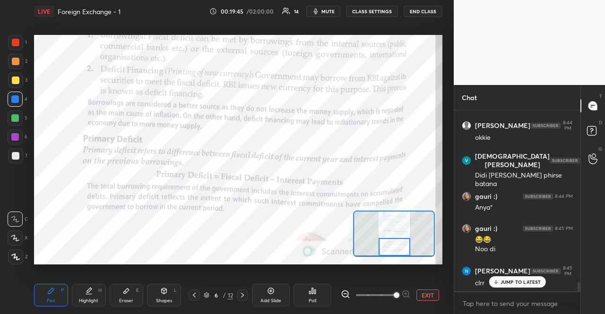
click at [510, 285] on p "JUMP TO LATEST" at bounding box center [521, 282] width 41 height 6
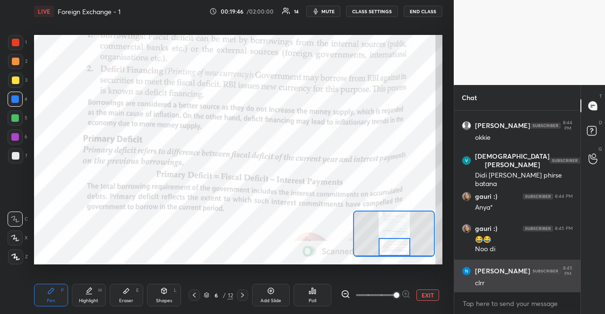
click at [510, 284] on div "clrr" at bounding box center [524, 283] width 98 height 9
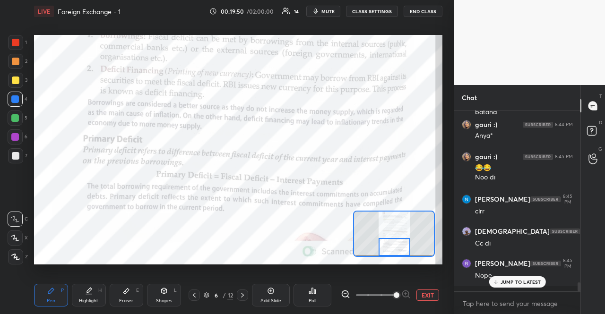
scroll to position [3544, 0]
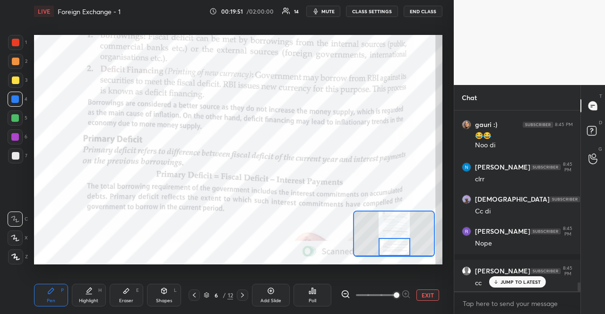
click at [494, 277] on div "JUMP TO LATEST" at bounding box center [517, 282] width 57 height 11
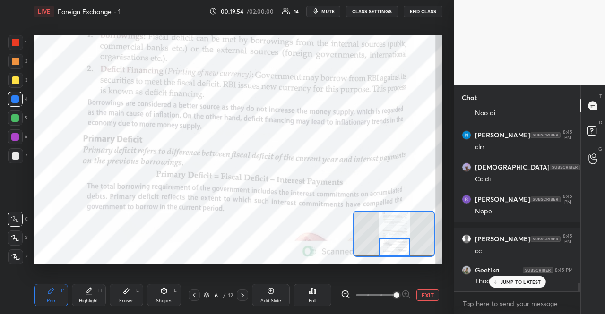
scroll to position [3615, 0]
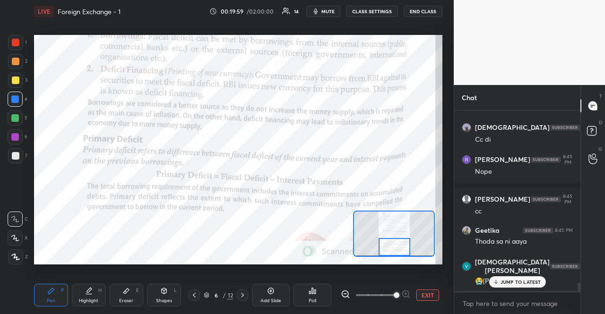
click at [494, 277] on div "JUMP TO LATEST" at bounding box center [517, 282] width 57 height 11
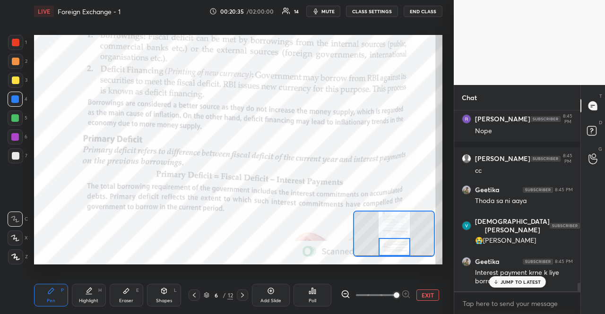
scroll to position [3688, 0]
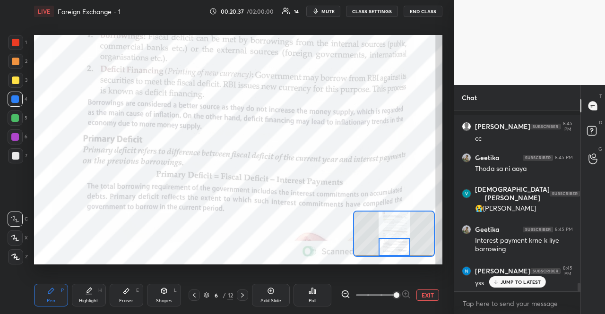
click at [494, 277] on div "JUMP TO LATEST" at bounding box center [517, 282] width 57 height 11
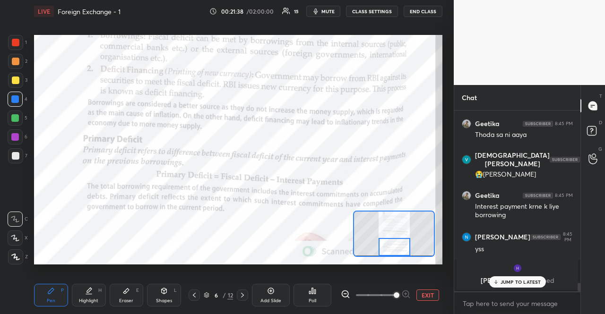
click at [242, 296] on icon at bounding box center [243, 296] width 8 height 8
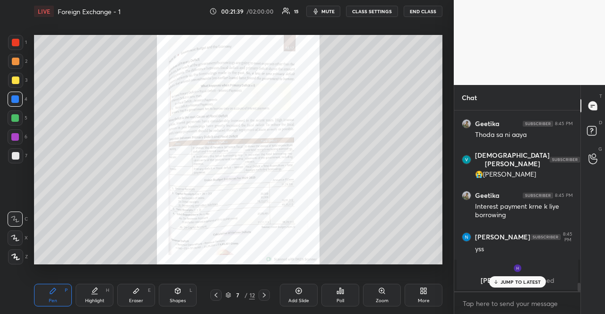
click at [381, 296] on div "Zoom" at bounding box center [382, 295] width 38 height 23
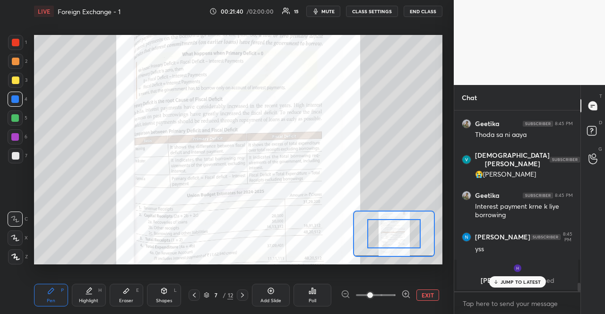
click at [514, 271] on img "grid" at bounding box center [517, 268] width 9 height 9
click at [514, 277] on div "JUMP TO LATEST" at bounding box center [517, 282] width 57 height 11
click at [409, 293] on icon at bounding box center [405, 294] width 9 height 9
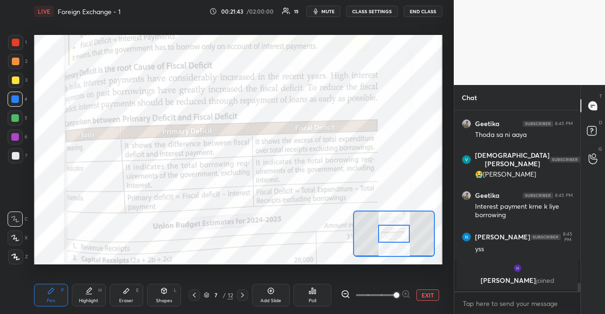
click at [409, 293] on div at bounding box center [376, 295] width 70 height 11
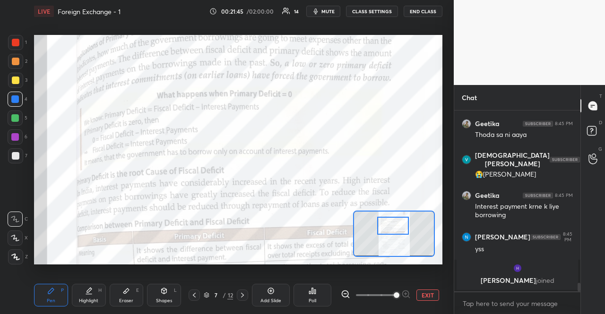
drag, startPoint x: 401, startPoint y: 232, endPoint x: 400, endPoint y: 225, distance: 6.7
click at [400, 225] on div at bounding box center [393, 225] width 32 height 17
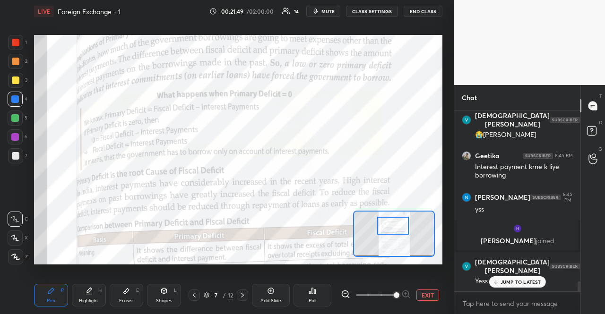
scroll to position [3057, 0]
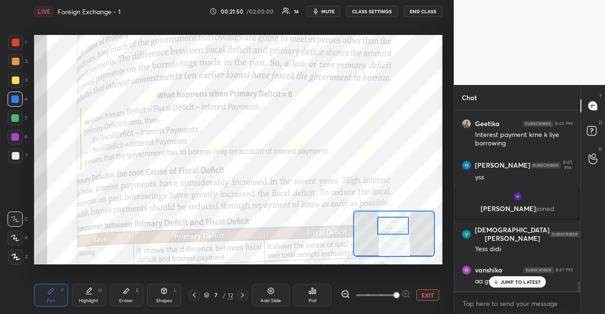
click at [505, 277] on div "JUMP TO LATEST" at bounding box center [517, 282] width 57 height 11
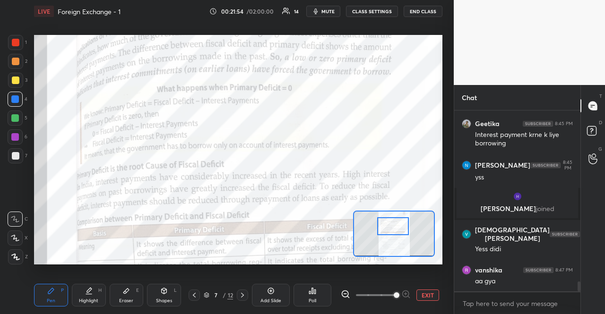
click at [392, 220] on div at bounding box center [393, 225] width 32 height 17
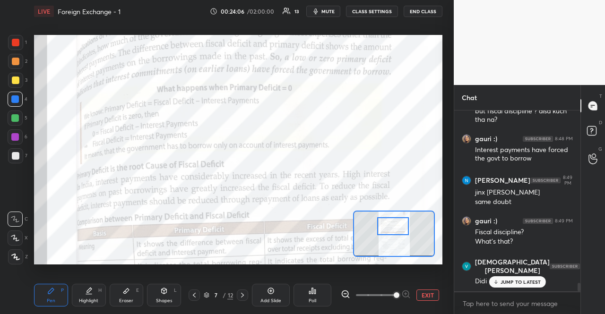
scroll to position [3584, 0]
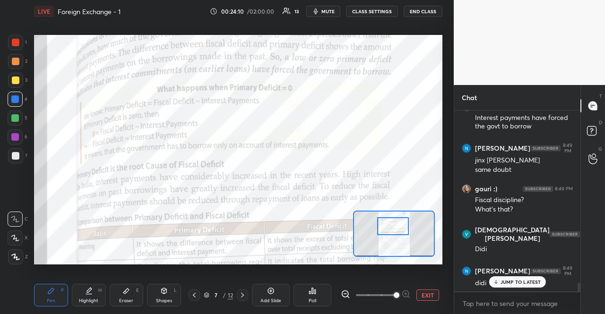
click at [523, 286] on div "JUMP TO LATEST" at bounding box center [517, 282] width 57 height 11
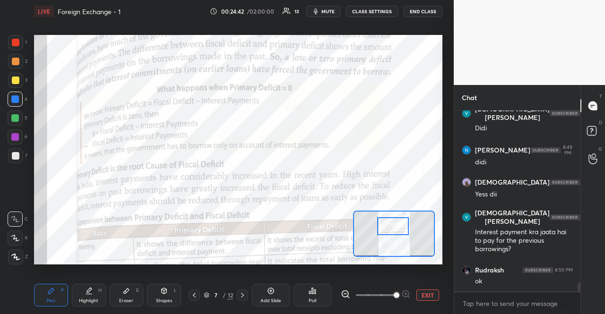
scroll to position [3746, 0]
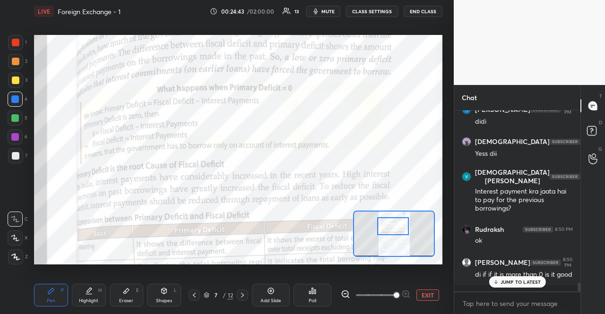
click at [517, 282] on p "JUMP TO LATEST" at bounding box center [521, 282] width 41 height 6
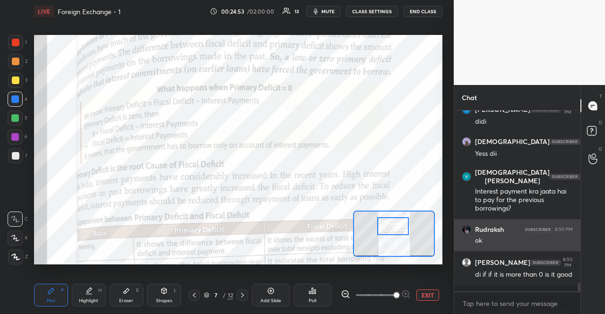
scroll to position [3778, 0]
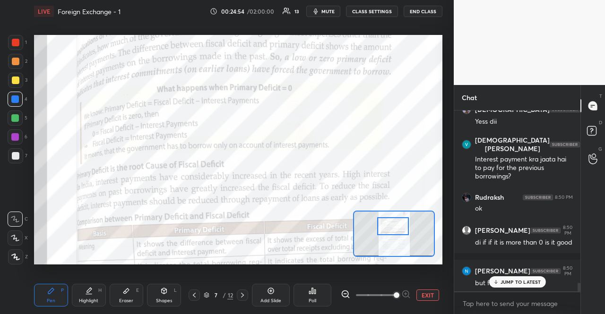
click at [530, 277] on div "JUMP TO LATEST" at bounding box center [517, 282] width 57 height 11
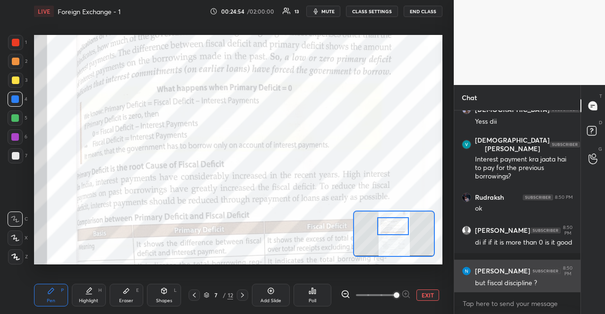
click at [525, 286] on div "[PERSON_NAME] 8:50 PM but fiscal discipline ?" at bounding box center [517, 277] width 126 height 34
click at [525, 285] on div "but fiscal discipline ?" at bounding box center [524, 283] width 98 height 9
copy div "but fiscal discipline ?"
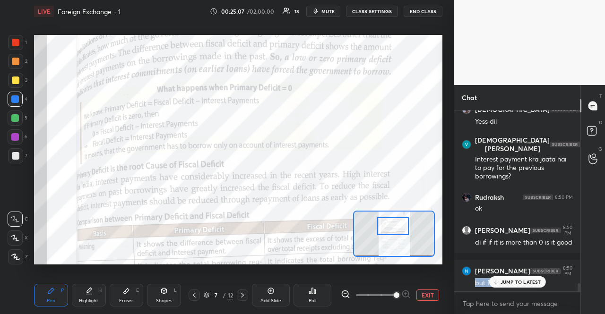
scroll to position [3842, 0]
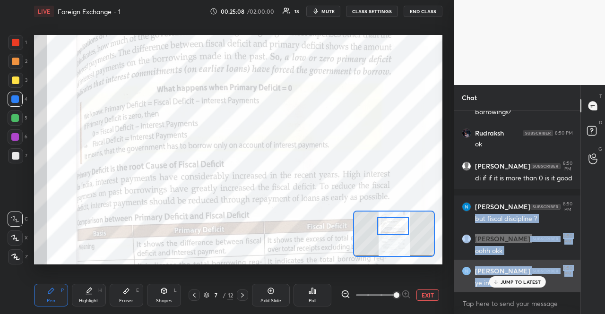
click at [529, 266] on div "[PERSON_NAME] 8:50 PM" at bounding box center [517, 271] width 111 height 11
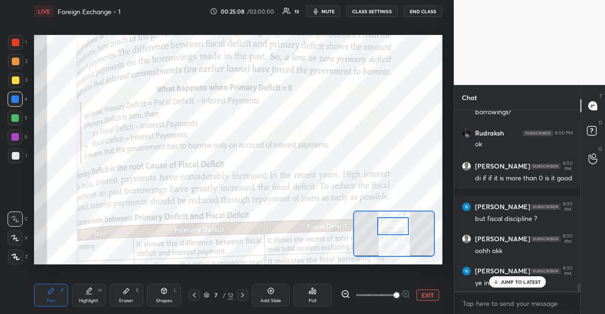
click at [526, 278] on div "JUMP TO LATEST" at bounding box center [517, 282] width 57 height 11
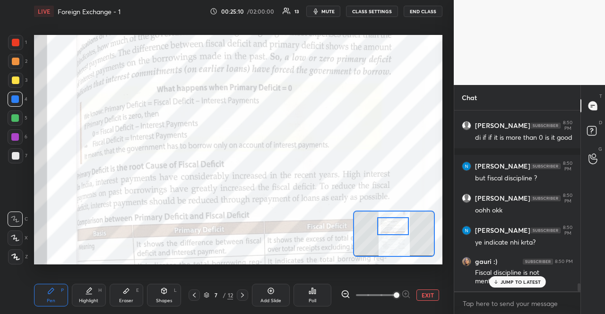
drag, startPoint x: 528, startPoint y: 290, endPoint x: 524, endPoint y: 287, distance: 5.0
click at [526, 288] on div "gauri :) 8:50 PM Fiscal discipline is not mentioned" at bounding box center [517, 271] width 126 height 41
click at [522, 285] on p "JUMP TO LATEST" at bounding box center [521, 282] width 41 height 6
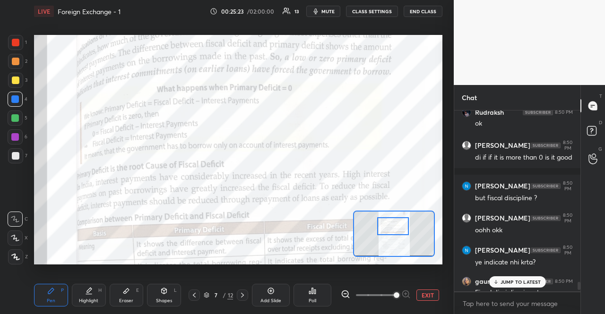
scroll to position [3863, 0]
click at [532, 285] on p "1 NEW MESSAGE" at bounding box center [521, 282] width 40 height 6
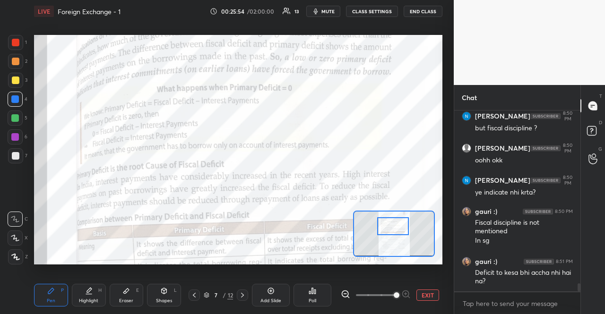
click at [532, 284] on div "Deficit to kesa bhi accha nhi hai na?" at bounding box center [524, 278] width 98 height 18
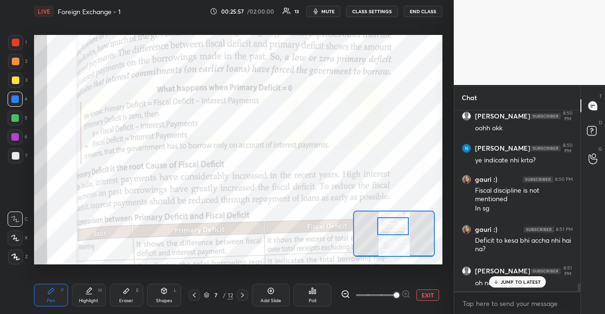
click at [532, 284] on p "JUMP TO LATEST" at bounding box center [521, 282] width 41 height 6
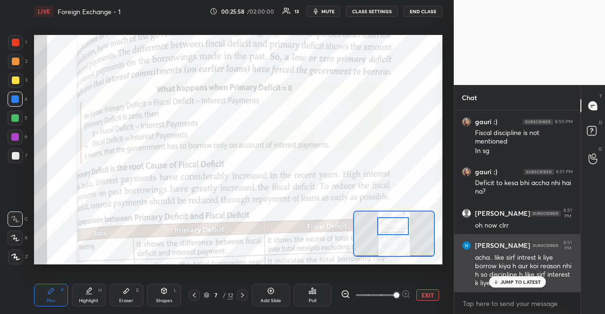
click at [533, 282] on p "JUMP TO LATEST" at bounding box center [521, 282] width 41 height 6
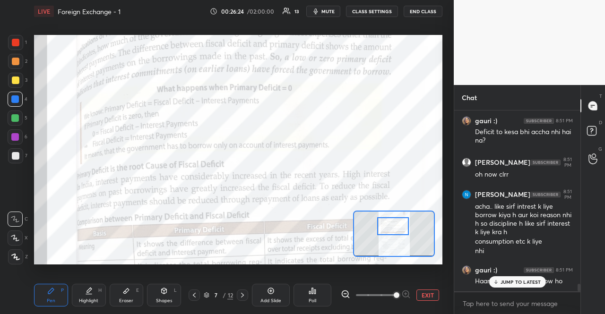
scroll to position [4084, 0]
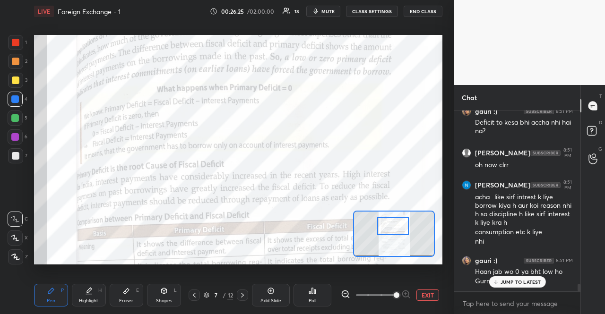
click at [536, 285] on p "JUMP TO LATEST" at bounding box center [521, 282] width 41 height 6
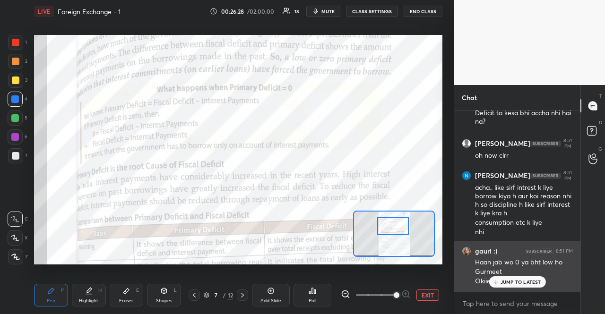
click at [533, 289] on div "gauri :) 8:51 PM Haan jab wo 0 ya bht low [PERSON_NAME] Okiie di" at bounding box center [517, 266] width 126 height 51
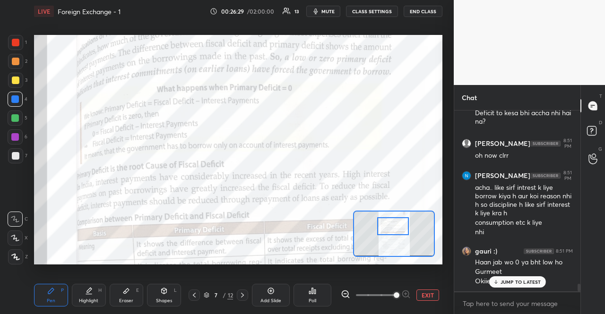
click at [532, 282] on p "JUMP TO LATEST" at bounding box center [521, 282] width 41 height 6
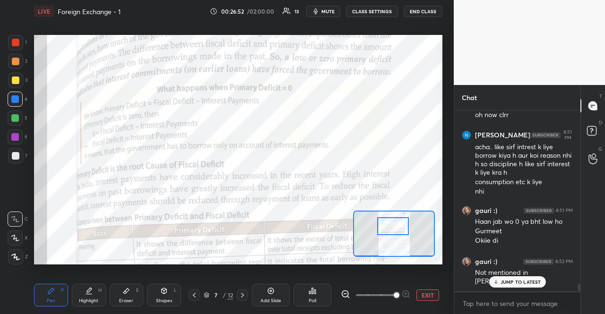
click at [527, 285] on p "JUMP TO LATEST" at bounding box center [521, 282] width 41 height 6
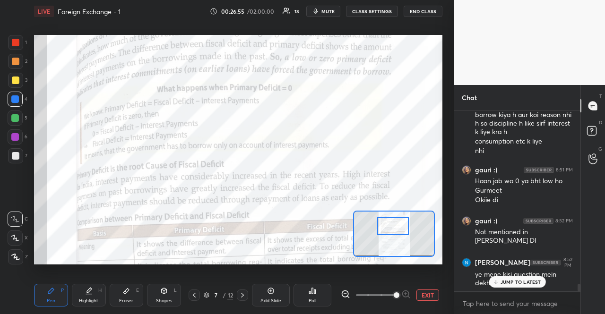
scroll to position [4184, 0]
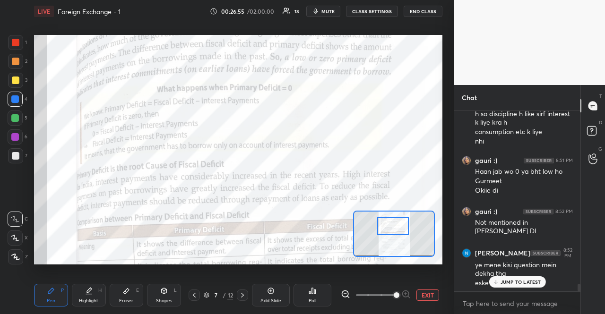
click at [525, 284] on p "JUMP TO LATEST" at bounding box center [521, 282] width 41 height 6
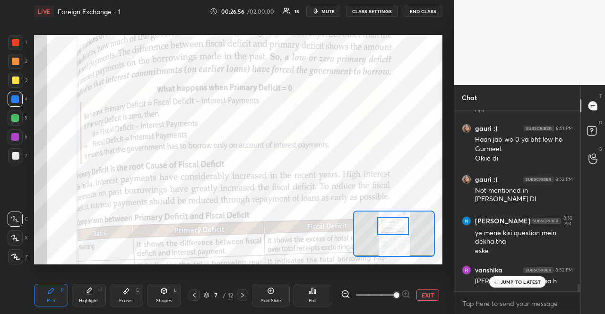
click at [525, 284] on p "JUMP TO LATEST" at bounding box center [521, 282] width 41 height 6
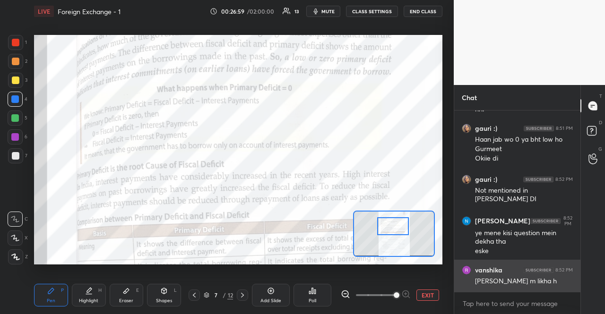
click at [525, 279] on div "[PERSON_NAME] m likha h" at bounding box center [524, 281] width 98 height 9
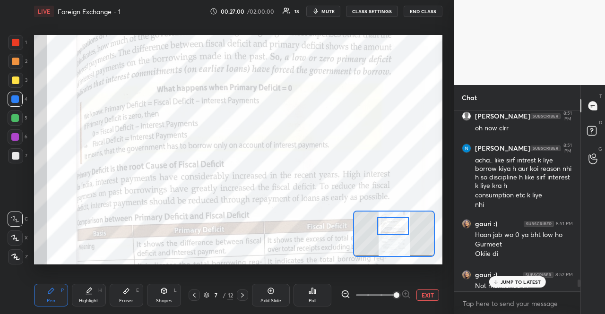
scroll to position [4116, 0]
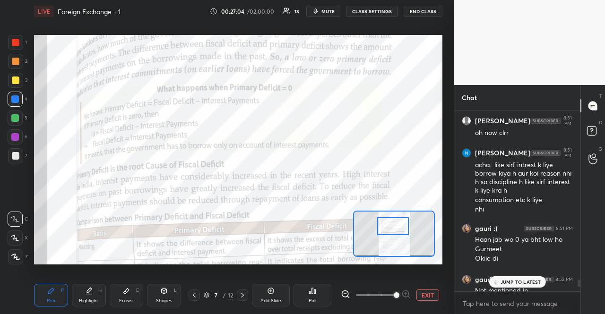
click at [542, 283] on div "JUMP TO LATEST" at bounding box center [517, 282] width 57 height 11
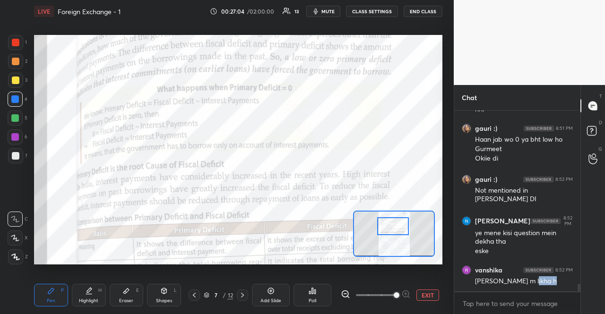
click at [542, 283] on div "[PERSON_NAME] m likha h" at bounding box center [524, 281] width 98 height 9
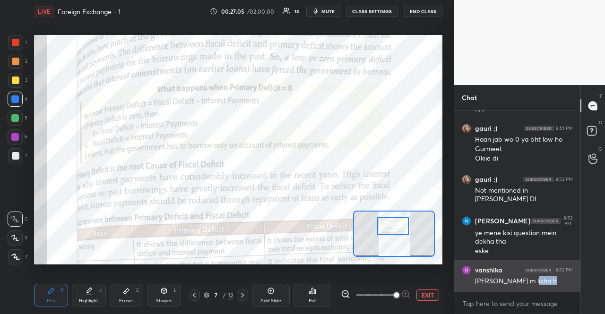
click at [538, 291] on div "[PERSON_NAME] 8:52 PM [PERSON_NAME] m likha h" at bounding box center [517, 276] width 126 height 32
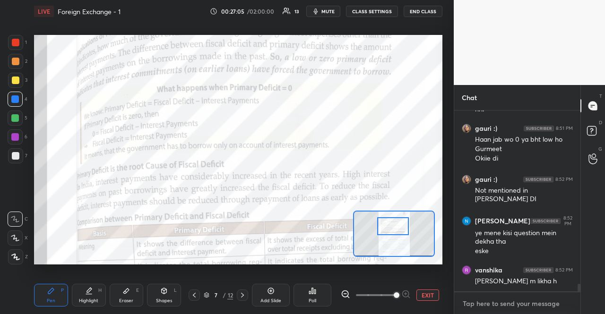
type textarea "x"
click at [538, 299] on textarea at bounding box center [517, 303] width 111 height 15
type textarea "w"
type textarea "x"
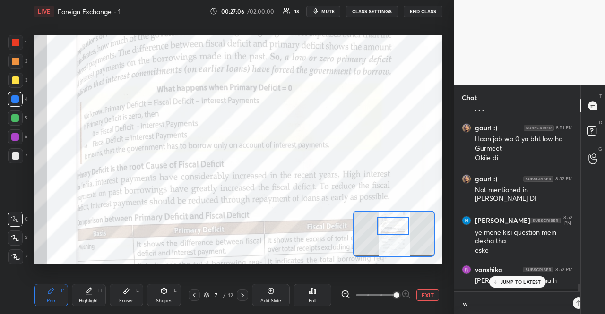
type textarea "wh"
type textarea "x"
type textarea "whe"
type textarea "x"
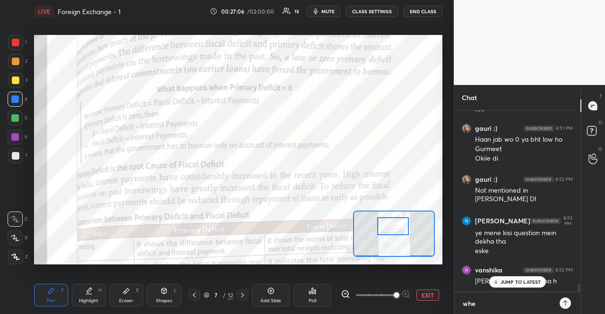
type textarea "when"
type textarea "x"
type textarea "when"
type textarea "x"
type textarea "when p"
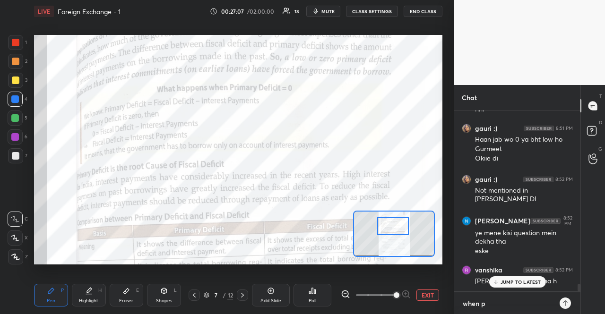
type textarea "x"
type textarea "when pr"
type textarea "x"
type textarea "when pri"
type textarea "x"
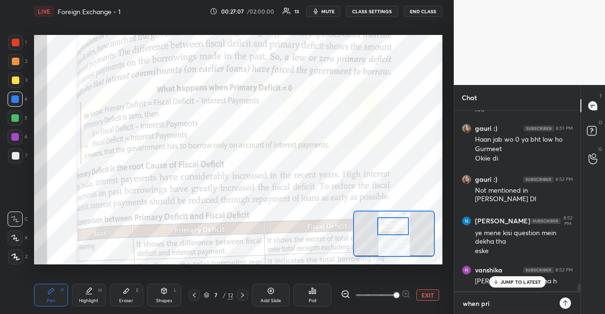
type textarea "when prim"
type textarea "x"
type textarea "when prima"
type textarea "x"
type textarea "when primar"
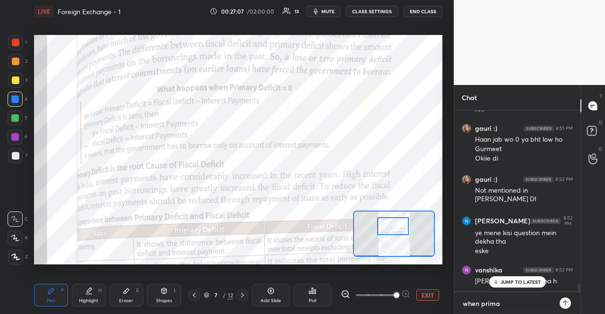
type textarea "x"
type textarea "when primary"
type textarea "x"
type textarea "when primary"
type textarea "x"
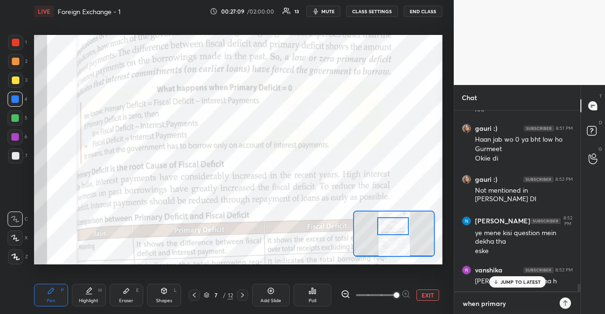
type textarea "when primary d"
type textarea "x"
type textarea "when primary de"
type textarea "x"
type textarea "when primary def"
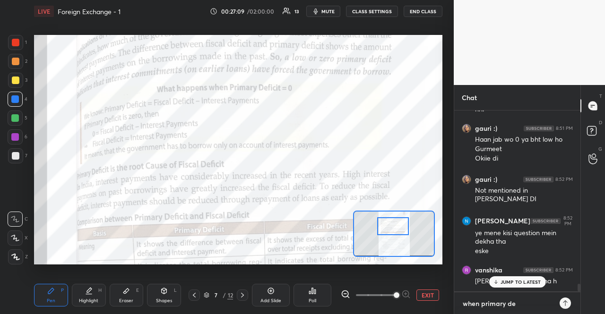
type textarea "x"
type textarea "when primary defi"
type textarea "x"
type textarea "when primary def"
type textarea "x"
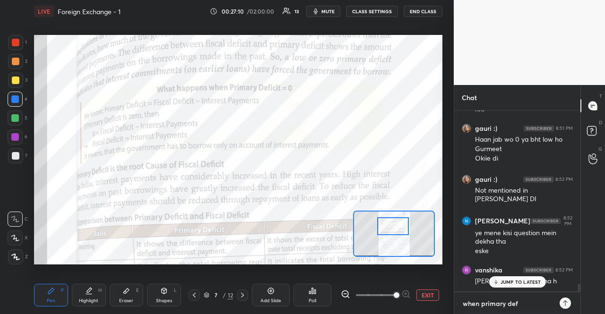
scroll to position [4248, 0]
type textarea "when primary defi"
type textarea "x"
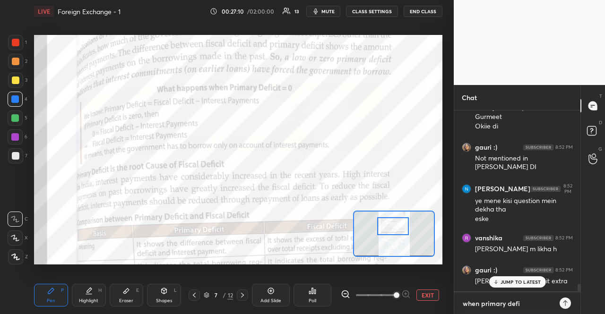
type textarea "when primary defii"
type textarea "x"
type textarea "when primary defi"
type textarea "x"
type textarea "when primary defic"
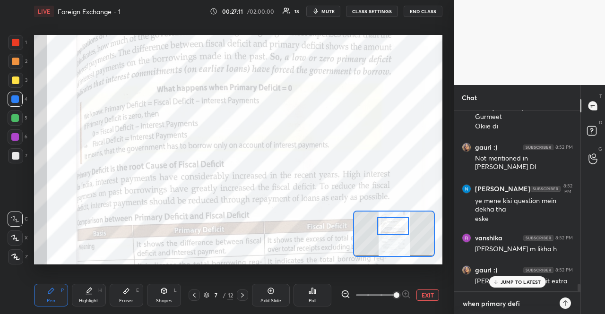
type textarea "x"
type textarea "when primary defici"
type textarea "x"
type textarea "when primary deficit"
type textarea "x"
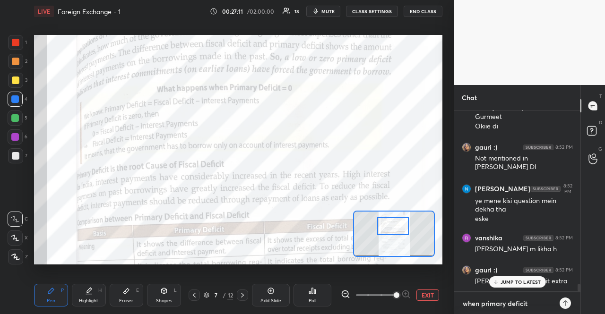
type textarea "when primary deficit"
type textarea "x"
type textarea "when primary deficit ="
type textarea "x"
type textarea "when primary deficit ="
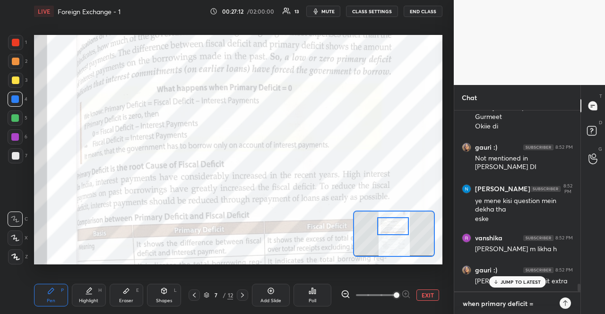
type textarea "x"
type textarea "when primary deficit = 1"
type textarea "x"
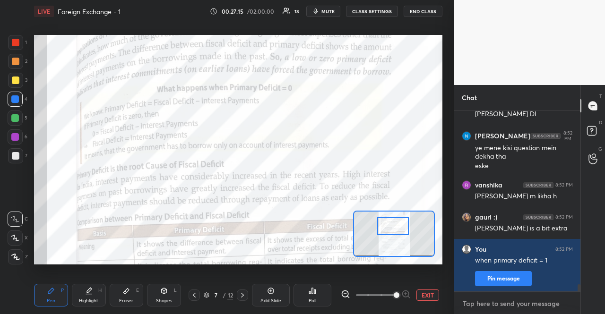
type textarea "*"
type textarea "x"
type textarea "*0"
type textarea "x"
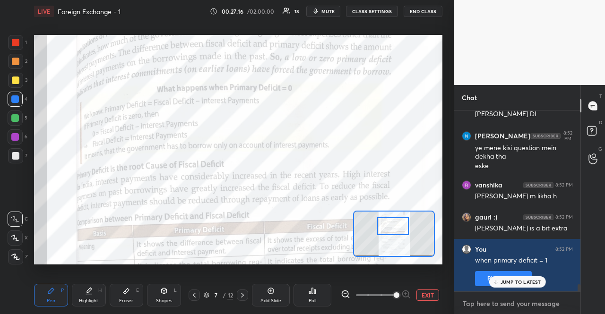
scroll to position [4354, 0]
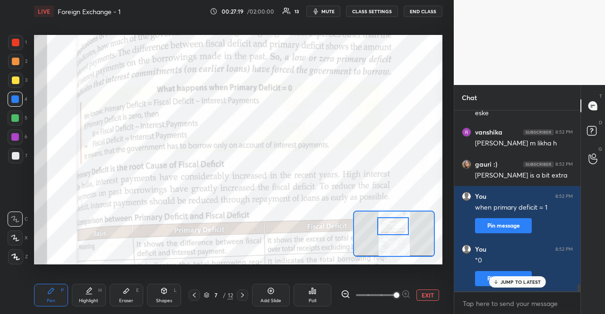
click at [533, 279] on p "JUMP TO LATEST" at bounding box center [521, 282] width 41 height 6
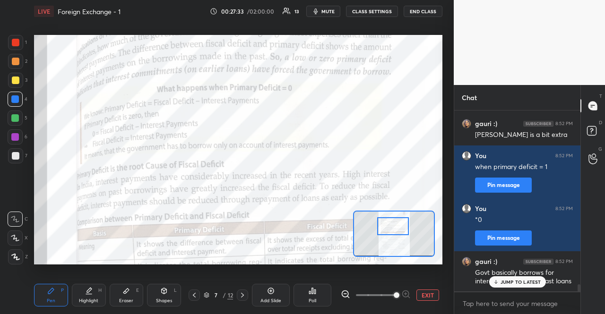
scroll to position [4435, 0]
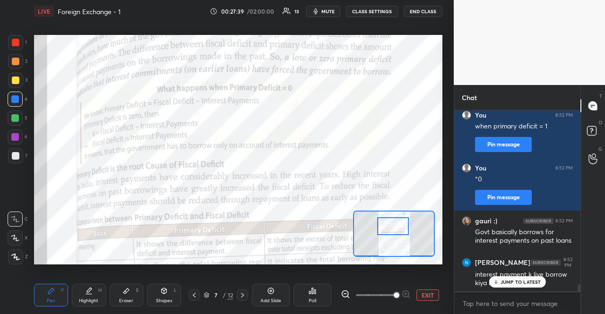
click at [533, 279] on p "JUMP TO LATEST" at bounding box center [521, 282] width 41 height 6
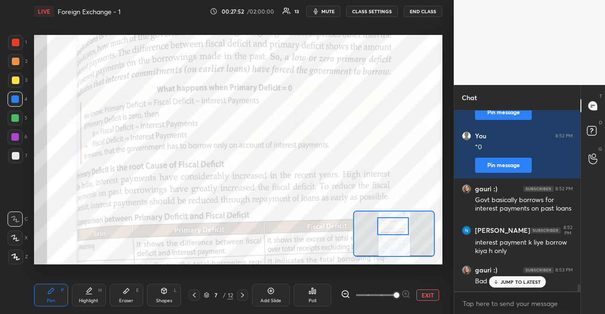
scroll to position [4508, 0]
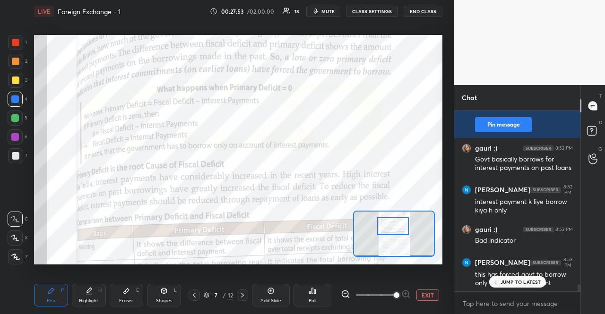
click at [538, 284] on p "JUMP TO LATEST" at bounding box center [521, 282] width 41 height 6
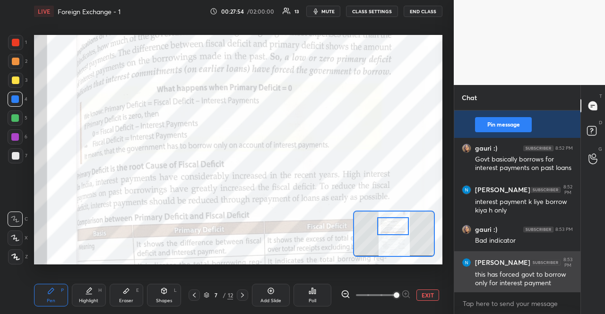
scroll to position [4540, 0]
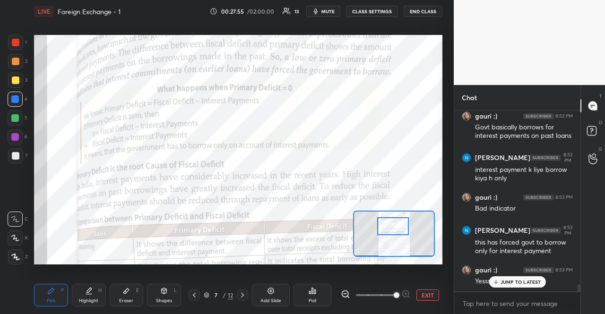
click at [537, 283] on p "JUMP TO LATEST" at bounding box center [521, 282] width 41 height 6
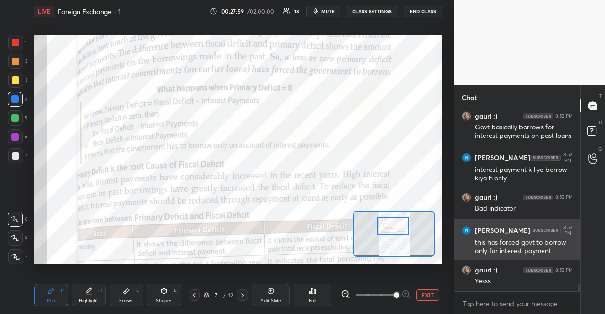
click at [479, 251] on div "this has forced govt to borrow only for interest payment" at bounding box center [524, 247] width 98 height 18
copy div "only"
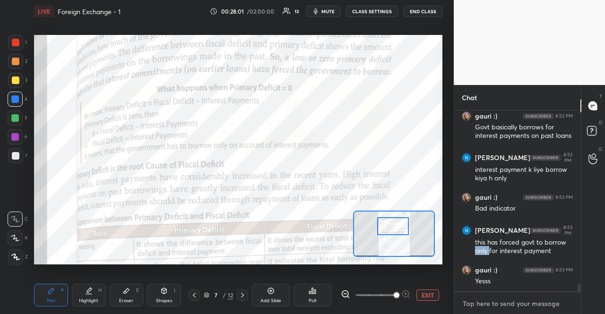
type textarea "x"
click at [529, 305] on textarea at bounding box center [517, 303] width 111 height 15
paste textarea "only"
type textarea "only"
type textarea "x"
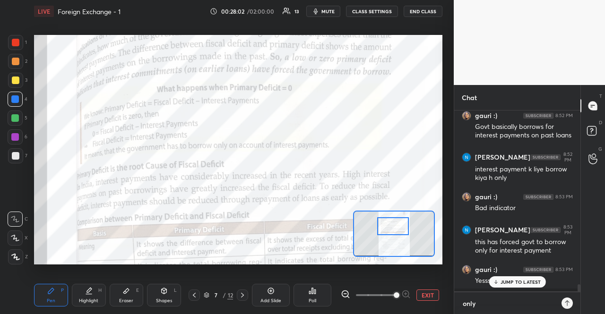
scroll to position [0, 0]
type textarea "x"
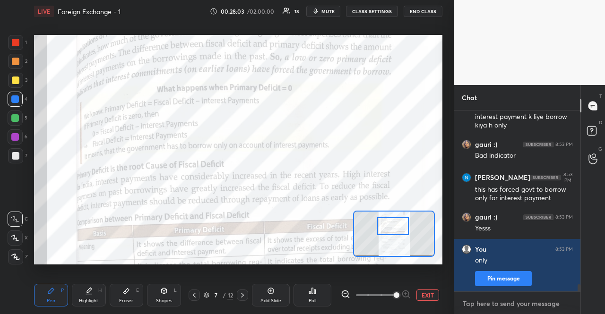
type textarea "x"
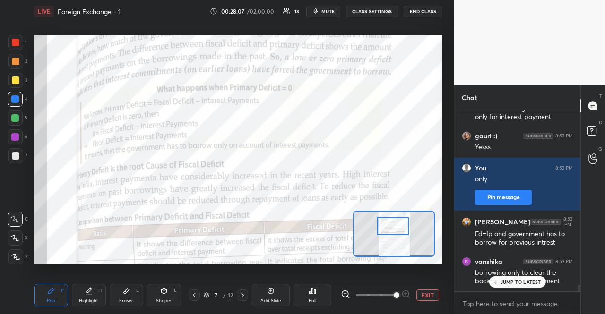
click at [508, 281] on p "JUMP TO LATEST" at bounding box center [521, 282] width 41 height 6
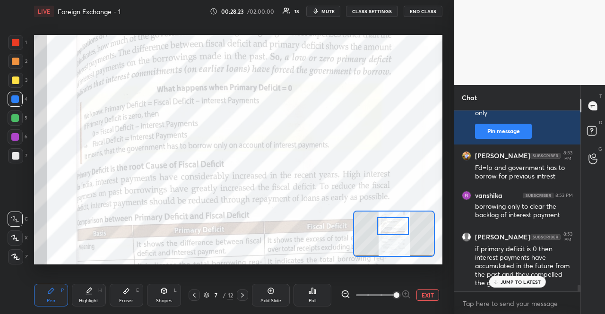
click at [529, 277] on div "JUMP TO LATEST" at bounding box center [517, 282] width 57 height 11
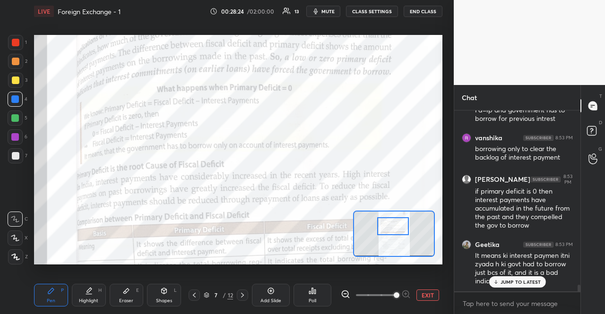
click at [526, 280] on p "JUMP TO LATEST" at bounding box center [521, 282] width 41 height 6
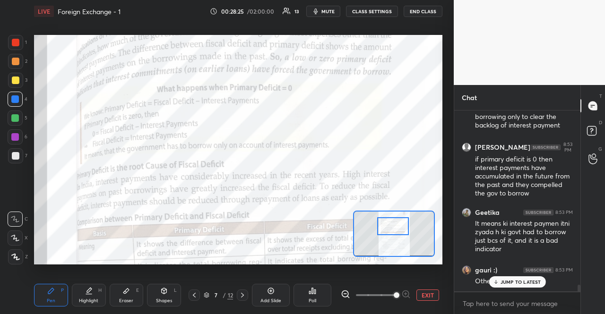
click at [526, 280] on p "JUMP TO LATEST" at bounding box center [521, 282] width 41 height 6
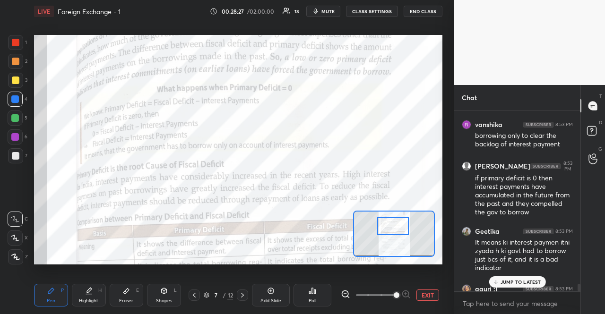
scroll to position [4809, 0]
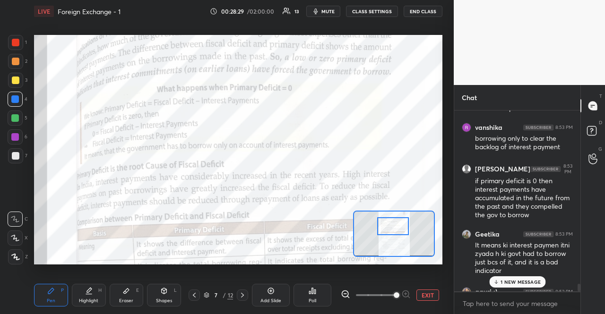
click at [494, 278] on div "1 NEW MESSAGE" at bounding box center [517, 282] width 56 height 11
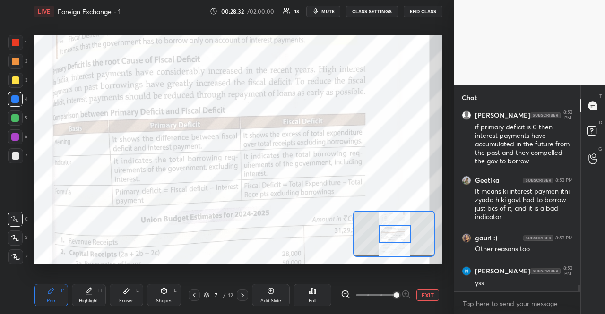
drag, startPoint x: 403, startPoint y: 229, endPoint x: 405, endPoint y: 237, distance: 8.3
click at [405, 237] on div at bounding box center [395, 233] width 32 height 17
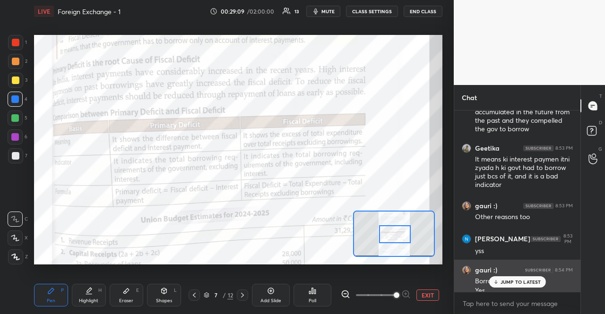
scroll to position [4904, 0]
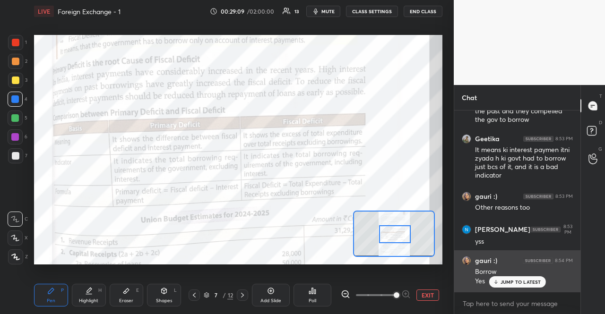
click at [512, 276] on div "Borrow" at bounding box center [524, 272] width 98 height 9
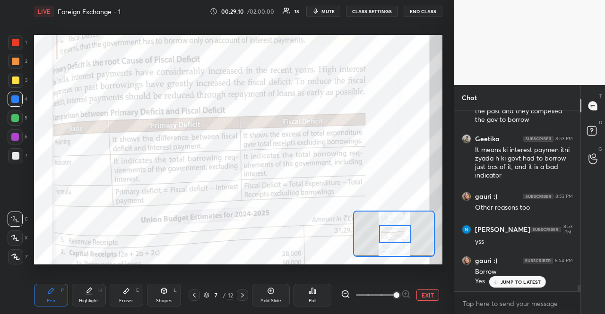
click at [515, 283] on p "JUMP TO LATEST" at bounding box center [521, 282] width 41 height 6
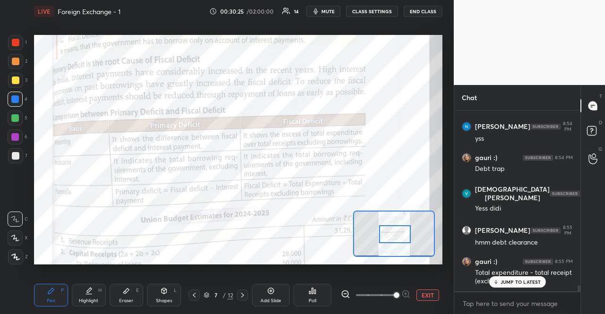
scroll to position [5122, 0]
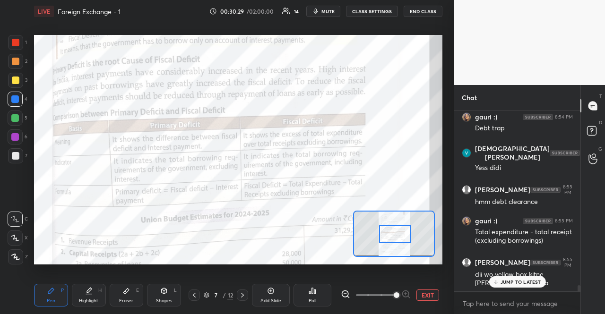
click at [529, 281] on p "JUMP TO LATEST" at bounding box center [521, 282] width 41 height 6
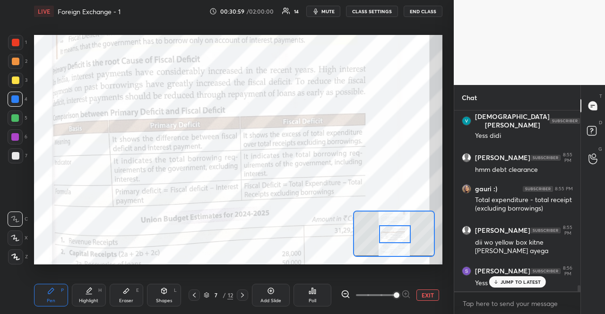
scroll to position [5186, 0]
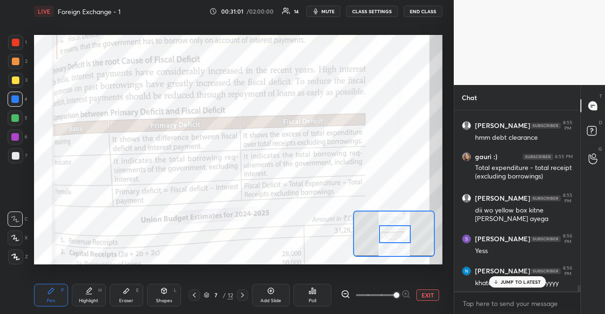
click at [512, 282] on p "JUMP TO LATEST" at bounding box center [521, 282] width 41 height 6
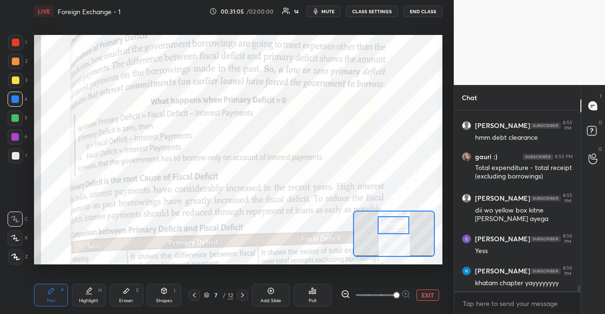
drag, startPoint x: 402, startPoint y: 231, endPoint x: 400, endPoint y: 222, distance: 9.1
click at [400, 222] on div at bounding box center [394, 225] width 32 height 17
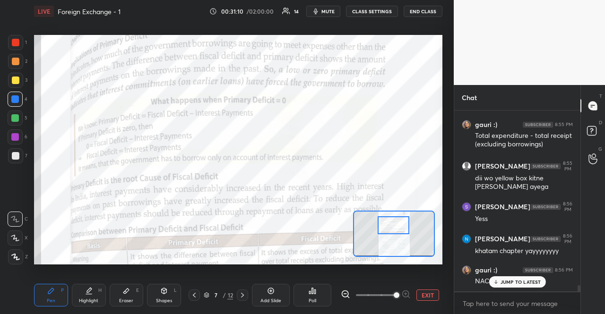
click at [519, 286] on div "JUMP TO LATEST" at bounding box center [517, 282] width 57 height 11
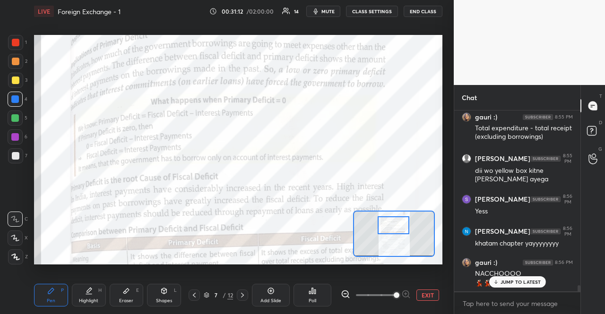
scroll to position [5228, 0]
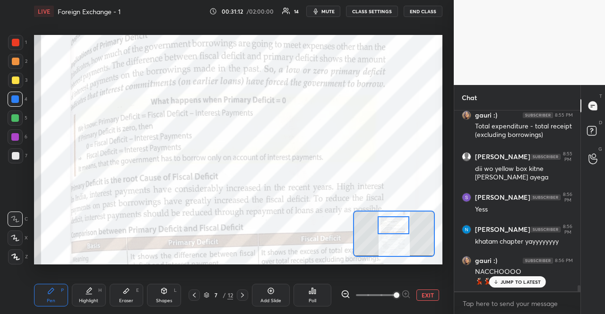
click at [525, 287] on div "JUMP TO LATEST" at bounding box center [517, 282] width 57 height 11
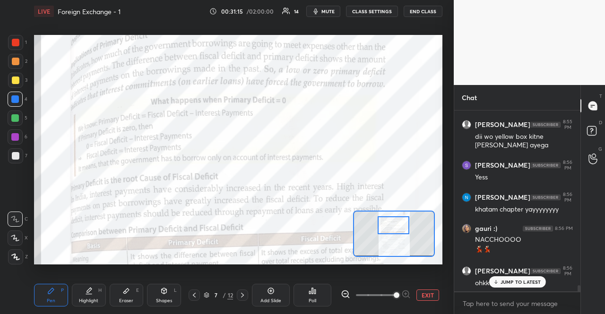
scroll to position [5292, 0]
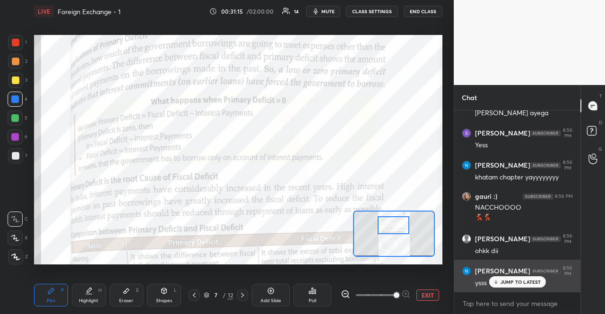
click at [503, 269] on h6 "[PERSON_NAME]" at bounding box center [502, 271] width 55 height 9
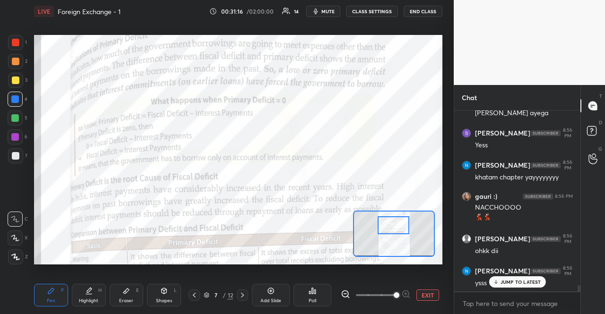
click at [505, 278] on div "JUMP TO LATEST" at bounding box center [517, 282] width 57 height 11
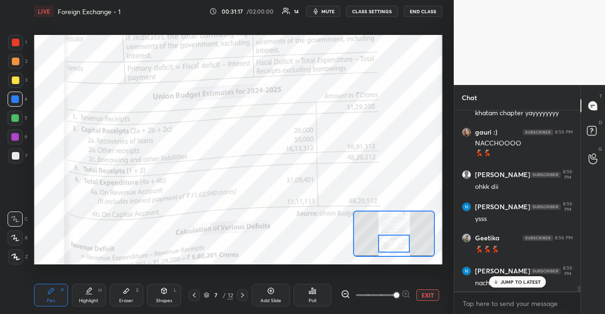
scroll to position [5388, 0]
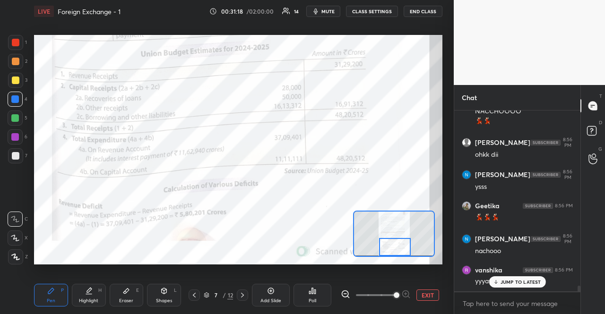
click at [410, 261] on div "Setting up your live class Poll for secs No correct answer Start poll" at bounding box center [238, 150] width 408 height 230
click at [508, 288] on div "JUMP TO LATEST" at bounding box center [517, 282] width 57 height 11
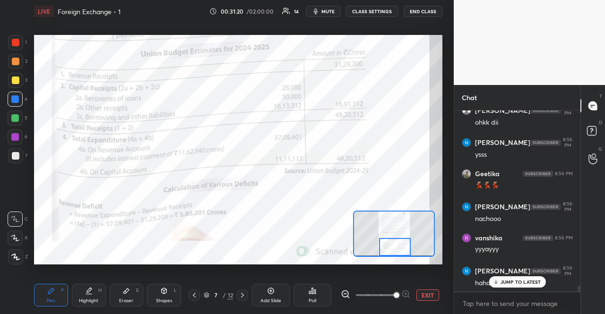
scroll to position [5517, 0]
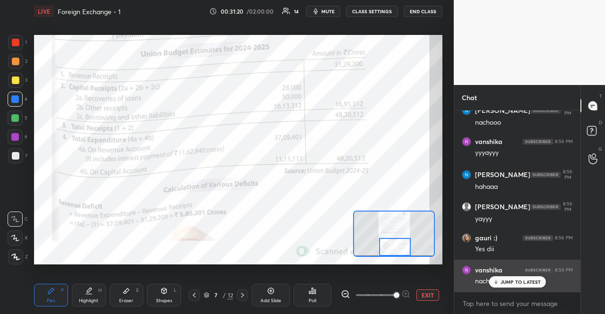
click at [509, 271] on div "[PERSON_NAME] 8:56 PM" at bounding box center [517, 270] width 111 height 9
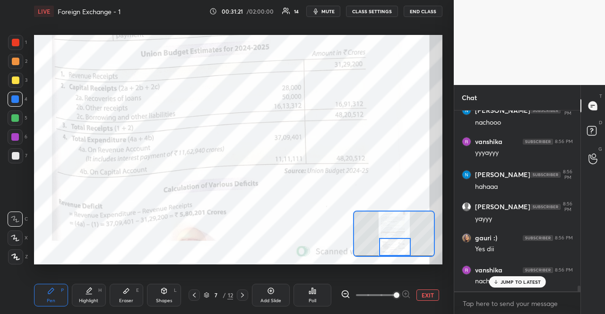
click at [515, 282] on p "JUMP TO LATEST" at bounding box center [521, 282] width 41 height 6
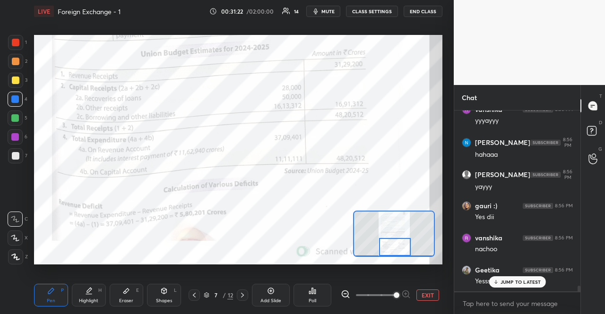
click at [249, 297] on div "7 / 12" at bounding box center [218, 295] width 67 height 11
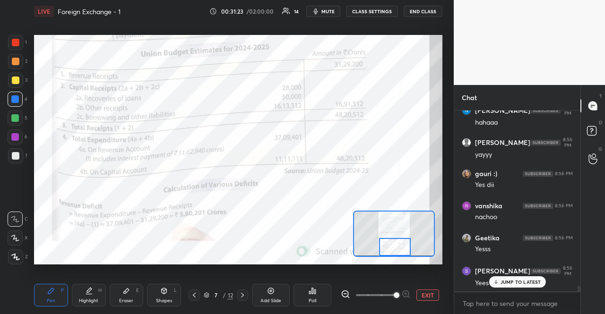
click at [244, 291] on div at bounding box center [242, 295] width 11 height 11
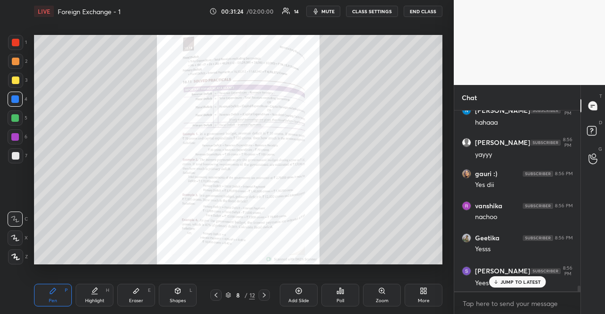
scroll to position [5613, 0]
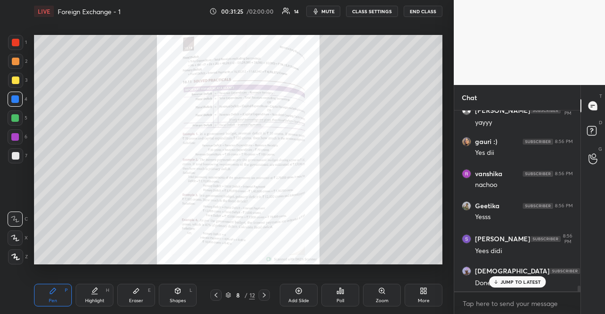
click at [267, 295] on icon at bounding box center [264, 296] width 8 height 8
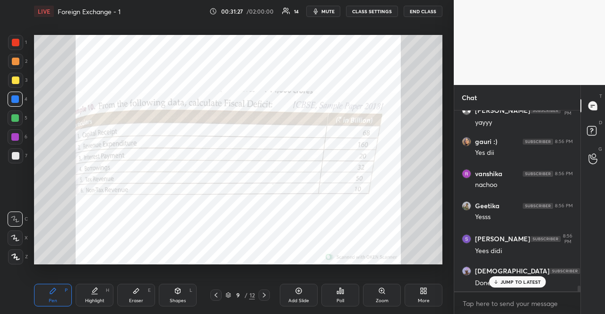
click at [504, 280] on p "JUMP TO LATEST" at bounding box center [521, 282] width 41 height 6
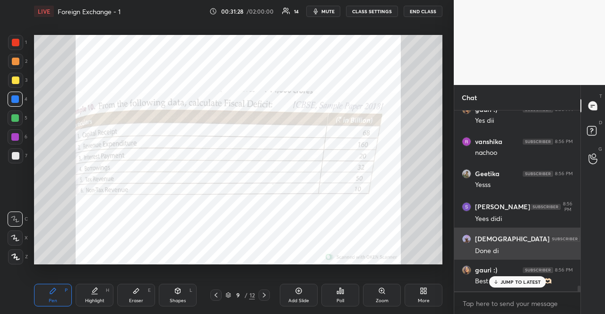
scroll to position [5685, 0]
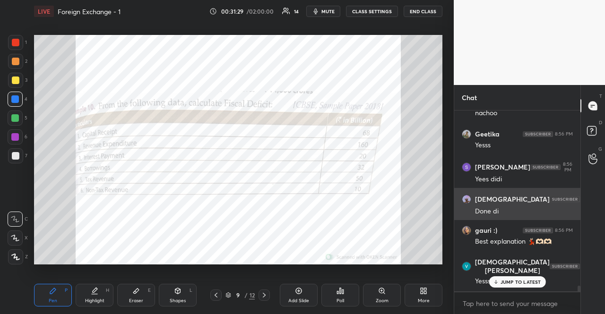
click at [507, 278] on div "JUMP TO LATEST" at bounding box center [517, 282] width 57 height 11
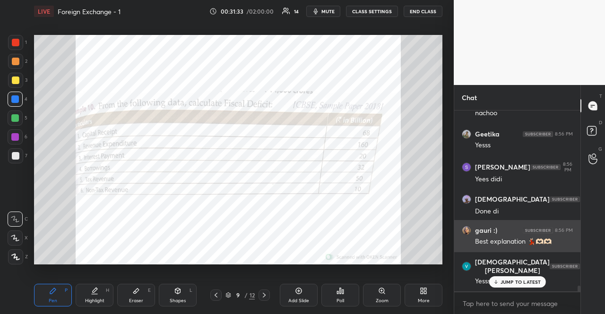
scroll to position [5717, 0]
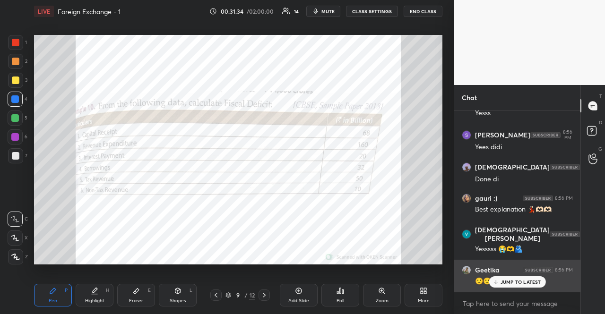
click at [536, 274] on div "[PERSON_NAME] 8:56 PM" at bounding box center [517, 270] width 111 height 9
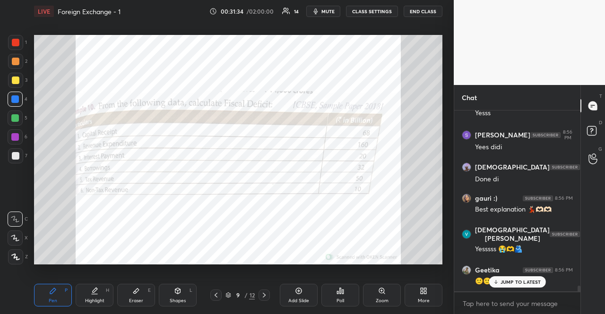
click at [535, 281] on p "JUMP TO LATEST" at bounding box center [521, 282] width 41 height 6
click at [210, 295] on div at bounding box center [215, 295] width 11 height 11
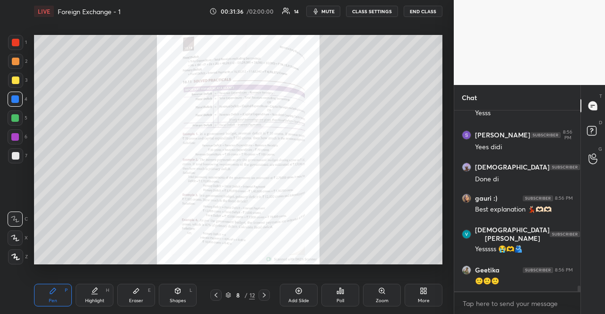
scroll to position [5749, 0]
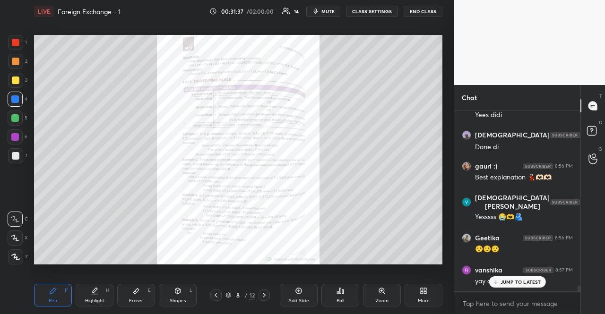
click at [214, 294] on icon at bounding box center [216, 296] width 8 height 8
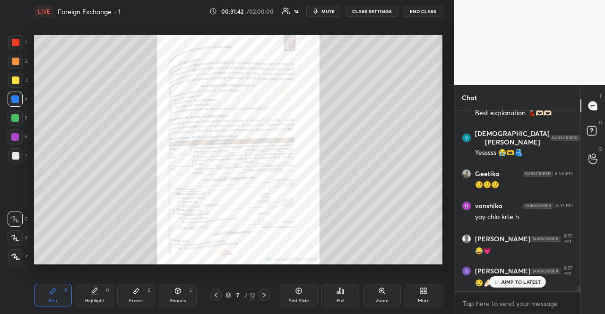
scroll to position [5878, 0]
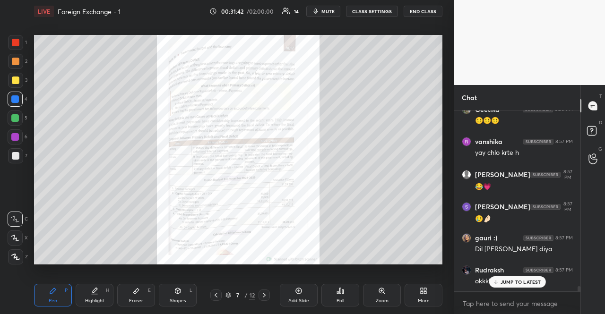
click at [261, 291] on div at bounding box center [264, 295] width 11 height 11
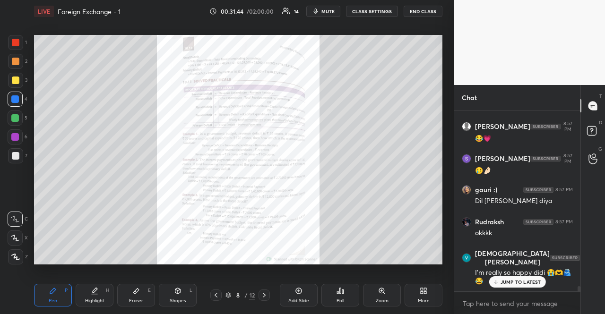
scroll to position [5958, 0]
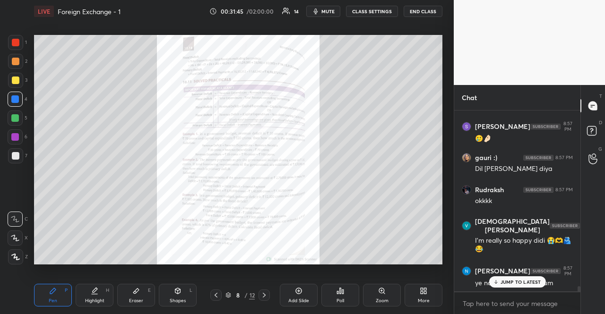
click at [516, 282] on p "JUMP TO LATEST" at bounding box center [521, 282] width 41 height 6
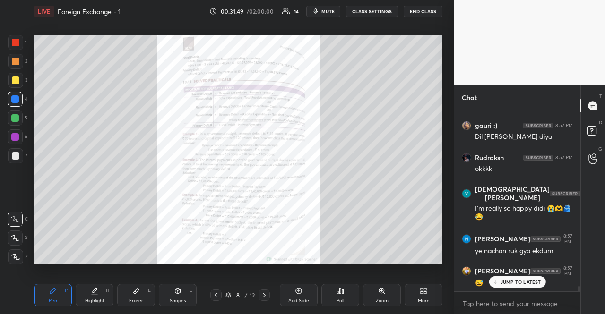
click at [516, 279] on p "JUMP TO LATEST" at bounding box center [521, 282] width 41 height 6
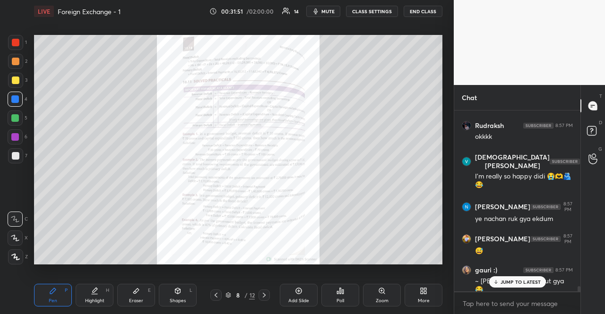
click at [269, 292] on div at bounding box center [264, 295] width 11 height 11
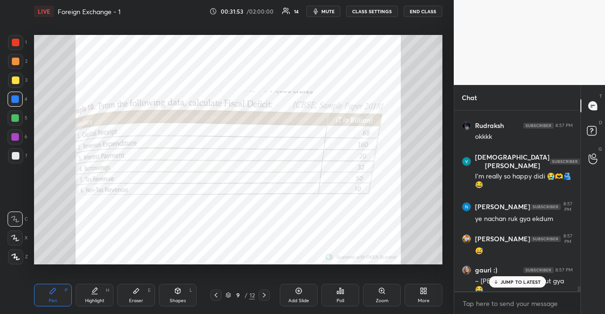
click at [525, 279] on p "JUMP TO LATEST" at bounding box center [521, 282] width 41 height 6
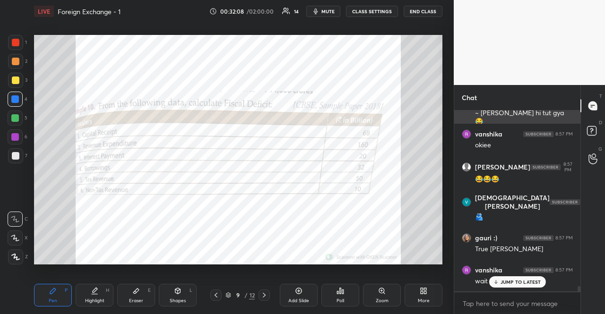
scroll to position [6223, 0]
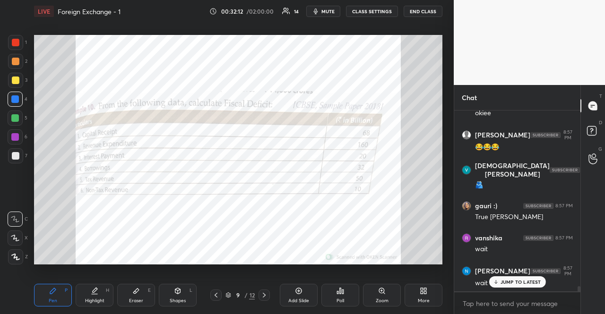
click at [538, 282] on p "JUMP TO LATEST" at bounding box center [521, 282] width 41 height 6
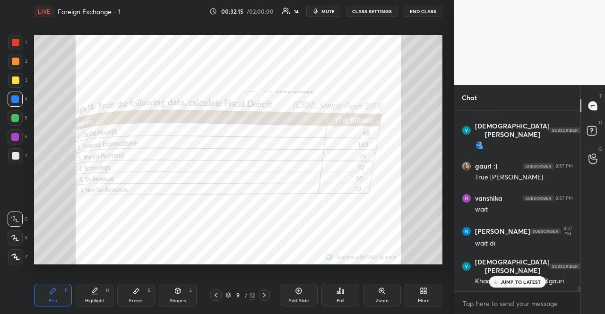
click at [531, 279] on p "JUMP TO LATEST" at bounding box center [521, 282] width 41 height 6
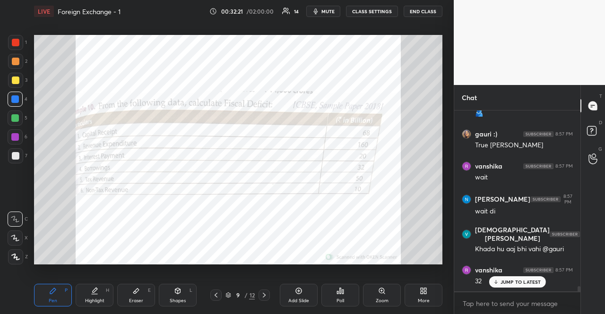
click at [525, 281] on p "JUMP TO LATEST" at bounding box center [521, 282] width 41 height 6
click at [326, 13] on span "mute" at bounding box center [327, 11] width 13 height 7
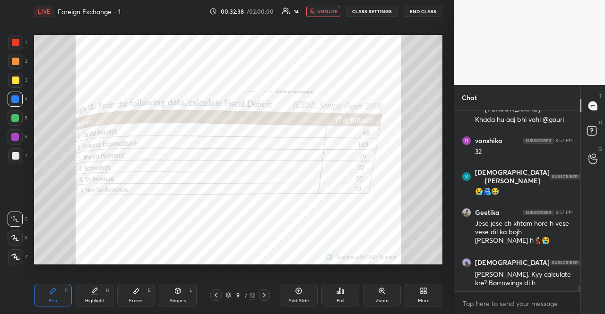
scroll to position [6457, 0]
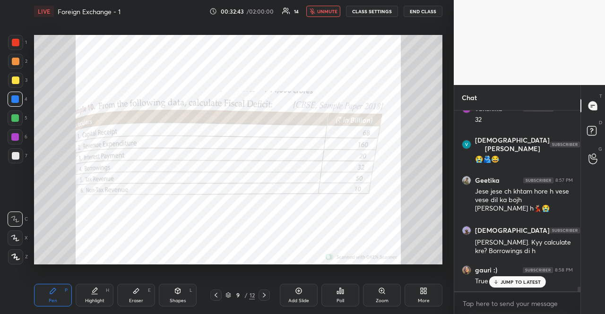
click at [511, 281] on p "JUMP TO LATEST" at bounding box center [521, 282] width 41 height 6
click at [511, 292] on div at bounding box center [517, 292] width 126 height 0
click at [512, 294] on div "x" at bounding box center [517, 304] width 126 height 22
type textarea "x"
type textarea "H"
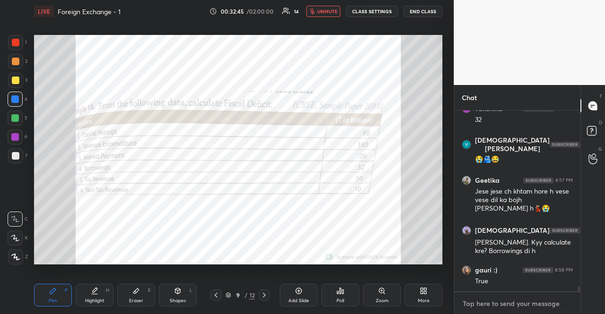
type textarea "x"
type textarea "HA"
type textarea "x"
type textarea "HAH"
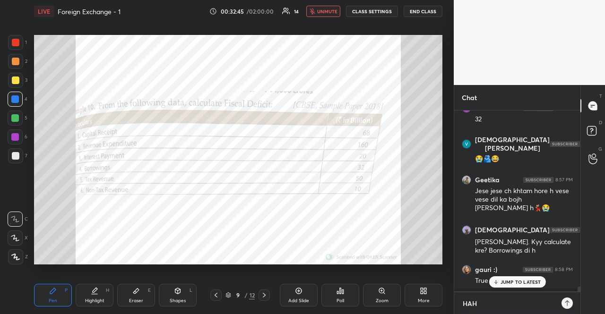
type textarea "x"
type textarea "HAHA"
type textarea "x"
type textarea "HAHAH"
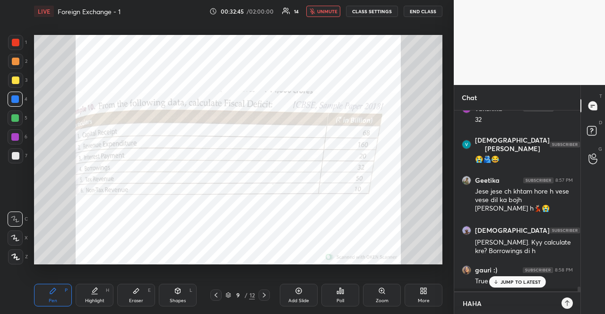
type textarea "x"
type textarea "HAHAHA"
type textarea "x"
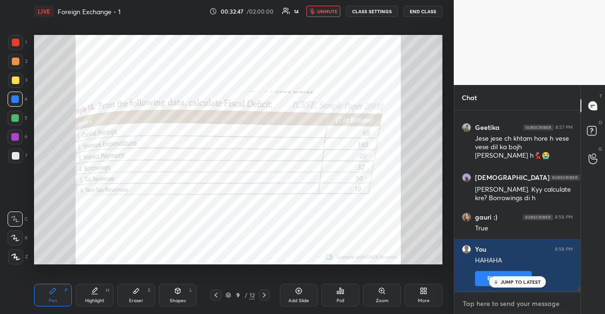
type textarea "E"
type textarea "x"
type textarea "Y"
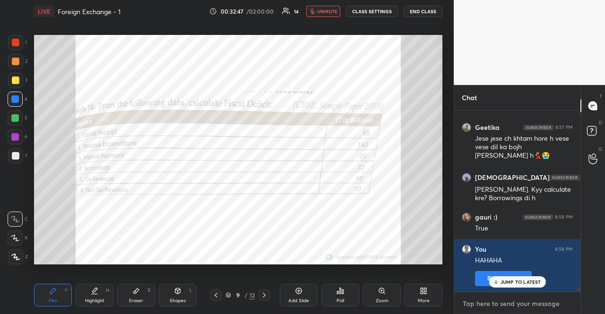
type textarea "x"
type textarea "YE"
type textarea "x"
type textarea "YES"
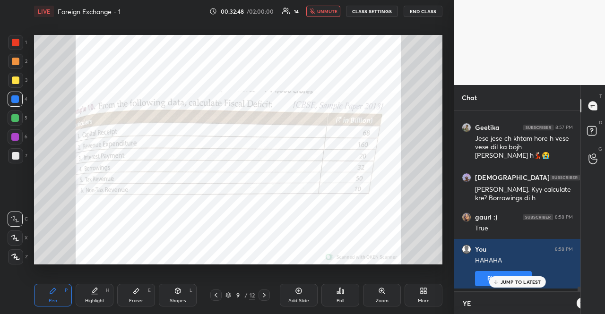
type textarea "x"
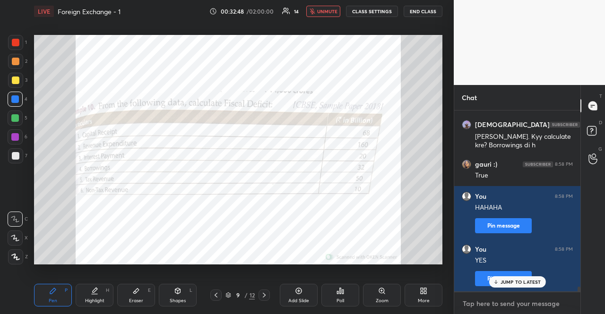
type textarea "B"
type textarea "x"
type textarea "BO"
type textarea "x"
type textarea "BOR"
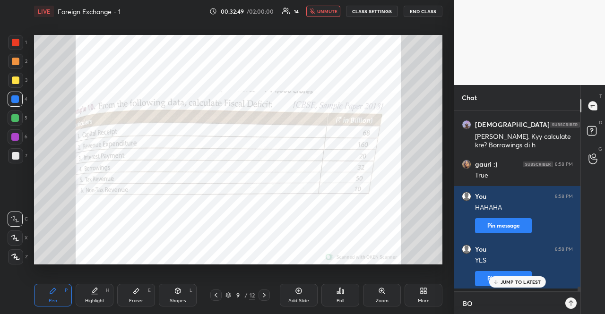
type textarea "x"
type textarea "[PERSON_NAME]"
type textarea "x"
type textarea "BORRO"
type textarea "x"
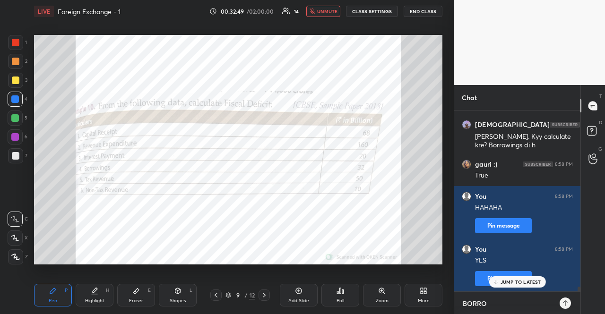
type textarea "BORROW"
type textarea "x"
type textarea "BORROWN"
type textarea "x"
type textarea "BORROWNI"
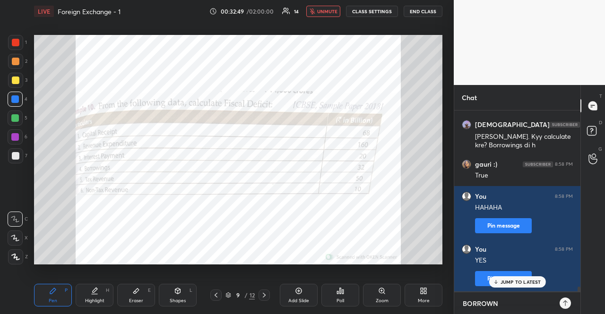
type textarea "x"
type textarea "BORROWN"
type textarea "x"
type textarea "BORROW"
type textarea "x"
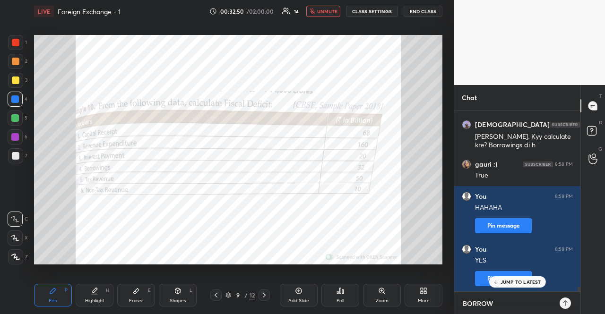
type textarea "BORROWI"
type textarea "x"
type textarea "BORROWIN"
type textarea "x"
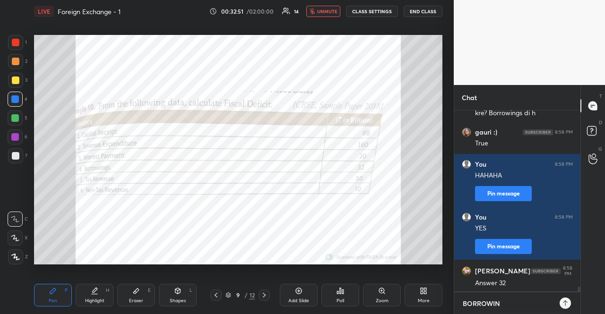
type textarea "BORROWING"
type textarea "x"
type textarea "BORROWINGS"
type textarea "x"
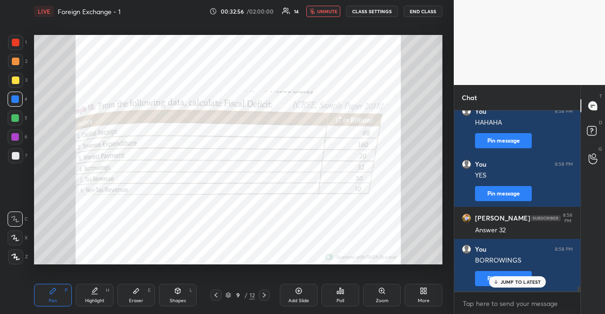
click at [523, 282] on p "JUMP TO LATEST" at bounding box center [521, 282] width 41 height 6
type textarea "x"
click at [515, 296] on textarea at bounding box center [517, 303] width 111 height 15
type textarea "G"
type textarea "x"
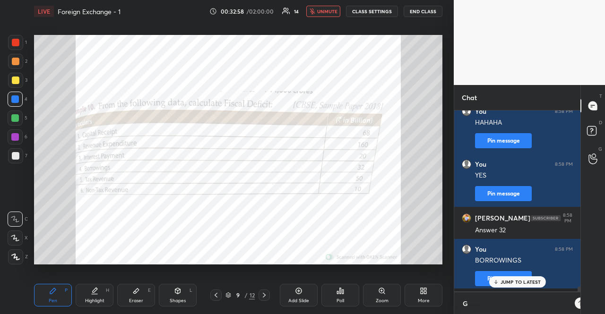
type textarea "GU"
type textarea "x"
type textarea "GUY"
type textarea "x"
type textarea "GUYS"
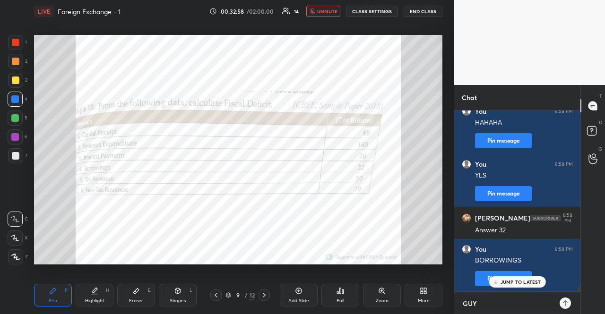
type textarea "x"
type textarea "GUYS"
type textarea "x"
type textarea "GUYS A"
type textarea "x"
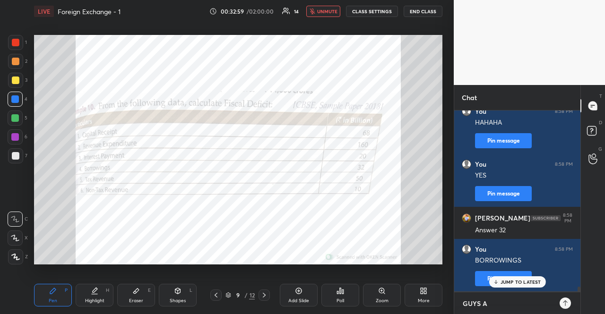
type textarea "GUYS AA"
type textarea "x"
type textarea "GUYS AAN"
type textarea "x"
type textarea "GUYS AANK"
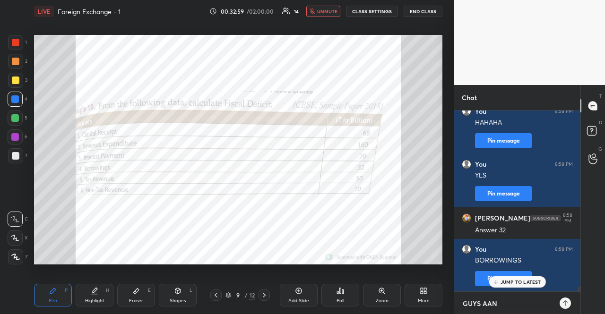
type textarea "x"
type textarea "GUYS AANKH"
type textarea "x"
type textarea "GUYS AANKHE"
type textarea "x"
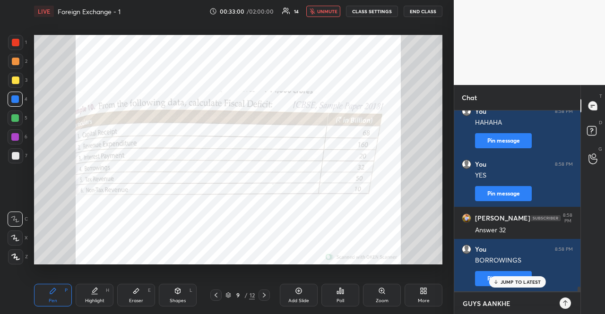
type textarea "GUYS AANKHE"
type textarea "x"
type textarea "GUYS AANKHE K"
type textarea "x"
type textarea "GUYS AANKHE KH"
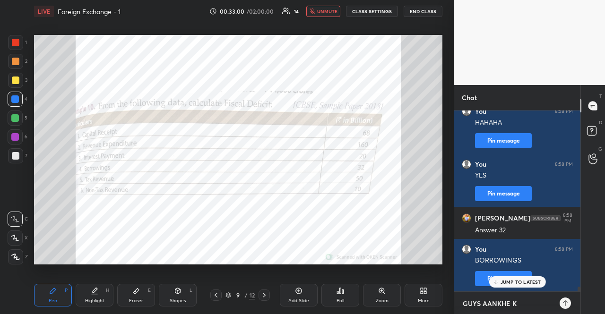
type textarea "x"
type textarea "GUYS AANKHE KHO"
type textarea "x"
type textarea "GUYS AANKHE KHOL"
type textarea "x"
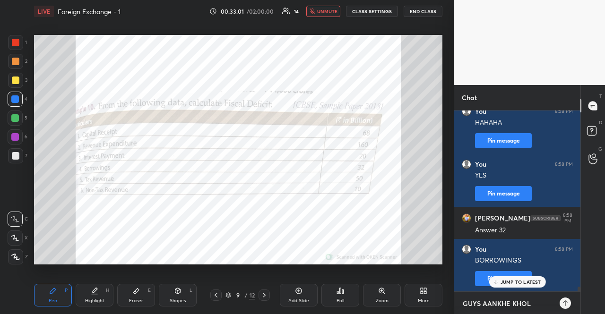
type textarea "GUYS AANKHE KHOLO"
type textarea "x"
type textarea "GUYS AANKHE KHOLO"
type textarea "x"
type textarea "GUYS AANKHE KHOLO A"
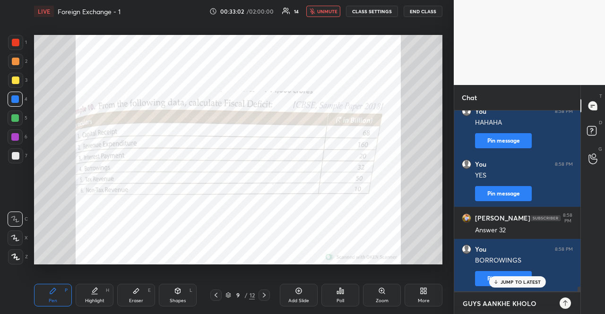
type textarea "x"
type textarea "GUYS AANKHE KHOLO AN"
type textarea "x"
type textarea "GUYS [PERSON_NAME] ANS"
type textarea "x"
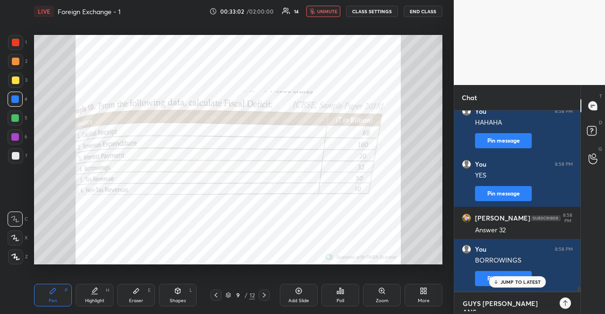
type textarea "GUYS [PERSON_NAME] ANSW"
type textarea "x"
type textarea "GUYS [PERSON_NAME]"
type textarea "x"
type textarea "GUYS [PERSON_NAME] ANSWER"
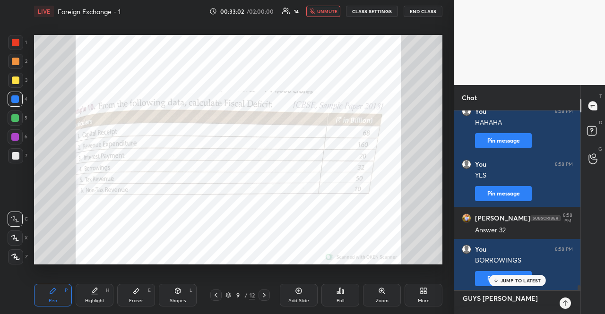
type textarea "x"
type textarea "GUYS [PERSON_NAME] ANSWER"
type textarea "x"
type textarea "GUYS [PERSON_NAME] ANSWER S"
type textarea "x"
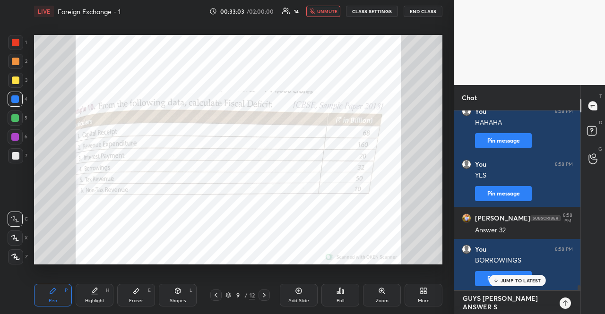
type textarea "GUYS [PERSON_NAME] ANSWER SA"
type textarea "x"
type textarea "GUYS [PERSON_NAME] ANSWER SAA"
type textarea "x"
type textarea "GUYS [PERSON_NAME] ANSWER SAAM"
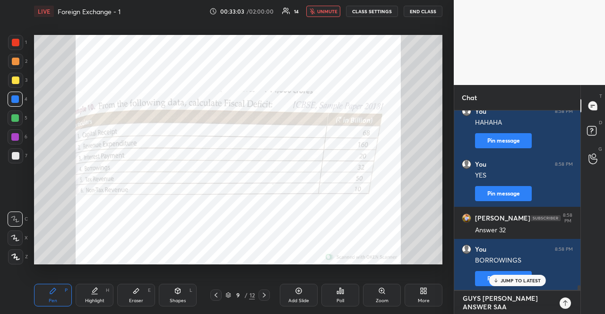
type textarea "x"
type textarea "GUYS [PERSON_NAME] ANSWER SAAMN"
type textarea "x"
type textarea "GUYS [PERSON_NAME] ANSWER SAAMNE"
type textarea "x"
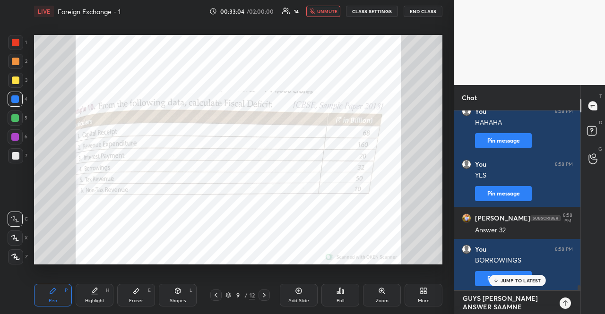
type textarea "GUYS [PERSON_NAME] ANSWER SAAMNE"
type textarea "x"
type textarea "GUYS [PERSON_NAME] ANSWER [PERSON_NAME]"
type textarea "x"
type textarea "GUYS [PERSON_NAME] ANSWER SAAMNE HA"
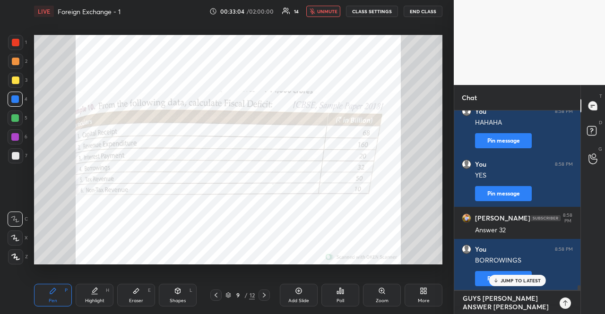
type textarea "x"
type textarea "GUYS [PERSON_NAME] ANSWER SAAMNE HAI"
type textarea "x"
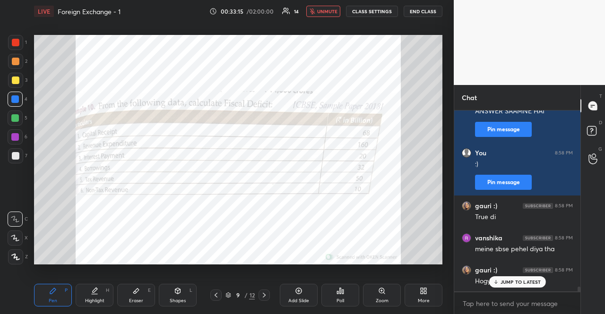
drag, startPoint x: 513, startPoint y: 300, endPoint x: 533, endPoint y: 284, distance: 24.9
click at [533, 284] on p "JUMP TO LATEST" at bounding box center [521, 282] width 41 height 6
click at [519, 299] on textarea at bounding box center [517, 303] width 111 height 15
click at [339, 15] on button "unmute" at bounding box center [323, 11] width 34 height 11
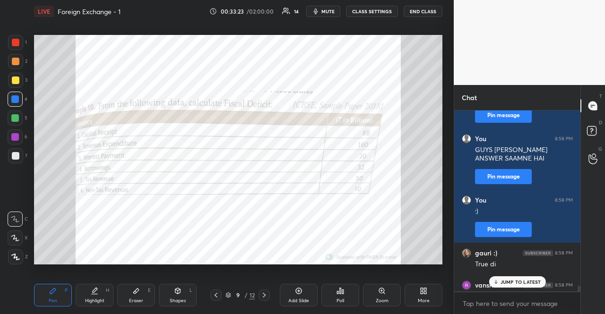
click at [537, 279] on p "JUMP TO LATEST" at bounding box center [521, 282] width 41 height 6
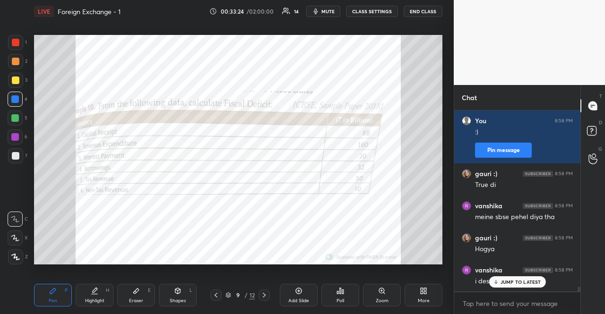
click at [538, 281] on p "JUMP TO LATEST" at bounding box center [521, 282] width 41 height 6
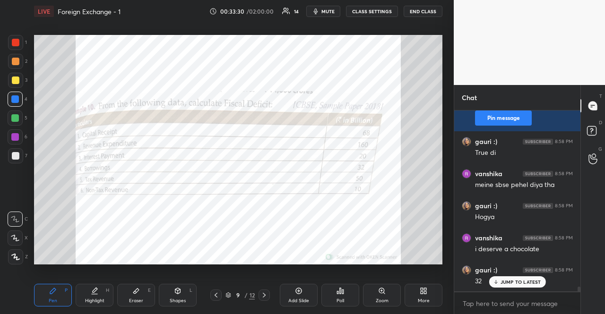
click at [539, 283] on p "JUMP TO LATEST" at bounding box center [521, 282] width 41 height 6
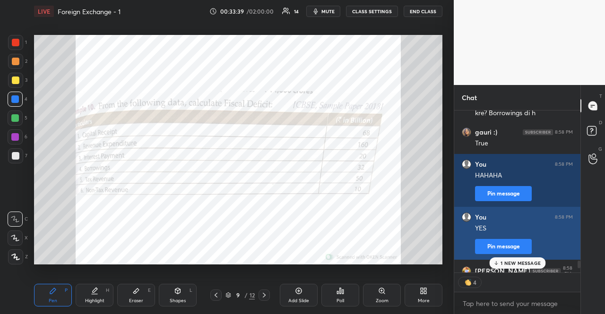
click at [510, 257] on div "You 8:58 PM YES Pin message" at bounding box center [517, 233] width 126 height 53
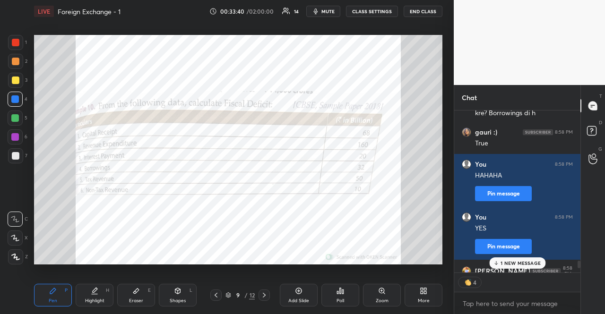
click at [512, 263] on p "1 NEW MESSAGE" at bounding box center [521, 263] width 40 height 6
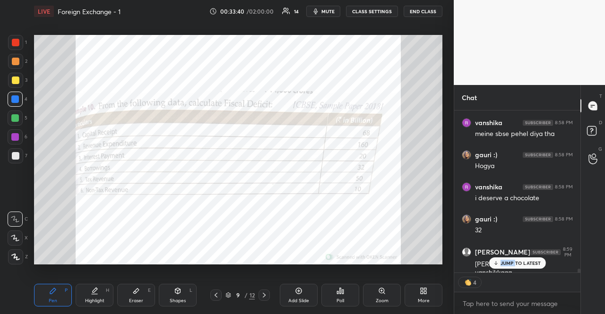
click at [512, 263] on p "JUMP TO LATEST" at bounding box center [521, 263] width 41 height 6
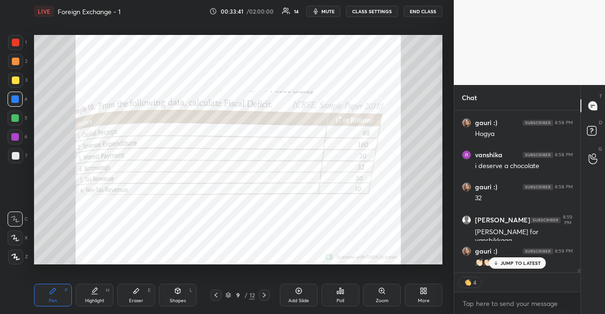
click at [512, 263] on p "JUMP TO LATEST" at bounding box center [521, 263] width 41 height 6
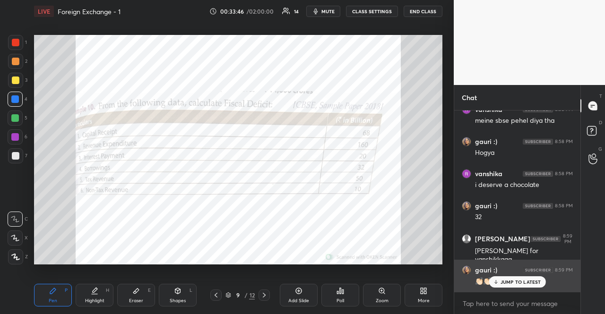
click at [516, 276] on div "👏🏻👏🏻👏🏻" at bounding box center [524, 280] width 98 height 11
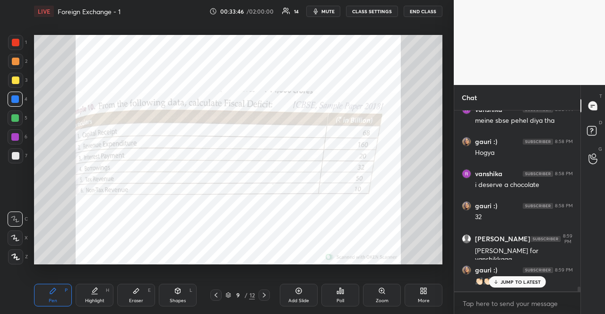
click at [521, 287] on div "JUMP TO LATEST" at bounding box center [517, 282] width 57 height 11
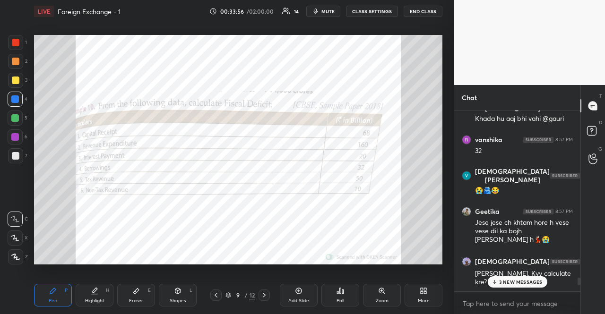
click at [520, 280] on p "3 NEW MESSAGES" at bounding box center [520, 282] width 43 height 6
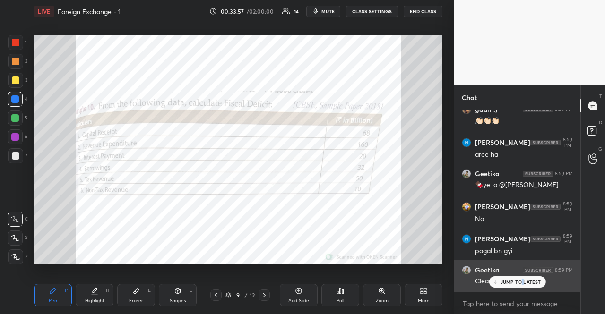
click at [521, 280] on p "JUMP TO LATEST" at bounding box center [521, 282] width 41 height 6
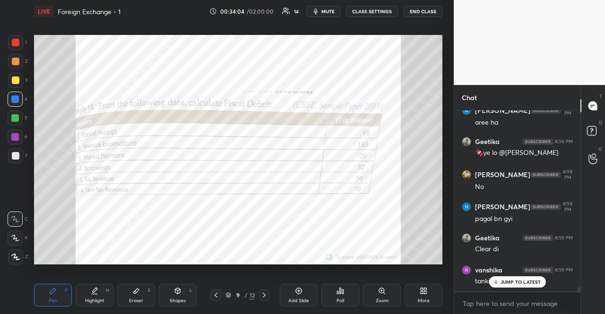
scroll to position [7212, 0]
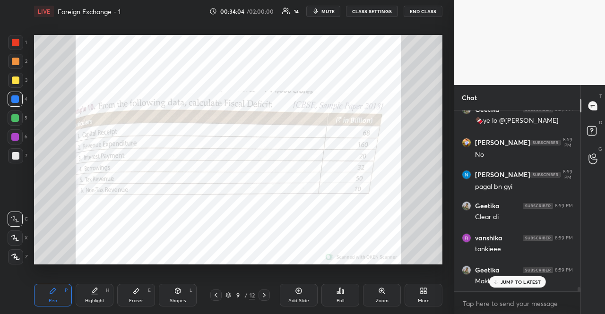
click at [524, 280] on p "JUMP TO LATEST" at bounding box center [521, 282] width 41 height 6
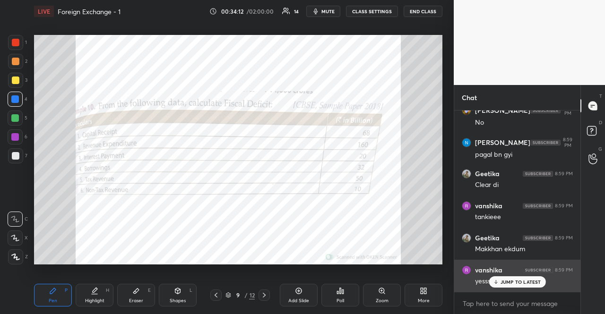
click at [522, 274] on div "[PERSON_NAME] 8:59 PM" at bounding box center [517, 270] width 111 height 9
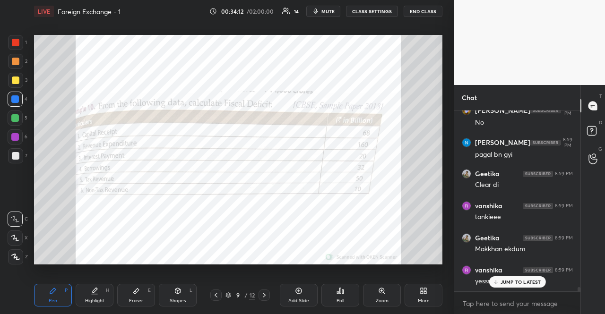
click at [524, 282] on p "JUMP TO LATEST" at bounding box center [521, 282] width 41 height 6
click at [270, 293] on div "9 / 12" at bounding box center [240, 295] width 67 height 11
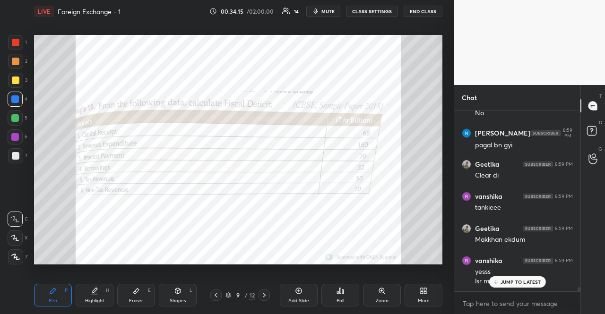
click at [269, 294] on div at bounding box center [264, 295] width 11 height 11
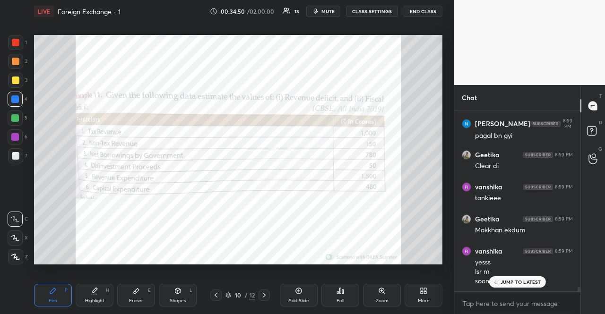
scroll to position [7304, 0]
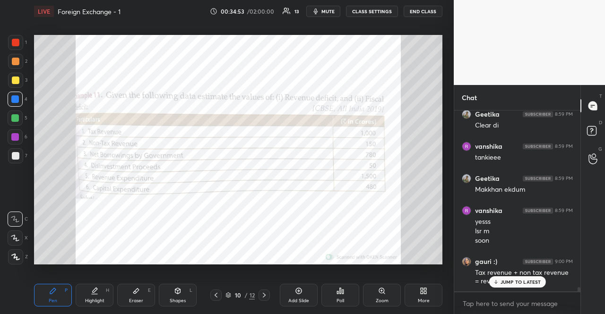
click at [337, 15] on button "mute" at bounding box center [323, 11] width 34 height 11
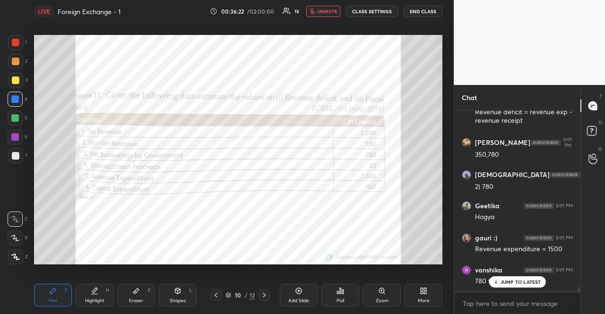
scroll to position [7764, 0]
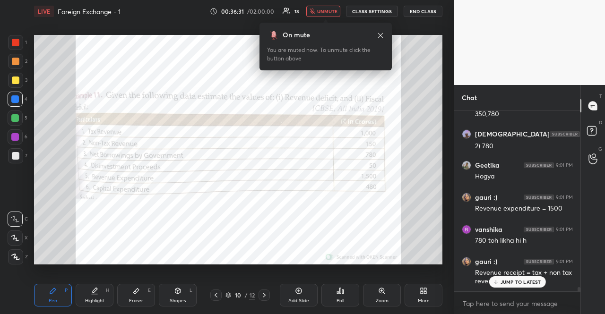
click at [525, 285] on p "JUMP TO LATEST" at bounding box center [521, 282] width 41 height 6
click at [326, 14] on span "unmute" at bounding box center [327, 11] width 20 height 7
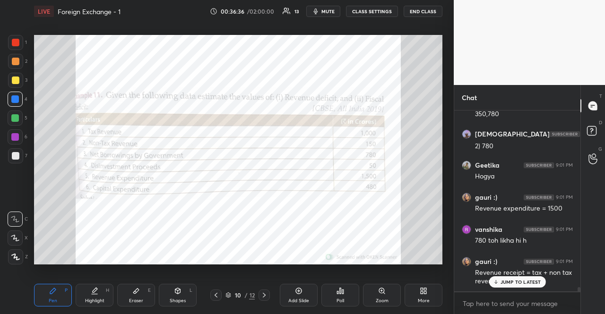
click at [508, 277] on div "JUMP TO LATEST" at bounding box center [517, 282] width 57 height 11
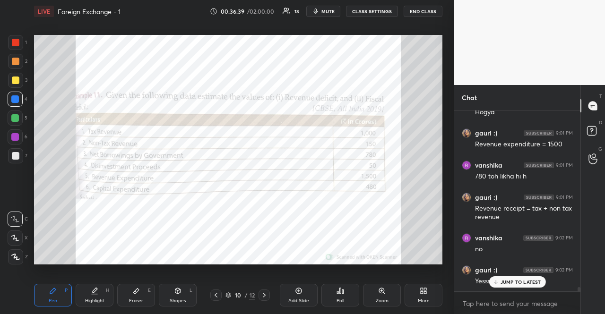
scroll to position [7838, 0]
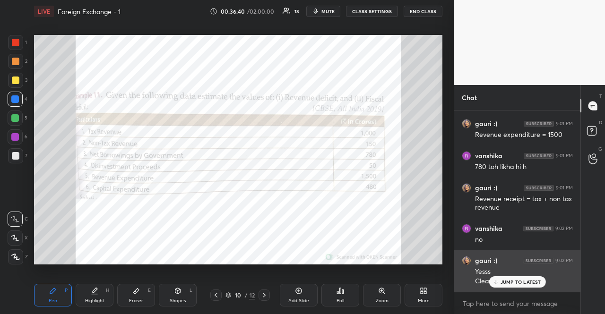
click at [506, 288] on div "gauri :) 9:02 PM Yesss Clear" at bounding box center [517, 272] width 126 height 42
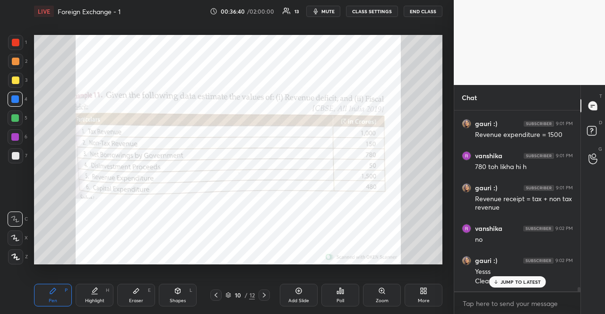
click at [506, 286] on div "JUMP TO LATEST" at bounding box center [517, 282] width 57 height 11
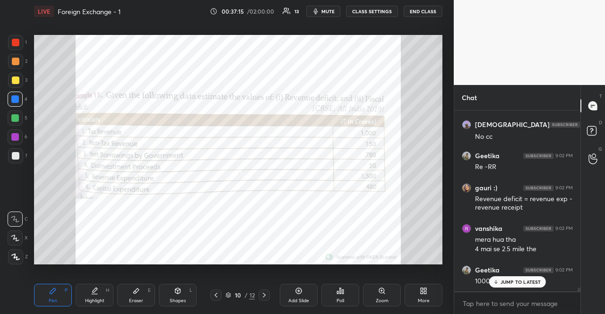
scroll to position [8154, 0]
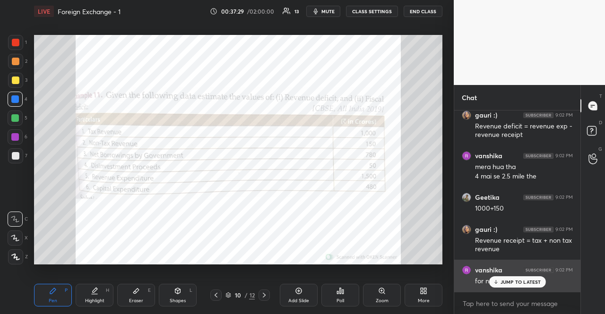
click at [528, 276] on div "for not writing formula" at bounding box center [524, 280] width 98 height 11
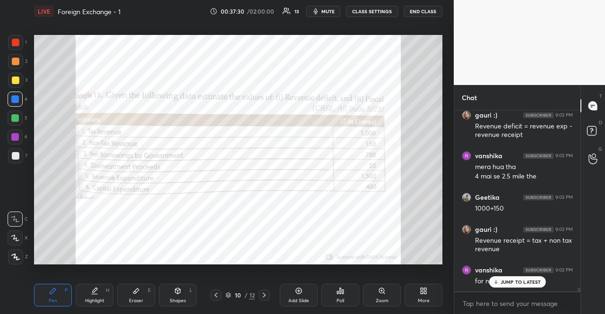
click at [528, 285] on p "JUMP TO LATEST" at bounding box center [521, 282] width 41 height 6
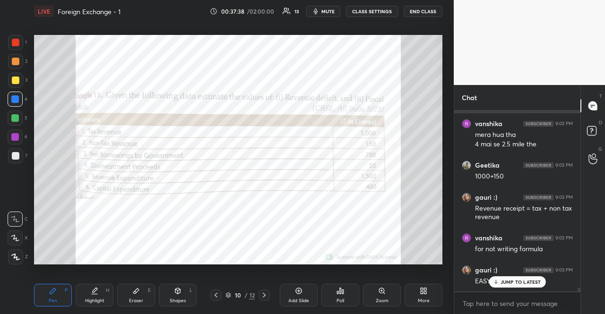
scroll to position [8226, 0]
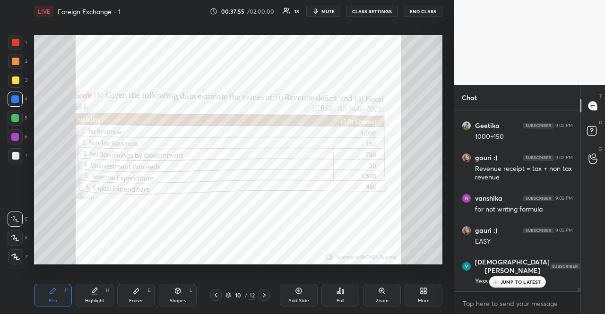
click at [521, 281] on p "JUMP TO LATEST" at bounding box center [521, 282] width 41 height 6
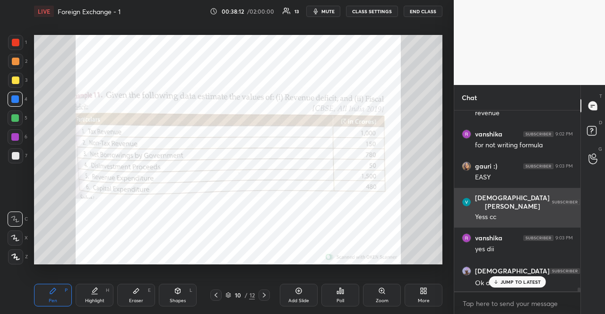
scroll to position [8322, 0]
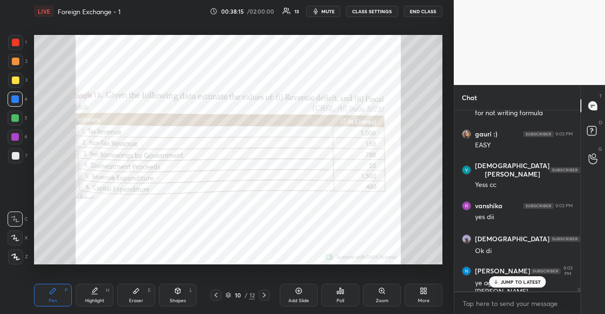
click at [517, 283] on p "JUMP TO LATEST" at bounding box center [521, 282] width 41 height 6
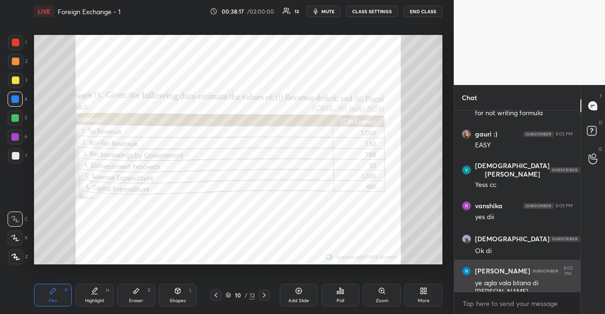
scroll to position [8370, 0]
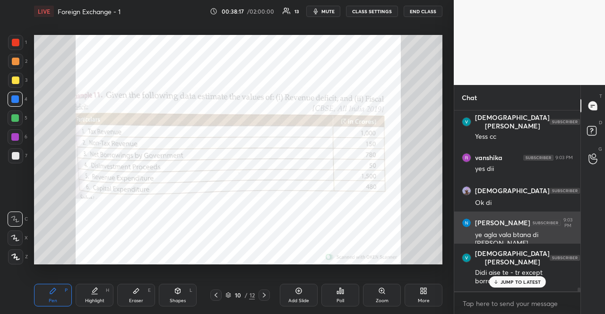
click at [516, 285] on p "JUMP TO LATEST" at bounding box center [521, 282] width 41 height 6
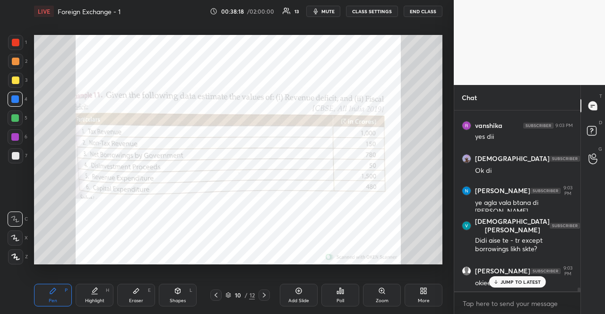
click at [516, 285] on p "JUMP TO LATEST" at bounding box center [521, 282] width 41 height 6
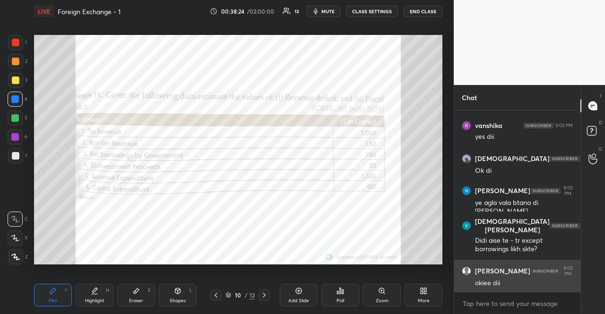
scroll to position [8435, 0]
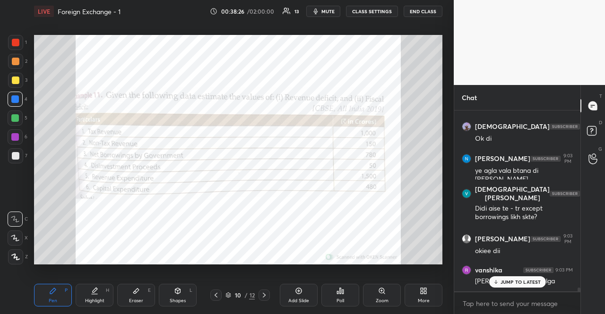
click at [504, 293] on div "x" at bounding box center [517, 304] width 126 height 22
click at [501, 277] on div "JUMP TO LATEST" at bounding box center [517, 282] width 57 height 11
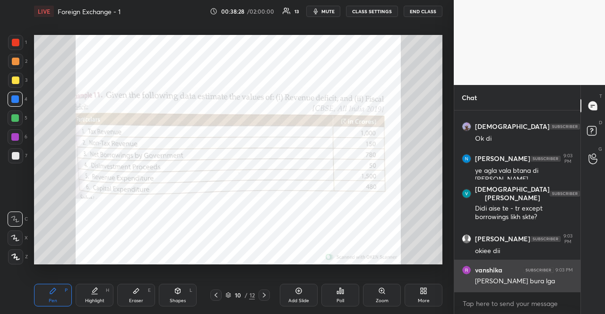
scroll to position [8444, 0]
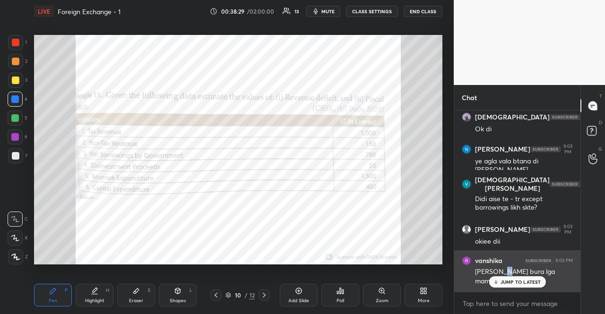
drag, startPoint x: 504, startPoint y: 274, endPoint x: 514, endPoint y: 272, distance: 10.0
click at [514, 272] on div "[PERSON_NAME] bura lga" at bounding box center [524, 272] width 98 height 9
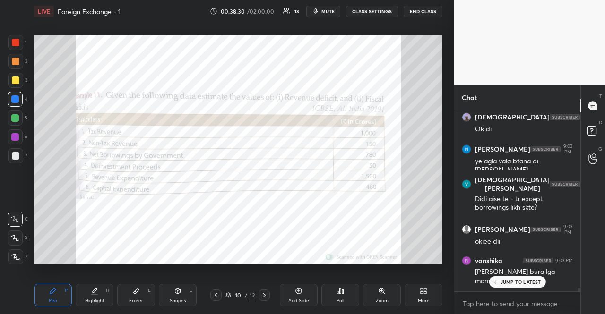
click at [522, 284] on p "JUMP TO LATEST" at bounding box center [521, 282] width 41 height 6
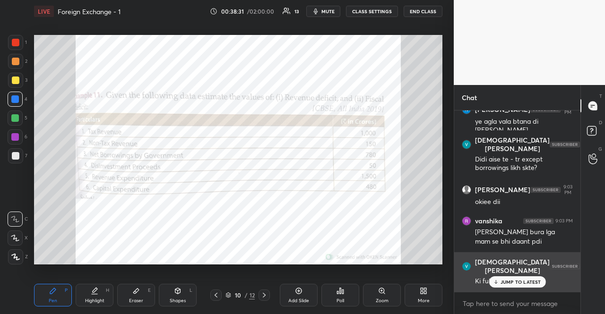
click at [523, 277] on div "Ki full form likhna hai?" at bounding box center [524, 281] width 98 height 9
click at [529, 277] on div "Ki full form likhna hai?" at bounding box center [524, 281] width 98 height 9
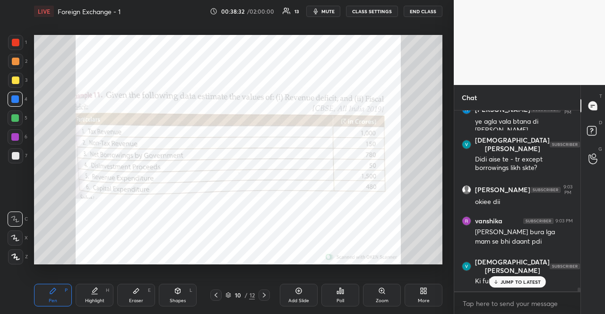
click at [530, 277] on div "JUMP TO LATEST" at bounding box center [517, 282] width 57 height 11
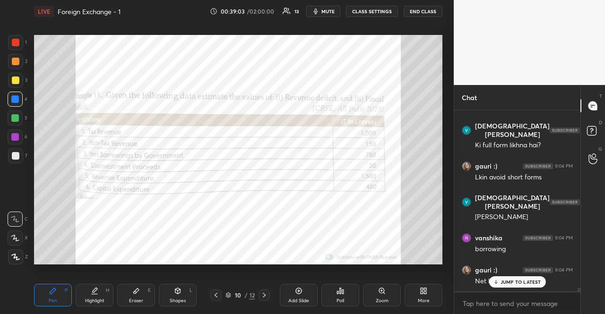
scroll to position [8652, 0]
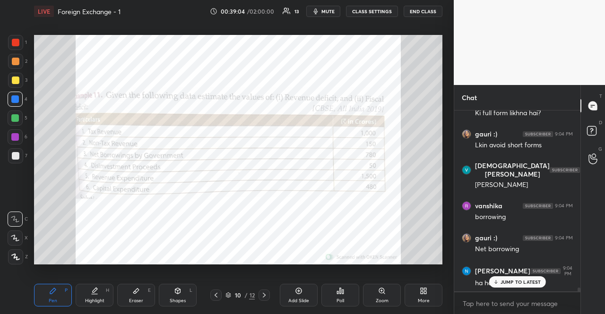
click at [537, 277] on div "JUMP TO LATEST" at bounding box center [517, 282] width 57 height 11
click at [524, 293] on div "x" at bounding box center [517, 304] width 126 height 22
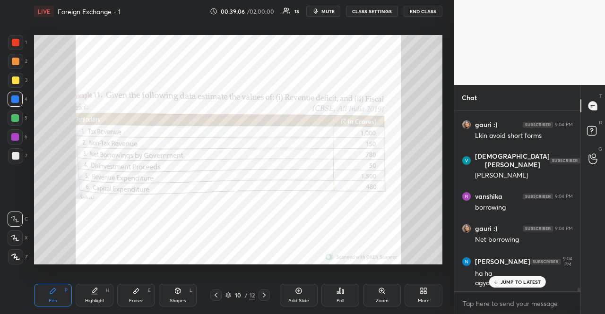
click at [522, 283] on p "JUMP TO LATEST" at bounding box center [521, 282] width 41 height 6
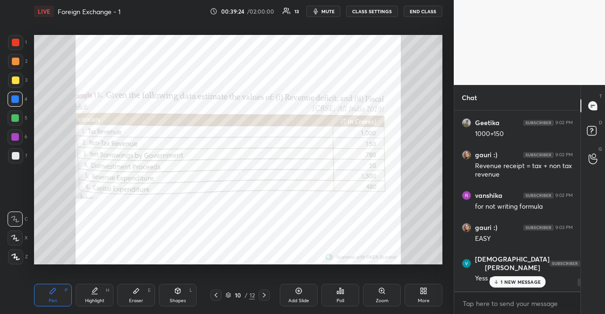
scroll to position [8156, 0]
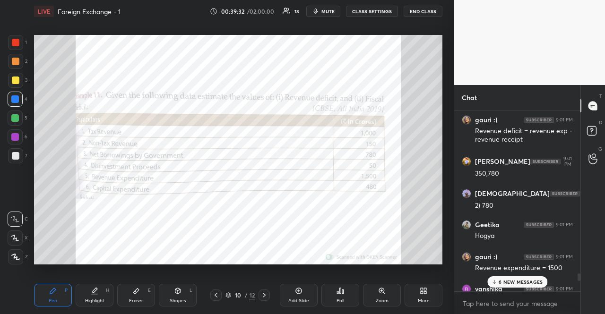
click at [515, 279] on p "6 NEW MESSAGES" at bounding box center [521, 282] width 44 height 6
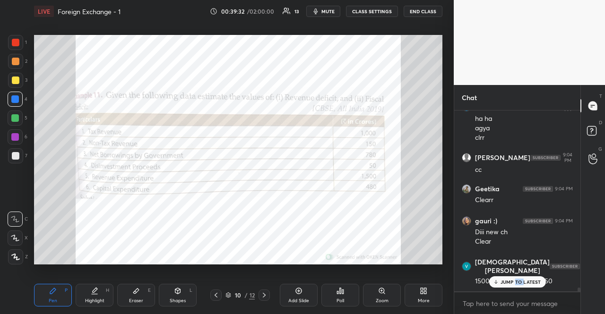
click at [515, 279] on p "JUMP TO LATEST" at bounding box center [521, 282] width 41 height 6
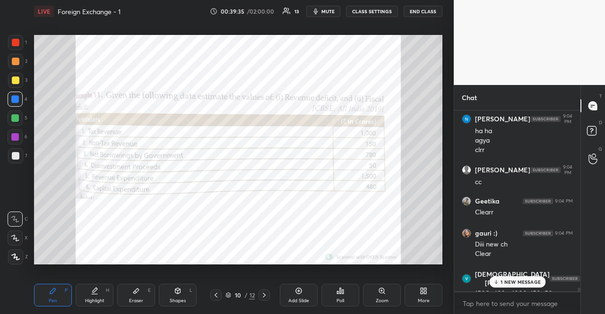
scroll to position [8881, 0]
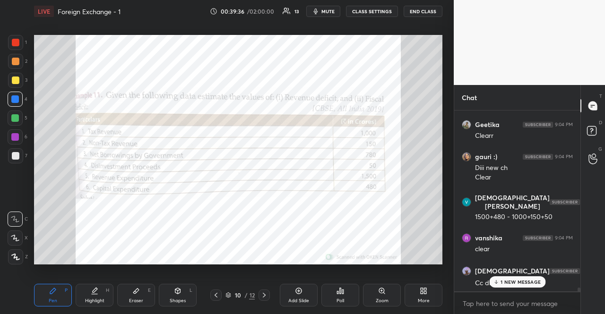
click at [503, 280] on p "1 NEW MESSAGE" at bounding box center [521, 282] width 40 height 6
click at [265, 295] on icon at bounding box center [264, 295] width 3 height 5
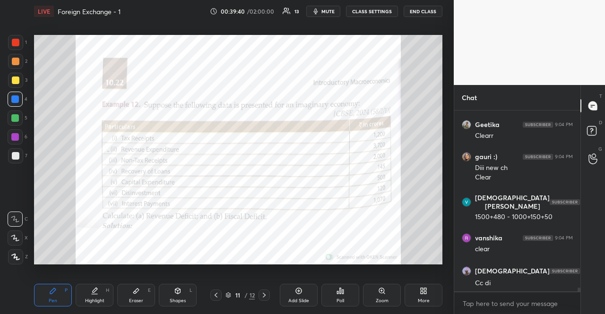
click at [272, 297] on div "11 / 12" at bounding box center [240, 295] width 67 height 11
click at [269, 297] on div at bounding box center [264, 295] width 11 height 11
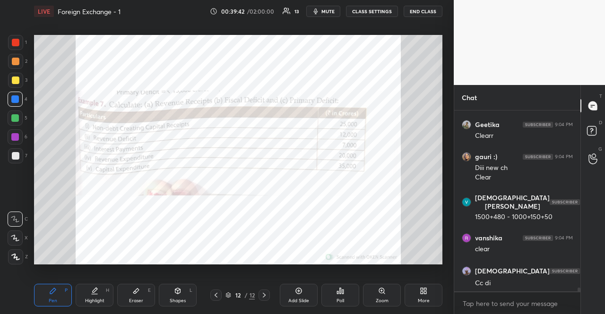
scroll to position [8921, 0]
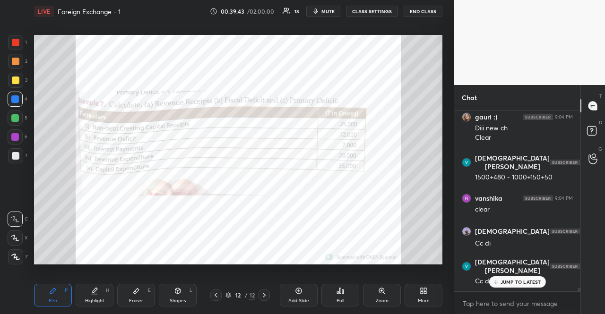
click at [217, 295] on icon at bounding box center [216, 296] width 8 height 8
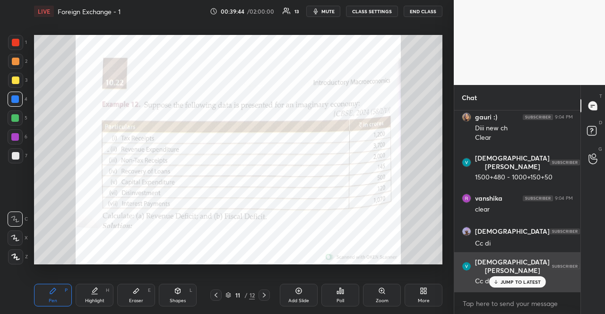
click at [494, 286] on div "JUMP TO LATEST" at bounding box center [517, 282] width 57 height 11
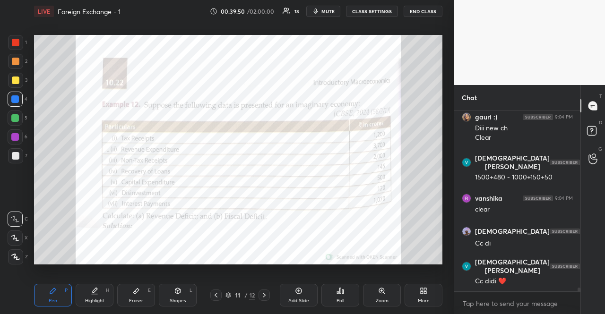
scroll to position [8930, 0]
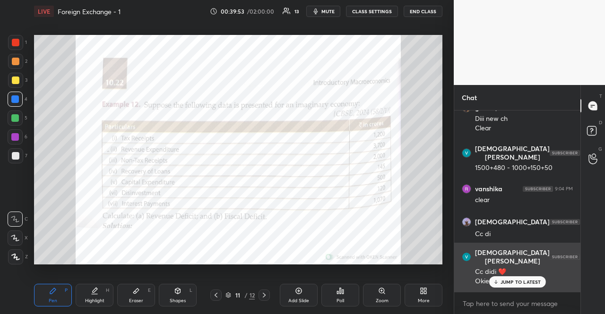
click at [492, 291] on div "[PERSON_NAME] 9:05 PM Cc didi ❤️ Okie" at bounding box center [517, 267] width 126 height 49
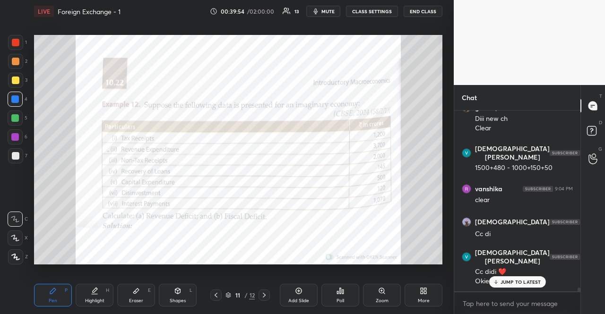
click at [501, 282] on p "JUMP TO LATEST" at bounding box center [521, 282] width 41 height 6
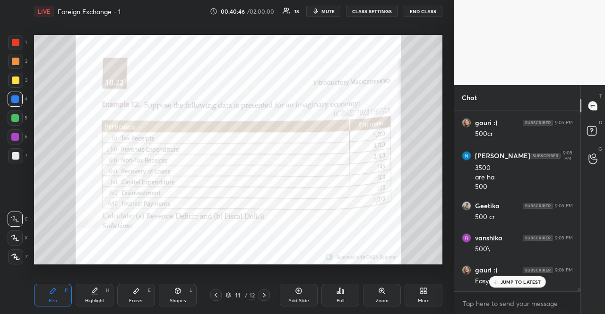
scroll to position [9182, 0]
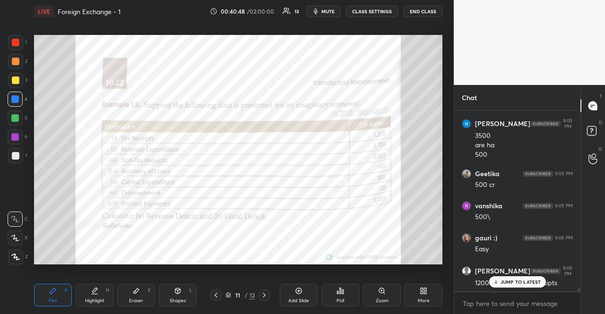
click at [509, 286] on div "JUMP TO LATEST" at bounding box center [517, 282] width 57 height 11
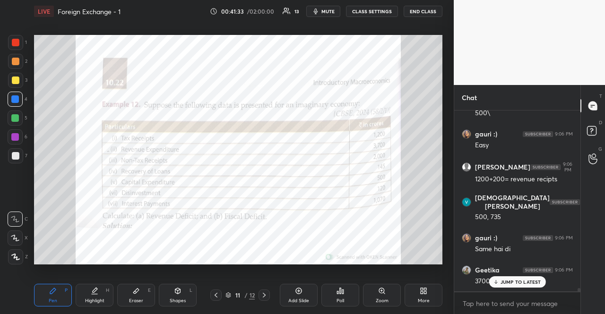
scroll to position [9327, 0]
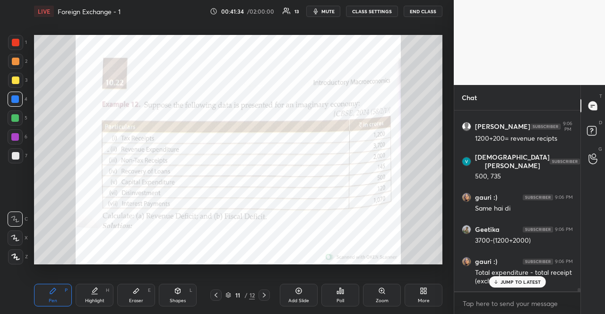
click at [514, 286] on div "JUMP TO LATEST" at bounding box center [517, 282] width 57 height 11
click at [514, 286] on div "gauri :) 9:06 PM Total expenditure - total receipt (excluding borrowings)" at bounding box center [517, 271] width 126 height 41
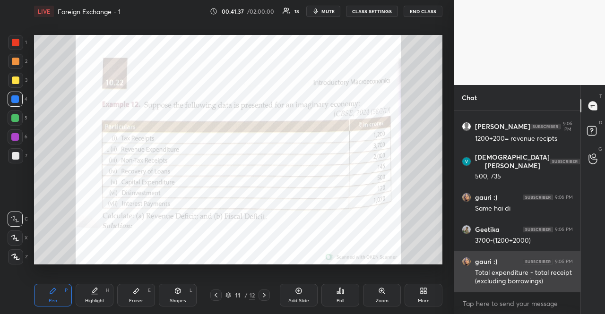
click at [514, 261] on div "gauri :) 9:06 PM" at bounding box center [517, 261] width 111 height 9
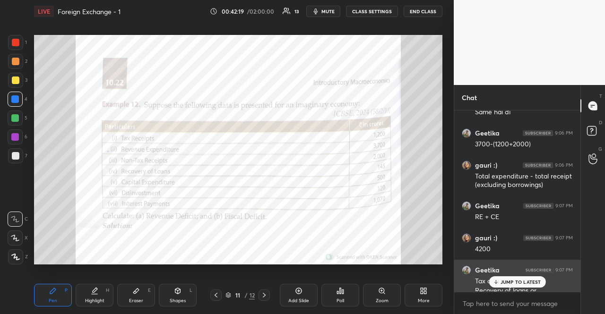
scroll to position [9442, 0]
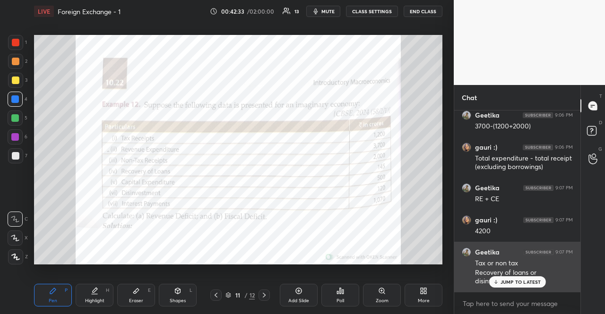
click at [511, 288] on div "JUMP TO LATEST" at bounding box center [517, 282] width 57 height 11
click at [512, 282] on div "Recovery of loans or disinvestment" at bounding box center [524, 278] width 98 height 18
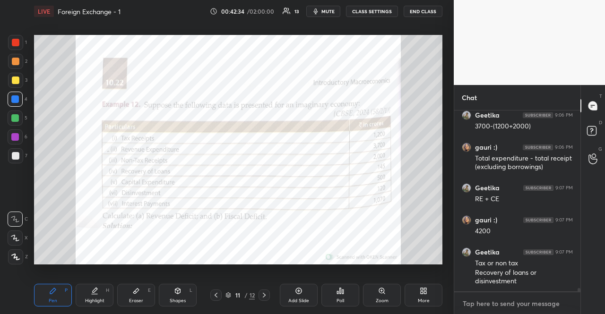
click at [512, 296] on textarea at bounding box center [517, 303] width 111 height 15
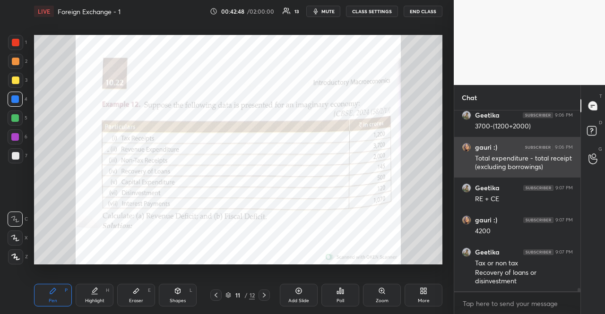
scroll to position [9481, 0]
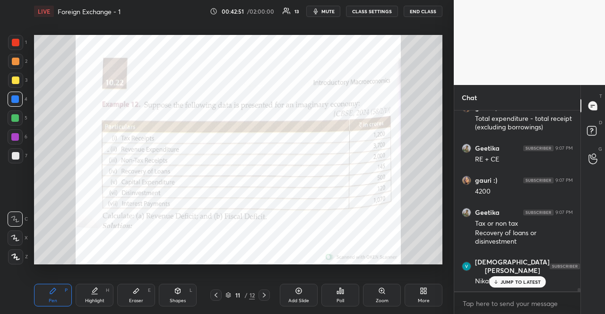
click at [520, 278] on div "JUMP TO LATEST" at bounding box center [517, 282] width 57 height 11
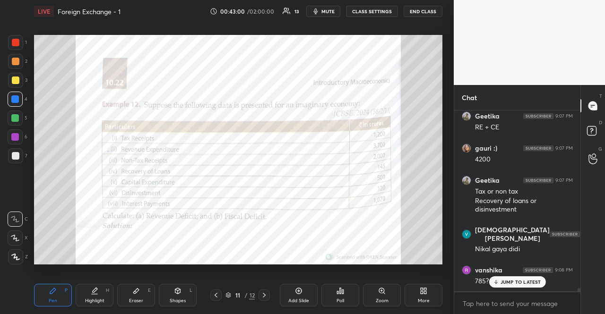
scroll to position [9546, 0]
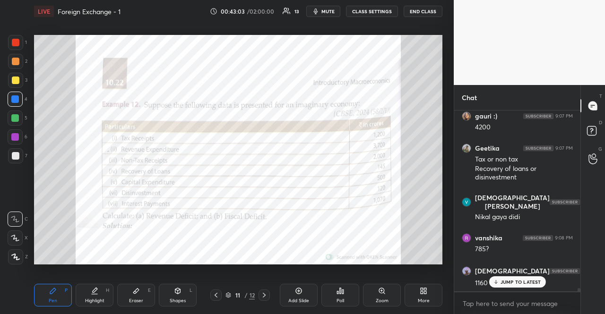
click at [507, 283] on p "JUMP TO LATEST" at bounding box center [521, 282] width 41 height 6
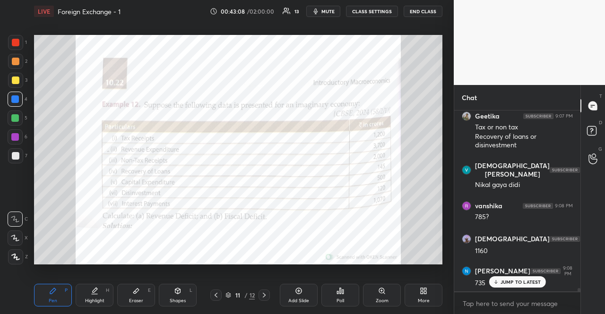
click at [509, 281] on p "JUMP TO LATEST" at bounding box center [521, 282] width 41 height 6
click at [473, 297] on textarea at bounding box center [517, 303] width 111 height 15
click at [130, 295] on div "Eraser E" at bounding box center [136, 295] width 38 height 23
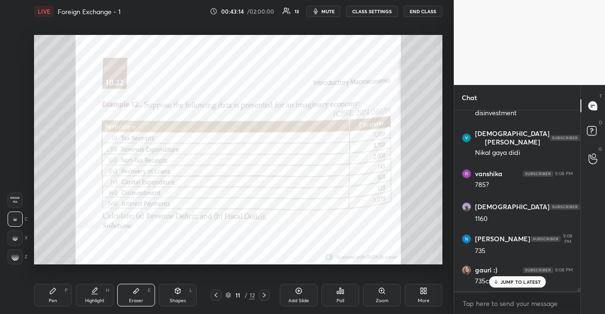
scroll to position [9642, 0]
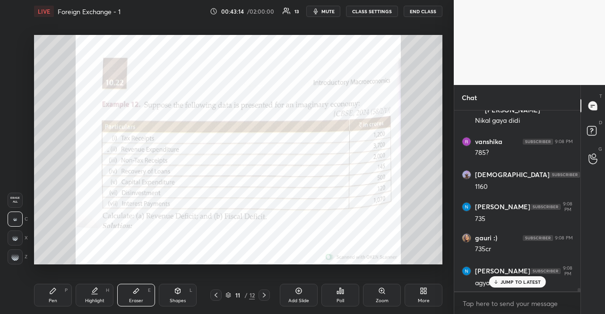
click at [19, 204] on div "Erase all" at bounding box center [15, 200] width 15 height 15
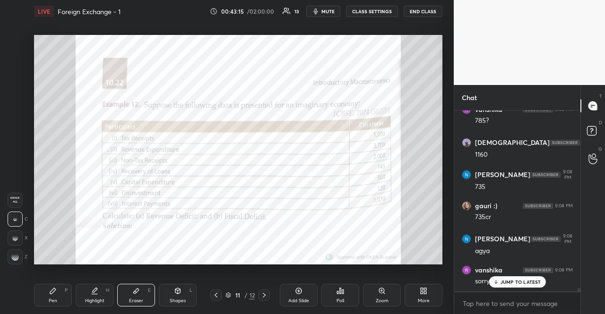
click at [70, 296] on div "Pen P" at bounding box center [53, 295] width 38 height 23
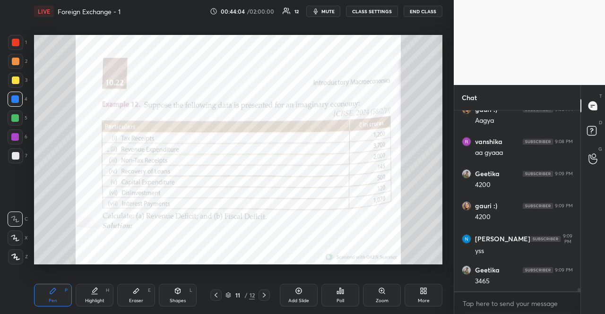
scroll to position [9899, 0]
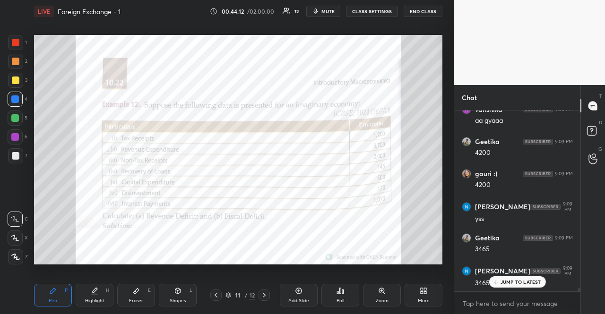
click at [514, 285] on p "JUMP TO LATEST" at bounding box center [521, 282] width 41 height 6
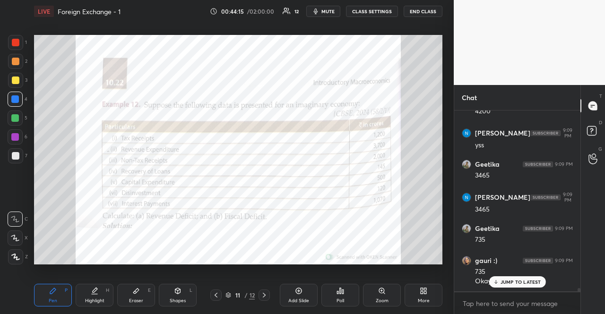
click at [518, 283] on p "JUMP TO LATEST" at bounding box center [521, 282] width 41 height 6
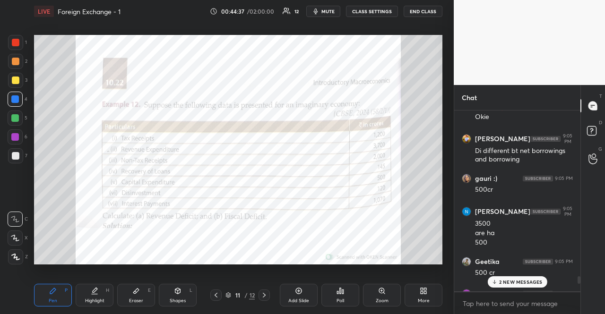
scroll to position [9052, 0]
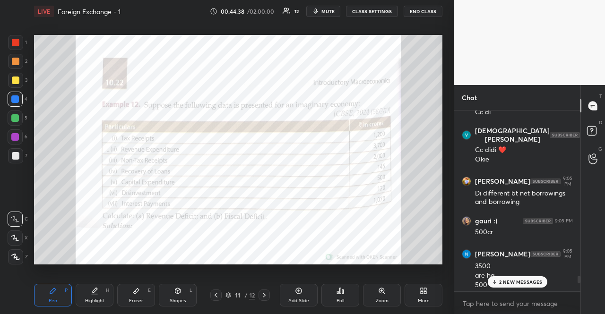
click at [530, 279] on p "2 NEW MESSAGES" at bounding box center [520, 282] width 43 height 6
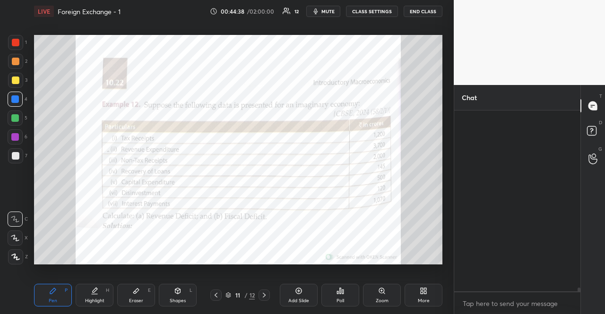
scroll to position [10047, 0]
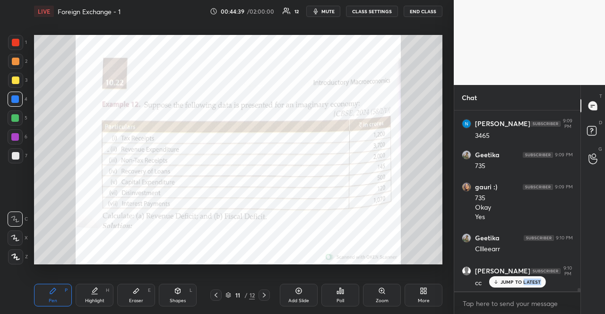
click at [530, 279] on p "JUMP TO LATEST" at bounding box center [521, 282] width 41 height 6
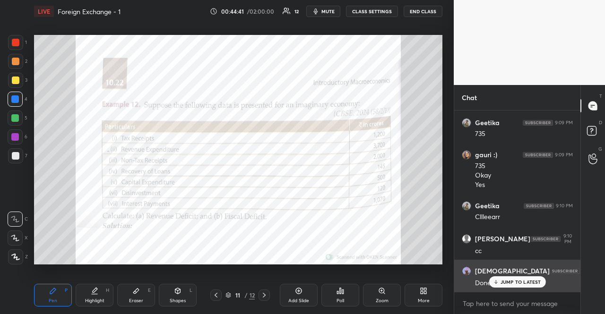
click at [532, 277] on div "Done" at bounding box center [524, 282] width 98 height 11
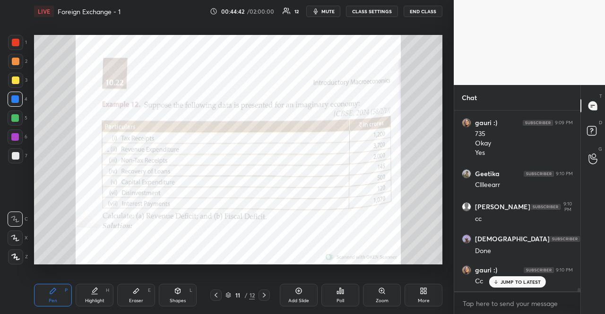
click at [532, 278] on div "JUMP TO LATEST" at bounding box center [517, 282] width 57 height 11
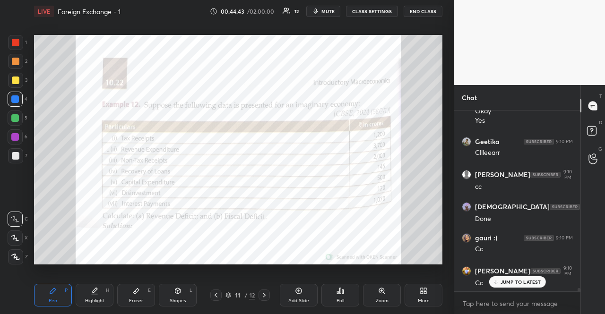
click at [533, 278] on div "JUMP TO LATEST" at bounding box center [517, 282] width 57 height 11
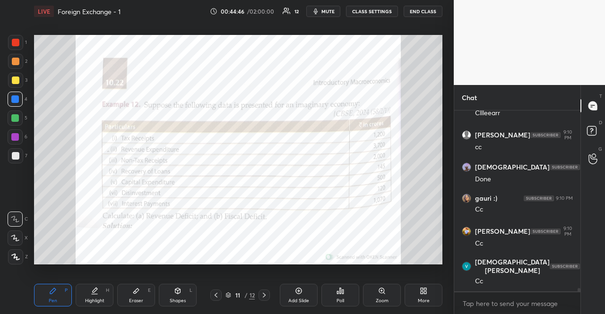
click at [268, 295] on div at bounding box center [264, 295] width 11 height 11
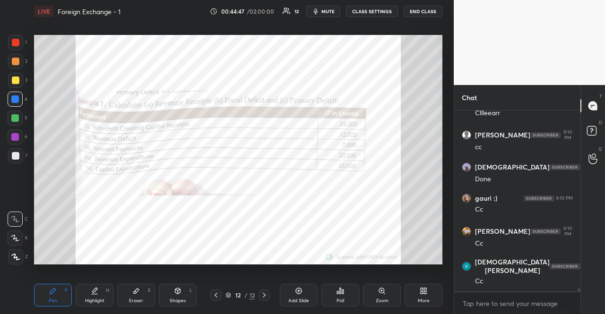
click at [418, 289] on div "More" at bounding box center [424, 295] width 38 height 23
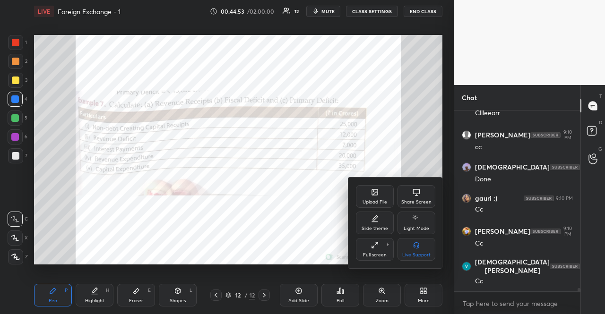
scroll to position [10215, 0]
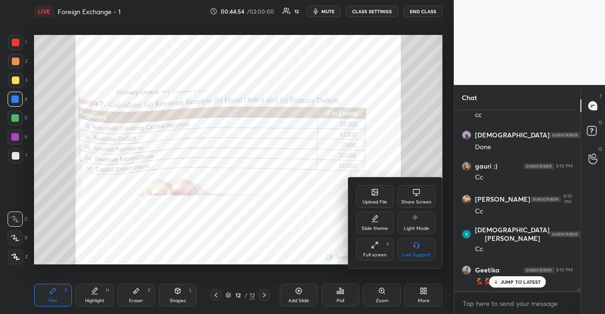
click at [381, 197] on div "Upload File" at bounding box center [375, 196] width 38 height 23
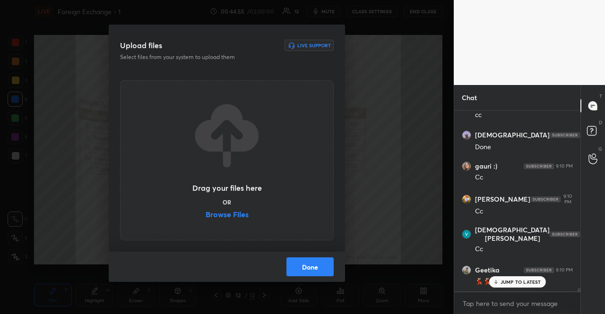
click at [227, 211] on label "Browse Files" at bounding box center [227, 216] width 43 height 10
click at [206, 211] on input "Browse Files" at bounding box center [206, 216] width 0 height 10
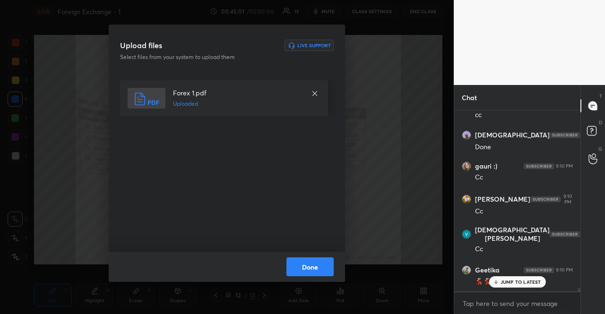
scroll to position [10264, 0]
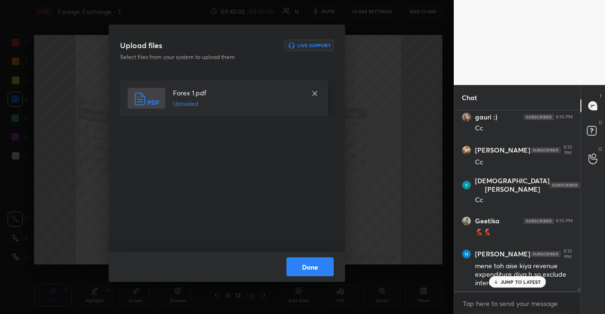
click at [307, 259] on button "Done" at bounding box center [309, 267] width 47 height 19
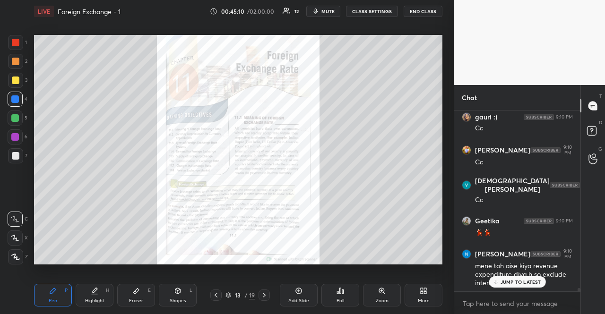
scroll to position [10296, 0]
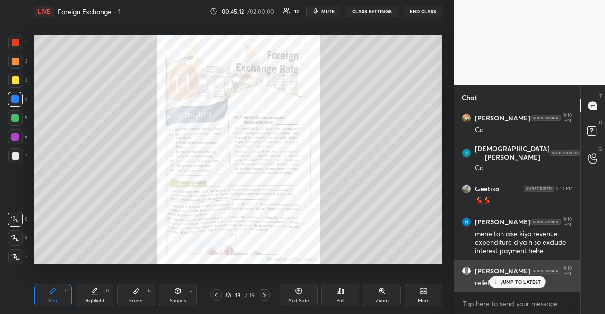
click at [498, 290] on div "[PERSON_NAME] 9:10 PM relief" at bounding box center [517, 277] width 126 height 34
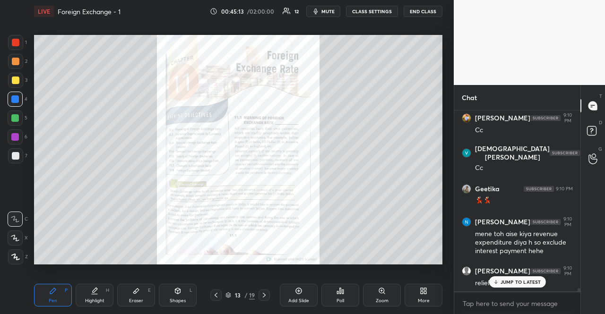
click at [505, 283] on p "JUMP TO LATEST" at bounding box center [521, 282] width 41 height 6
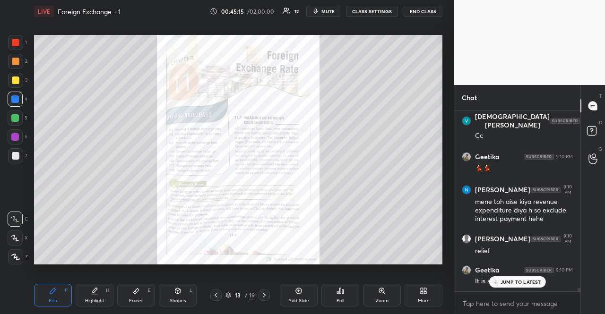
click at [505, 282] on p "JUMP TO LATEST" at bounding box center [521, 282] width 41 height 6
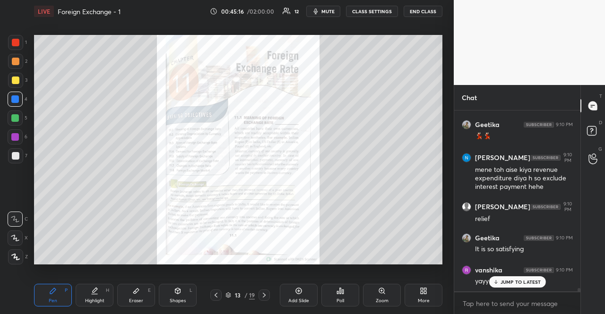
click at [505, 282] on p "JUMP TO LATEST" at bounding box center [521, 282] width 41 height 6
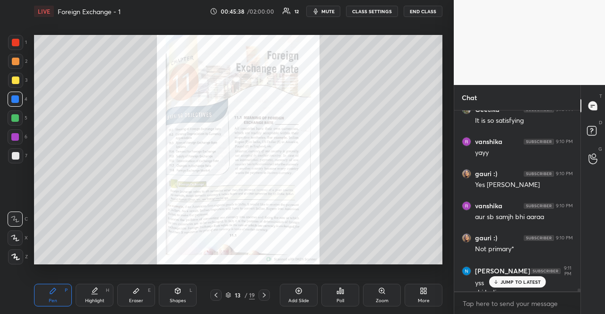
scroll to position [10499, 0]
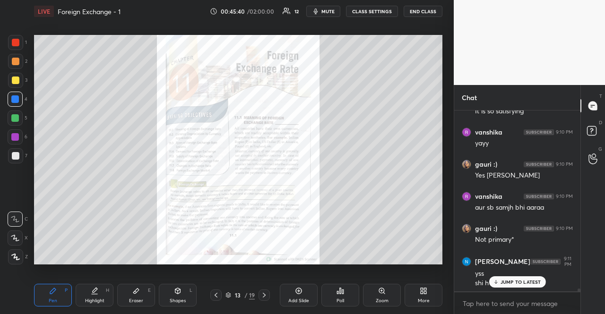
click at [513, 286] on div "JUMP TO LATEST" at bounding box center [517, 282] width 57 height 11
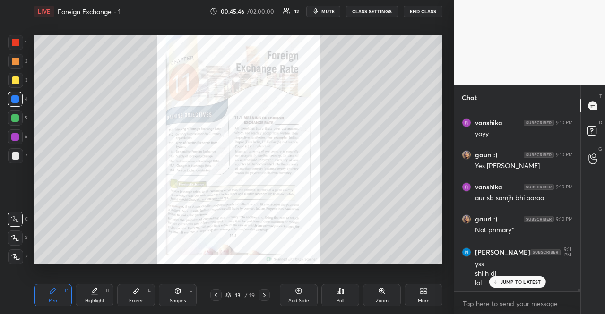
click at [513, 286] on div "JUMP TO LATEST" at bounding box center [517, 282] width 57 height 11
click at [384, 290] on icon at bounding box center [381, 290] width 5 height 5
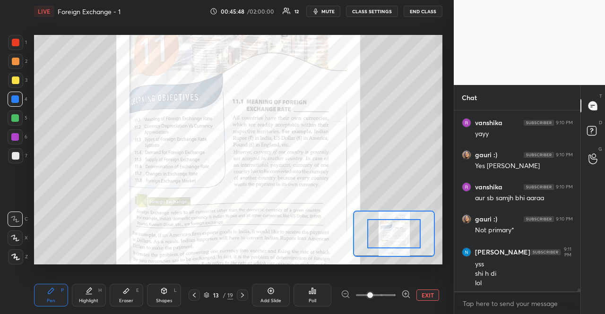
click at [403, 291] on icon at bounding box center [405, 294] width 9 height 9
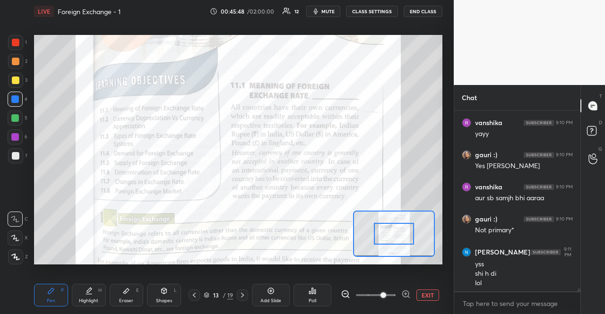
click at [403, 291] on icon at bounding box center [405, 294] width 9 height 9
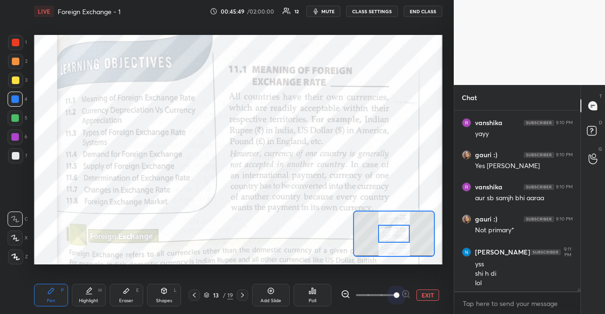
click at [399, 293] on span at bounding box center [397, 296] width 6 height 6
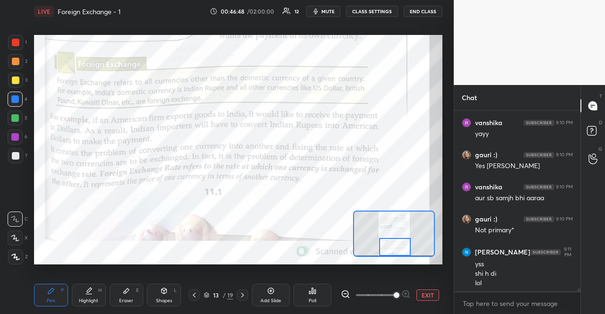
drag, startPoint x: 404, startPoint y: 236, endPoint x: 405, endPoint y: 252, distance: 16.1
click at [405, 252] on div at bounding box center [395, 246] width 32 height 17
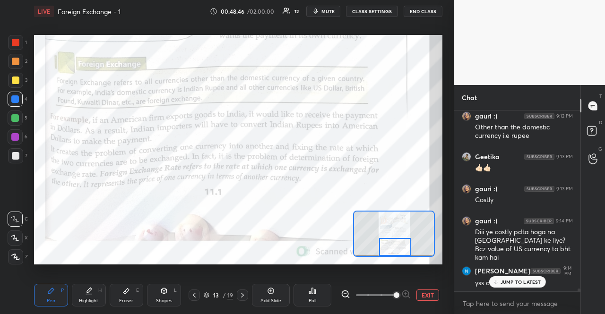
scroll to position [10864, 0]
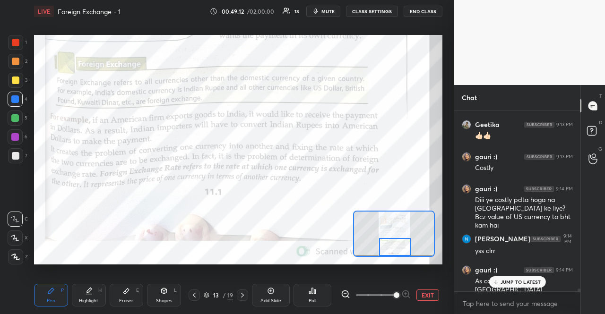
click at [518, 283] on p "JUMP TO LATEST" at bounding box center [521, 282] width 41 height 6
click at [246, 296] on icon at bounding box center [243, 296] width 8 height 8
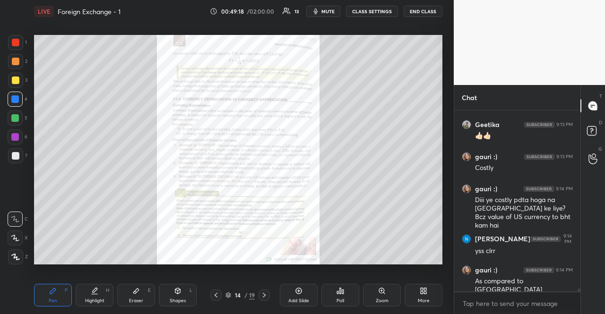
click at [390, 297] on div "Zoom" at bounding box center [382, 295] width 38 height 23
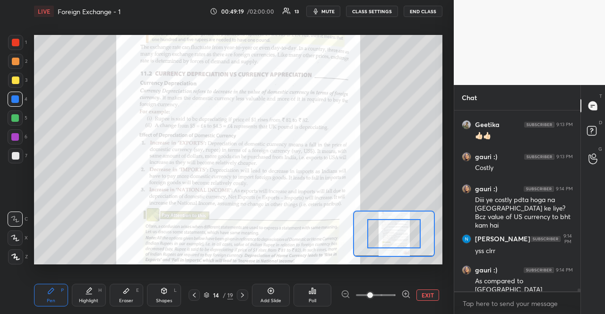
click at [409, 299] on div at bounding box center [405, 295] width 9 height 11
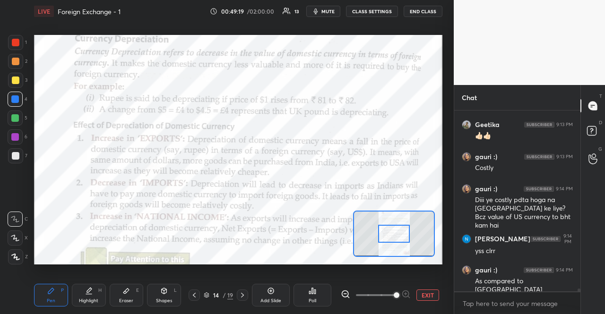
click at [410, 299] on div at bounding box center [376, 295] width 70 height 11
click at [410, 300] on div at bounding box center [376, 295] width 70 height 11
click at [411, 300] on div "EXIT" at bounding box center [392, 295] width 102 height 11
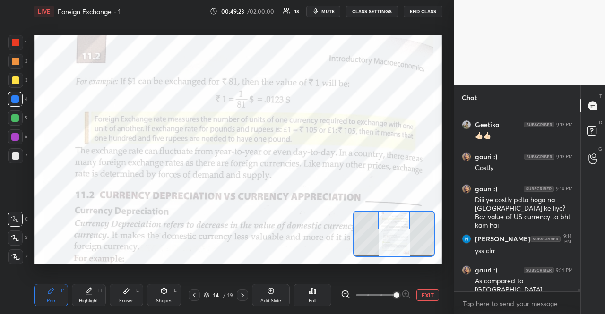
drag, startPoint x: 388, startPoint y: 241, endPoint x: 388, endPoint y: 227, distance: 13.7
click at [388, 227] on div at bounding box center [394, 220] width 32 height 17
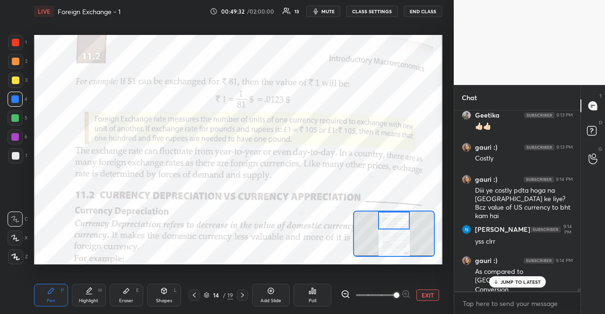
click at [512, 287] on div "JUMP TO LATEST" at bounding box center [517, 282] width 57 height 11
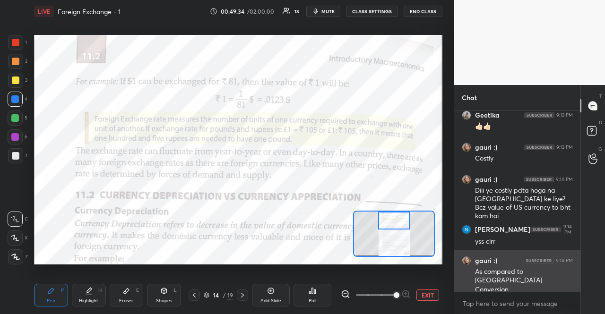
click at [512, 286] on div "Conversion" at bounding box center [524, 290] width 98 height 9
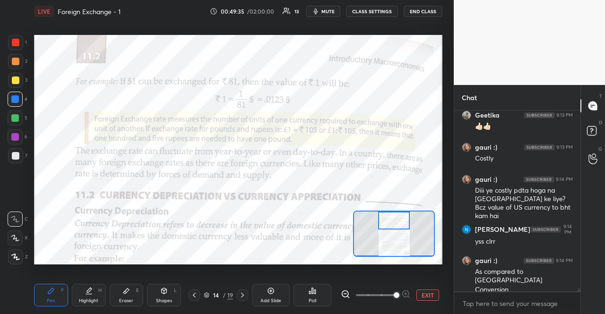
scroll to position [10883, 0]
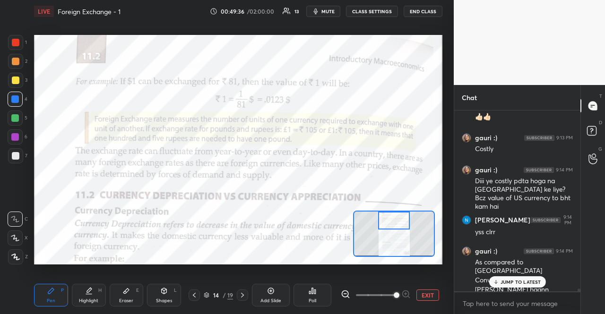
click at [502, 279] on p "JUMP TO LATEST" at bounding box center [521, 282] width 41 height 6
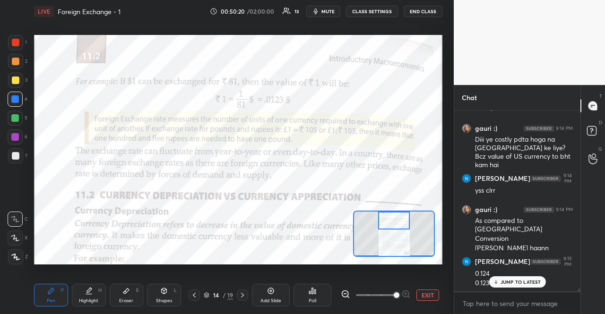
scroll to position [10934, 0]
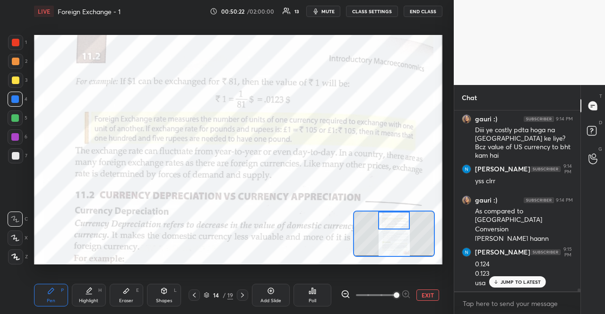
click at [512, 283] on p "JUMP TO LATEST" at bounding box center [521, 282] width 41 height 6
click at [398, 225] on div at bounding box center [394, 220] width 32 height 17
click at [157, 31] on div "Setting up your live class Poll for secs No correct answer Start poll" at bounding box center [238, 150] width 416 height 254
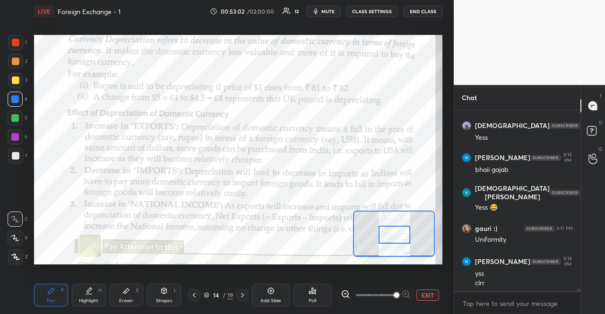
scroll to position [11377, 0]
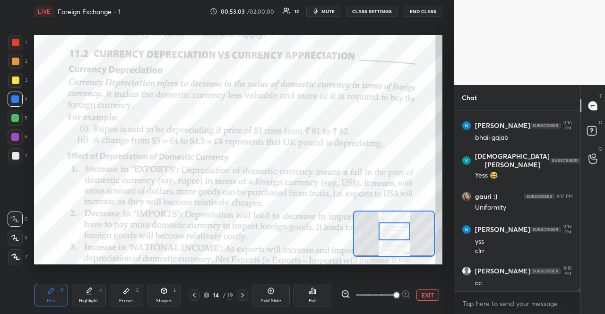
drag, startPoint x: 397, startPoint y: 224, endPoint x: 397, endPoint y: 235, distance: 10.9
click at [397, 235] on div at bounding box center [395, 231] width 32 height 17
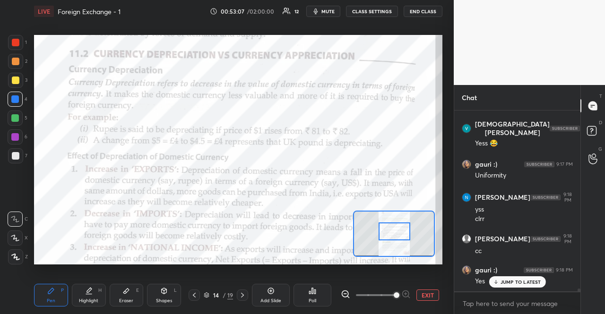
scroll to position [11441, 0]
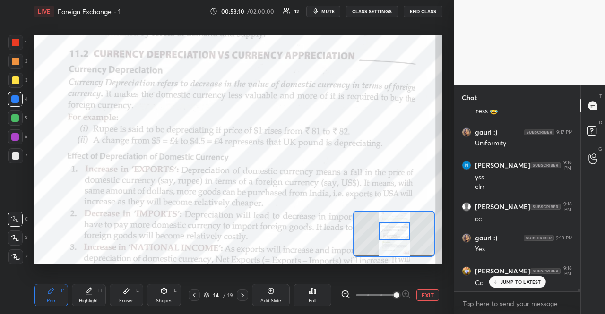
click at [494, 284] on icon at bounding box center [496, 282] width 6 height 6
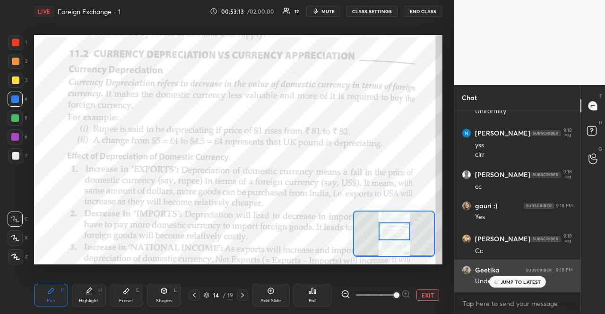
click at [522, 291] on div "[PERSON_NAME] 9:18 PM Understood" at bounding box center [517, 276] width 126 height 32
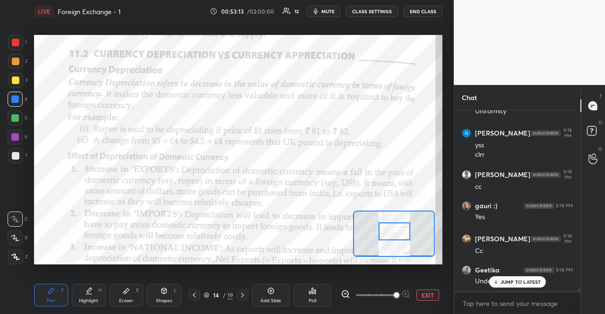
click at [522, 287] on div "JUMP TO LATEST" at bounding box center [517, 282] width 57 height 11
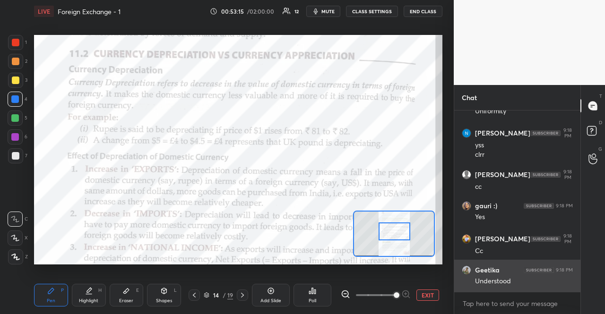
scroll to position [11505, 0]
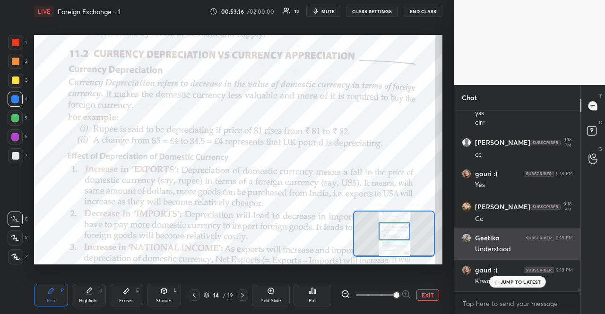
click at [522, 286] on div "JUMP TO LATEST" at bounding box center [517, 282] width 57 height 11
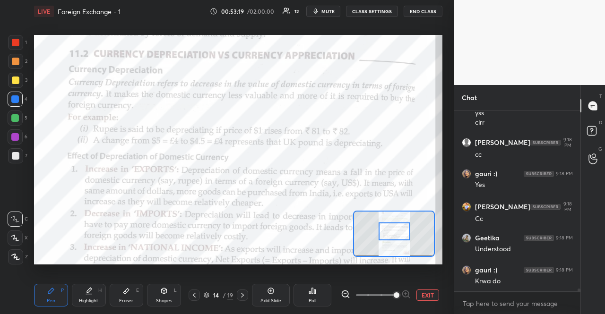
scroll to position [11538, 0]
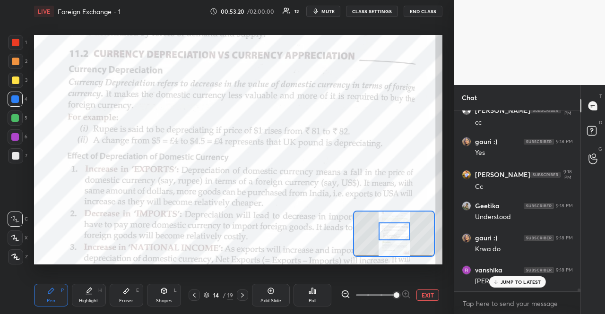
click at [500, 279] on div "JUMP TO LATEST" at bounding box center [517, 282] width 57 height 11
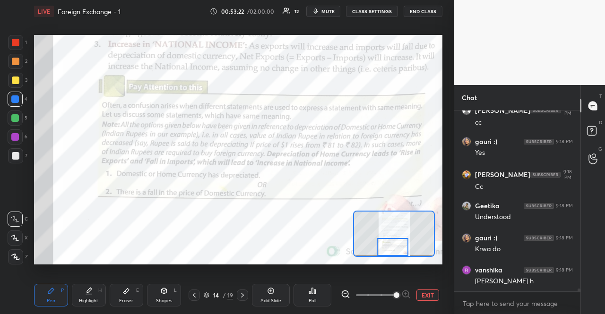
drag, startPoint x: 406, startPoint y: 231, endPoint x: 404, endPoint y: 251, distance: 20.4
click at [404, 251] on div at bounding box center [393, 246] width 32 height 17
click at [236, 294] on div "14 / 19" at bounding box center [219, 295] width 60 height 11
click at [245, 298] on icon at bounding box center [243, 296] width 8 height 8
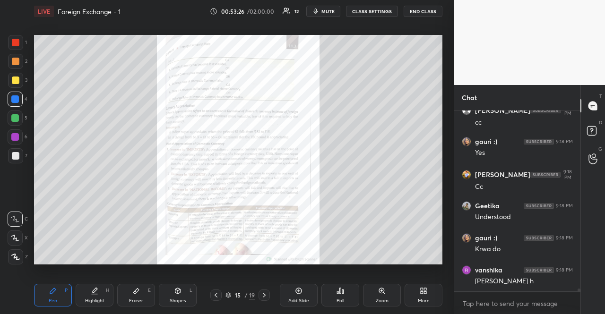
click at [221, 293] on div at bounding box center [215, 295] width 11 height 11
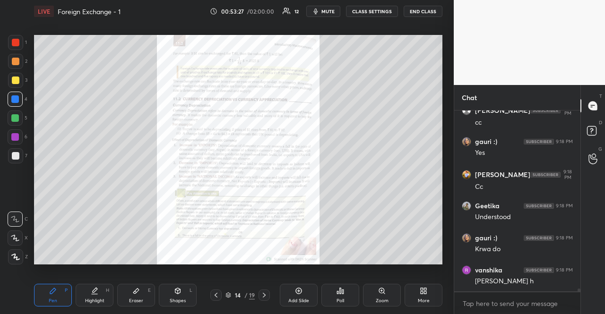
click at [372, 291] on div "Zoom" at bounding box center [382, 295] width 38 height 23
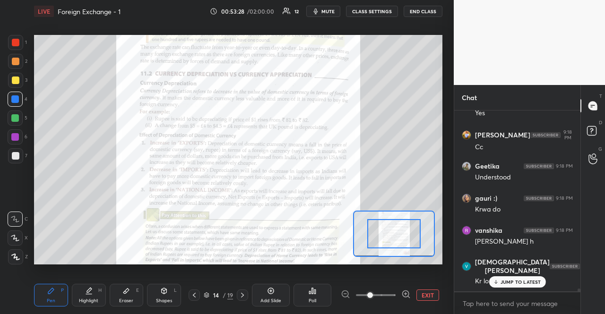
click at [408, 291] on icon at bounding box center [405, 294] width 9 height 9
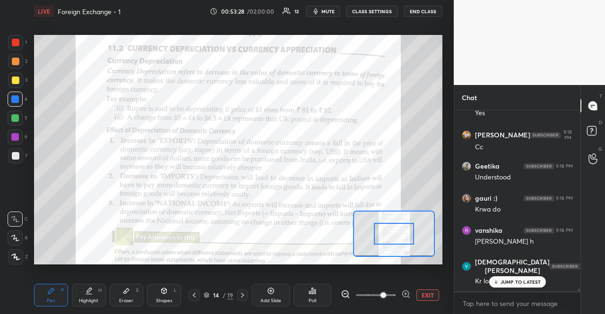
click at [408, 291] on icon at bounding box center [405, 294] width 9 height 9
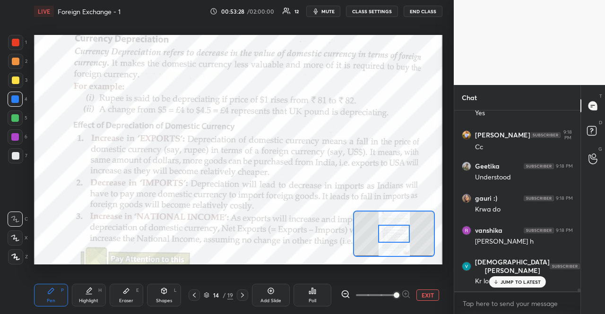
click at [408, 291] on div at bounding box center [376, 295] width 70 height 11
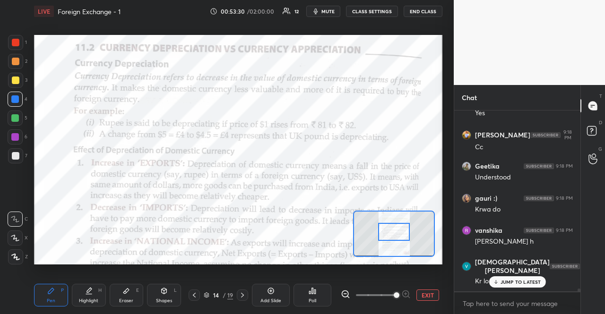
click at [399, 239] on div at bounding box center [394, 231] width 32 height 17
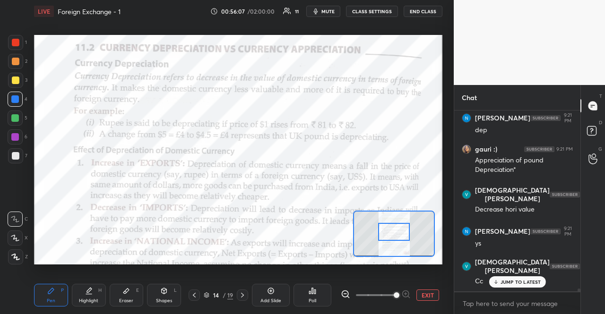
scroll to position [12436, 0]
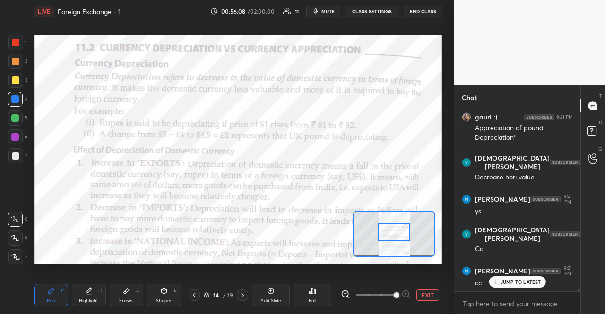
click at [518, 279] on p "JUMP TO LATEST" at bounding box center [521, 282] width 41 height 6
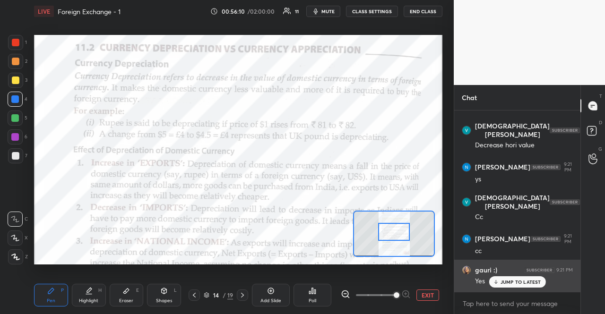
click at [527, 276] on div "Yes" at bounding box center [524, 280] width 98 height 11
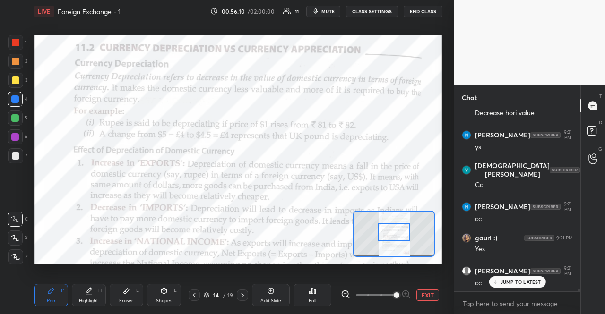
click at [530, 285] on p "JUMP TO LATEST" at bounding box center [521, 282] width 41 height 6
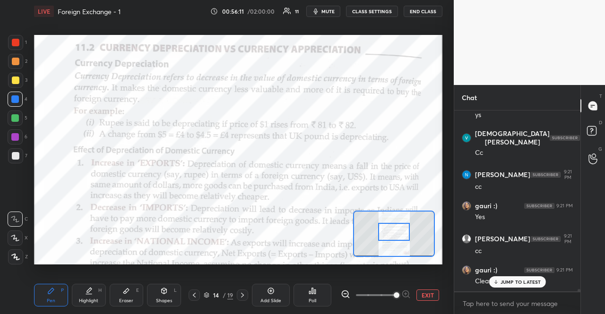
click at [519, 285] on p "JUMP TO LATEST" at bounding box center [521, 282] width 41 height 6
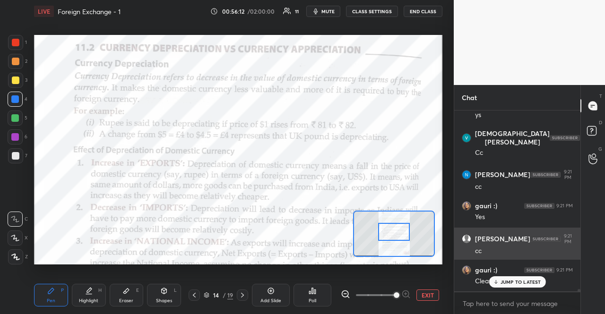
scroll to position [12572, 0]
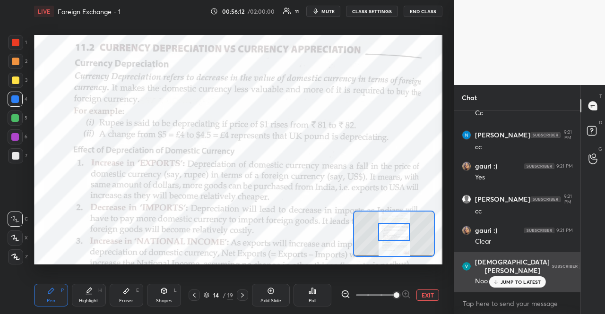
click at [505, 288] on div "[DEMOGRAPHIC_DATA][PERSON_NAME] 9:21 PM Noo" at bounding box center [517, 272] width 126 height 40
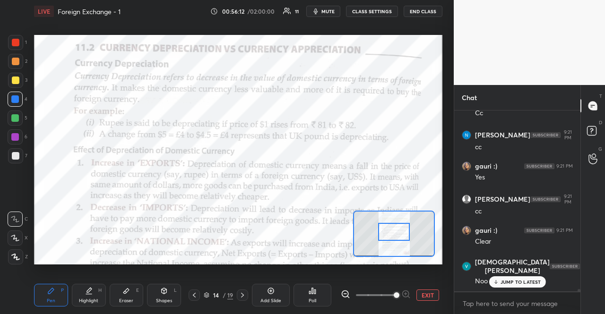
click at [506, 286] on div "JUMP TO LATEST" at bounding box center [517, 282] width 57 height 11
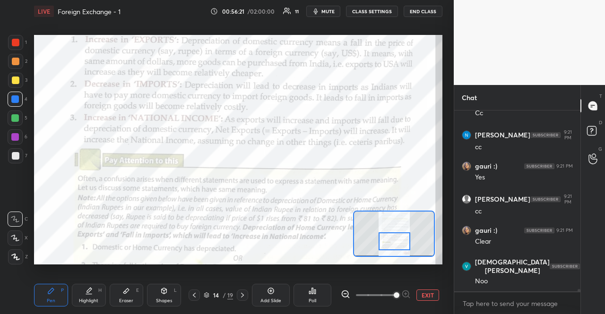
scroll to position [12581, 0]
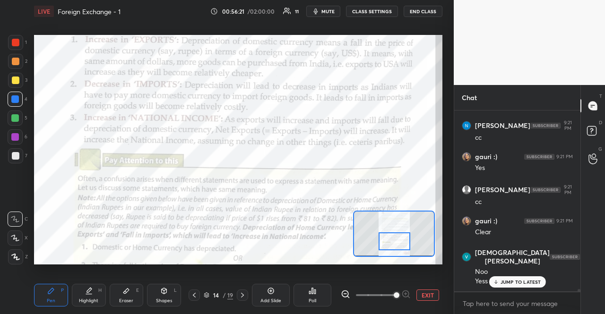
drag, startPoint x: 405, startPoint y: 238, endPoint x: 405, endPoint y: 247, distance: 9.5
click at [405, 247] on div at bounding box center [395, 241] width 32 height 17
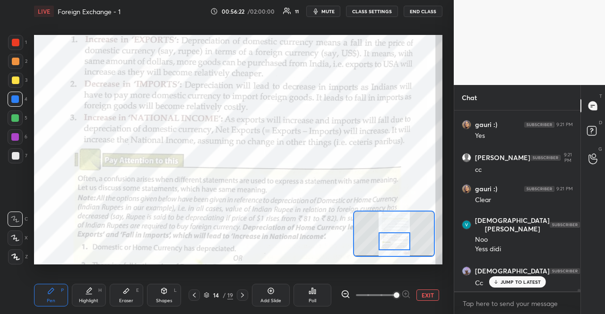
click at [518, 277] on div "JUMP TO LATEST" at bounding box center [517, 282] width 57 height 11
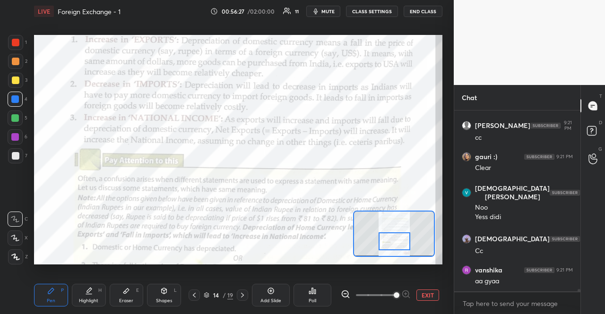
click at [86, 123] on div "Setting up your live class Poll for secs No correct answer Start poll" at bounding box center [238, 150] width 416 height 254
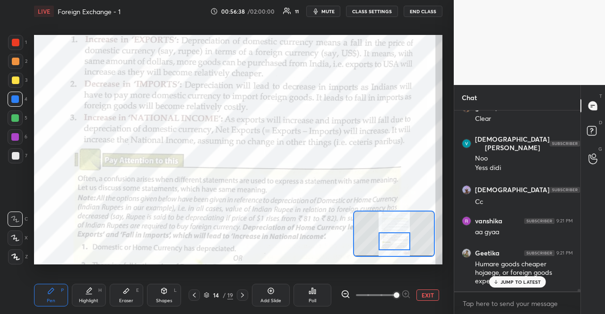
click at [499, 284] on div "JUMP TO LATEST" at bounding box center [517, 282] width 57 height 11
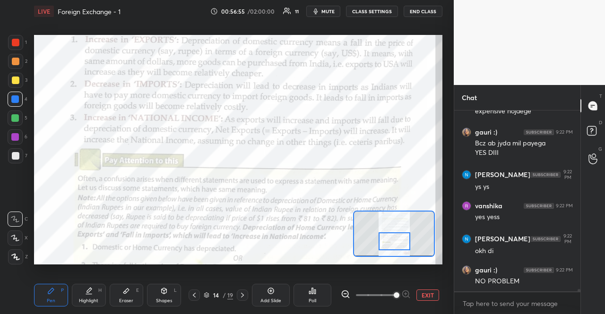
scroll to position [12929, 0]
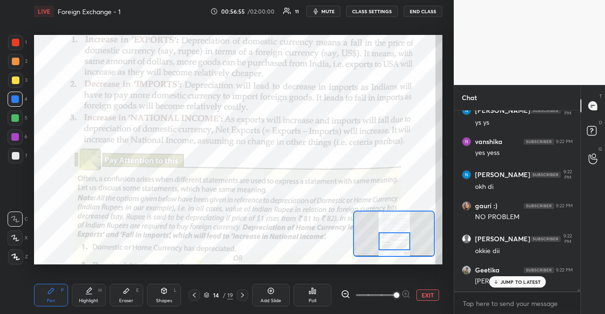
click at [535, 283] on p "JUMP TO LATEST" at bounding box center [521, 282] width 41 height 6
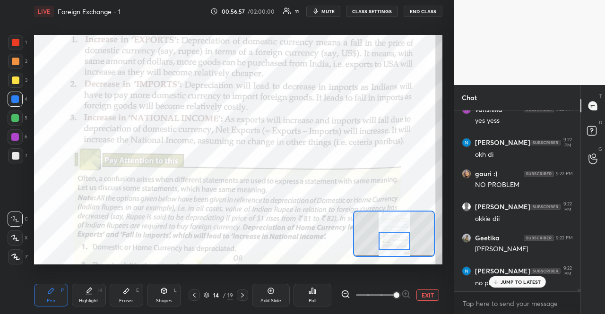
click at [497, 286] on div "JUMP TO LATEST" at bounding box center [517, 282] width 57 height 11
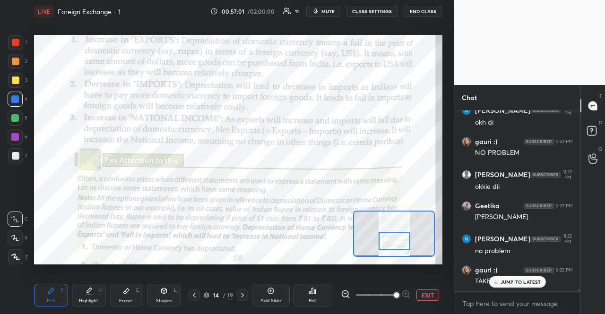
click at [497, 281] on icon at bounding box center [496, 282] width 6 height 6
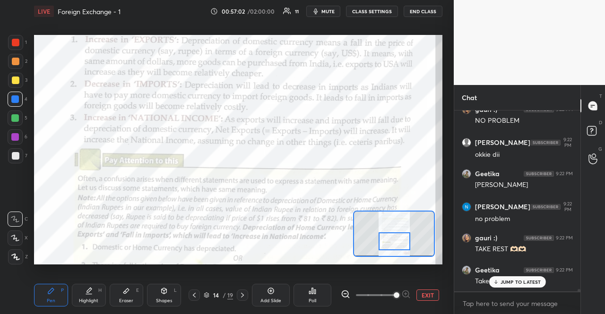
click at [491, 286] on div "JUMP TO LATEST" at bounding box center [517, 282] width 57 height 11
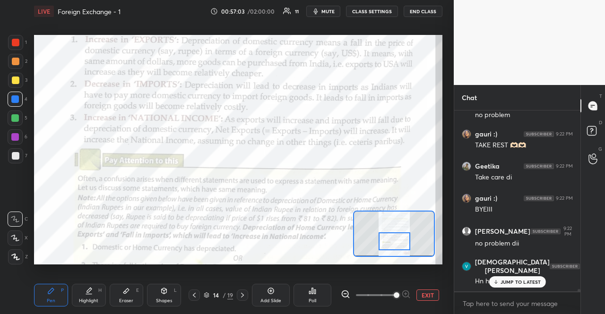
click at [502, 283] on p "JUMP TO LATEST" at bounding box center [521, 282] width 41 height 6
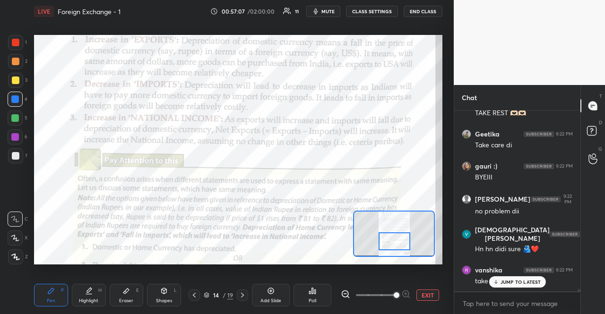
click at [247, 296] on div at bounding box center [242, 295] width 11 height 11
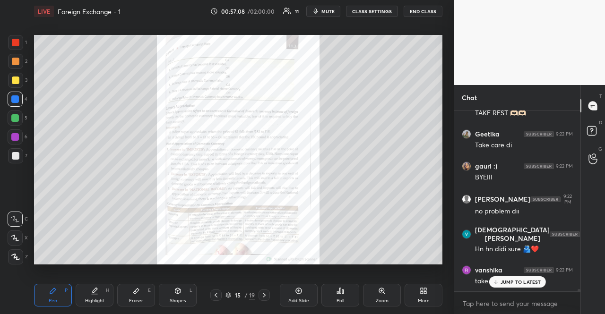
click at [265, 295] on icon at bounding box center [264, 296] width 8 height 8
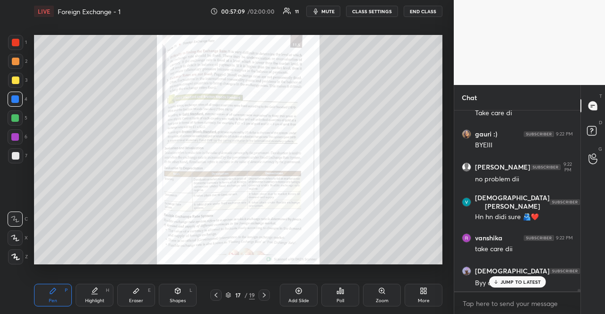
click at [265, 295] on icon at bounding box center [264, 296] width 8 height 8
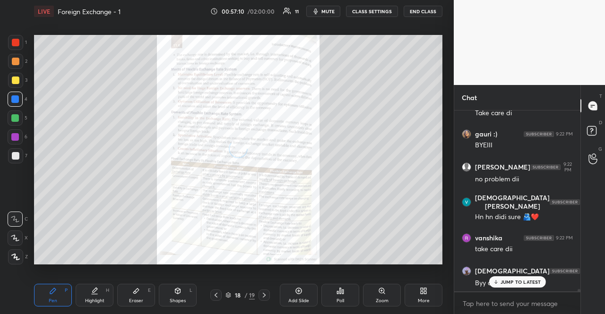
scroll to position [13226, 0]
